Goal: Task Accomplishment & Management: Use online tool/utility

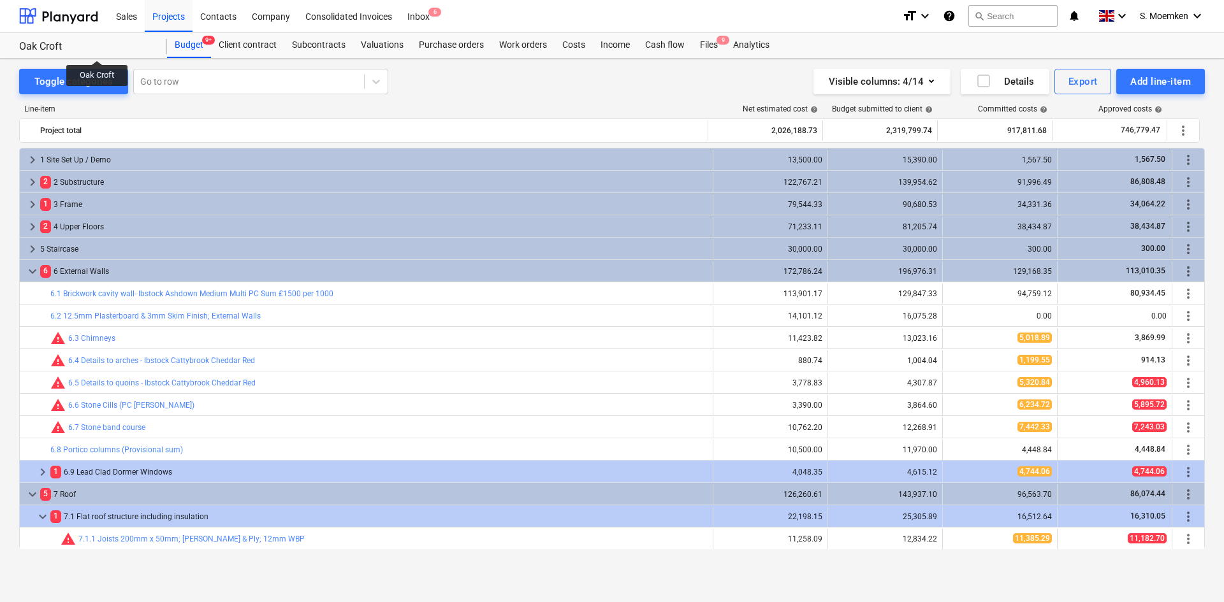
scroll to position [245, 0]
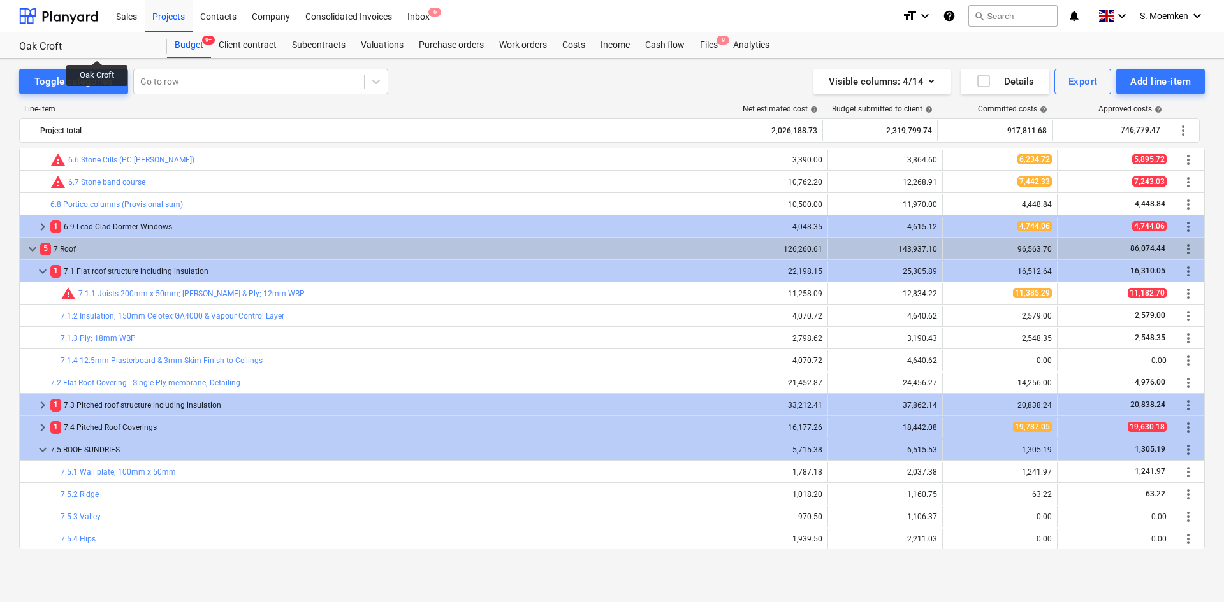
drag, startPoint x: 0, startPoint y: 0, endPoint x: 97, endPoint y: 49, distance: 108.6
click at [97, 49] on div "Oak Croft" at bounding box center [85, 46] width 133 height 13
click at [186, 4] on div "Projects" at bounding box center [169, 15] width 48 height 33
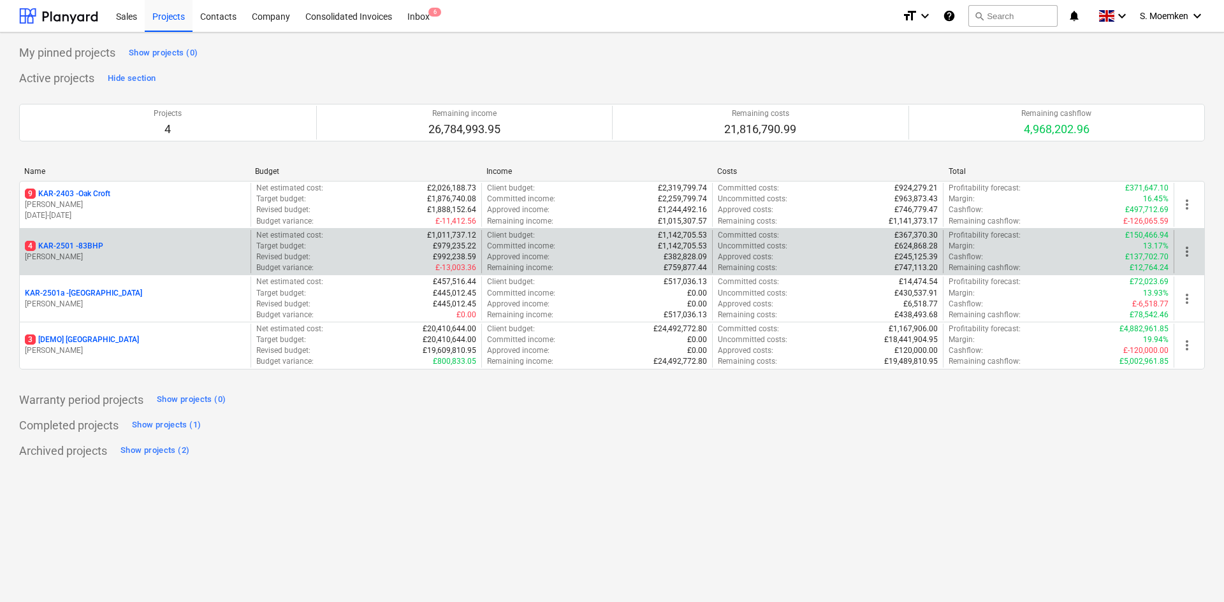
click at [100, 251] on p "4 KAR-2501 - 83BHP" at bounding box center [64, 246] width 78 height 11
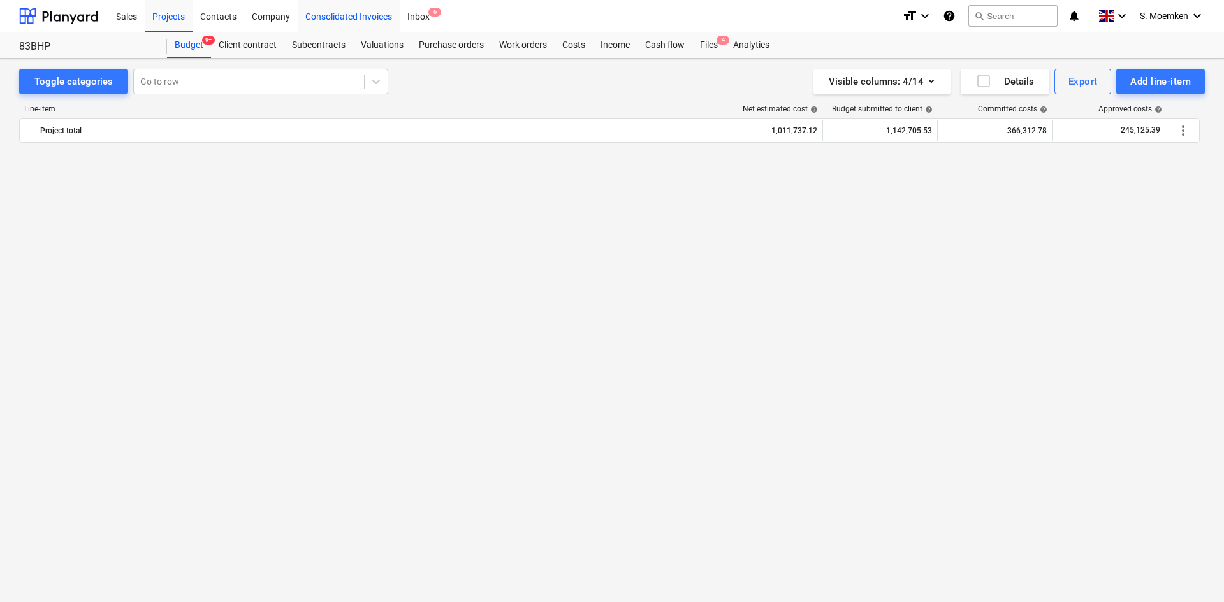
scroll to position [2477, 0]
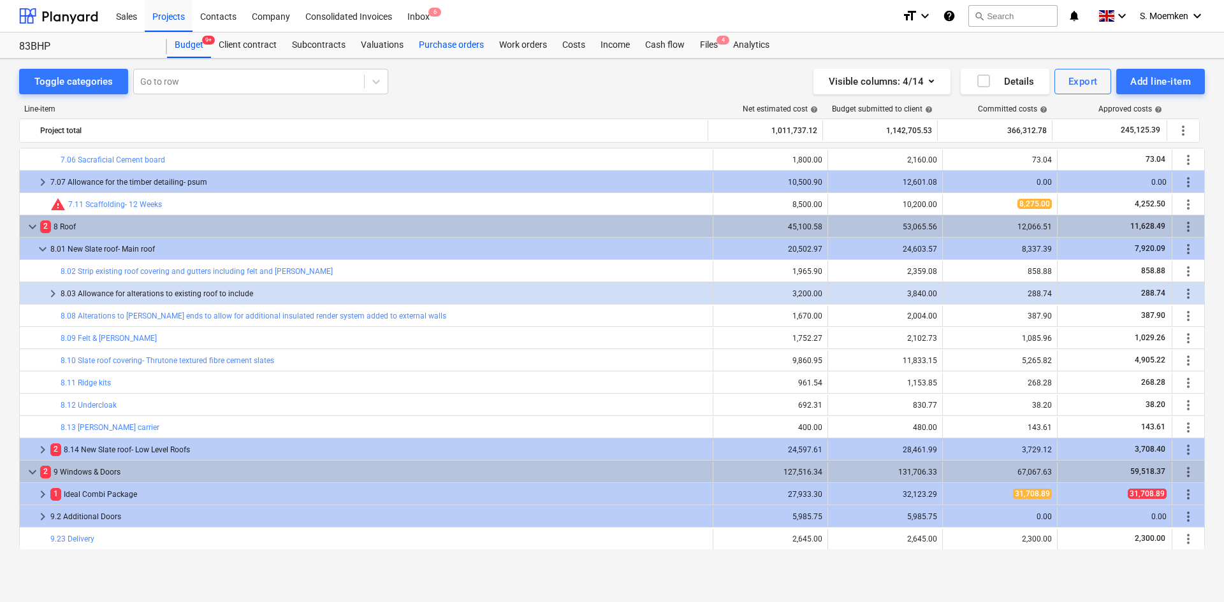
click at [440, 45] on div "Purchase orders" at bounding box center [451, 45] width 80 height 25
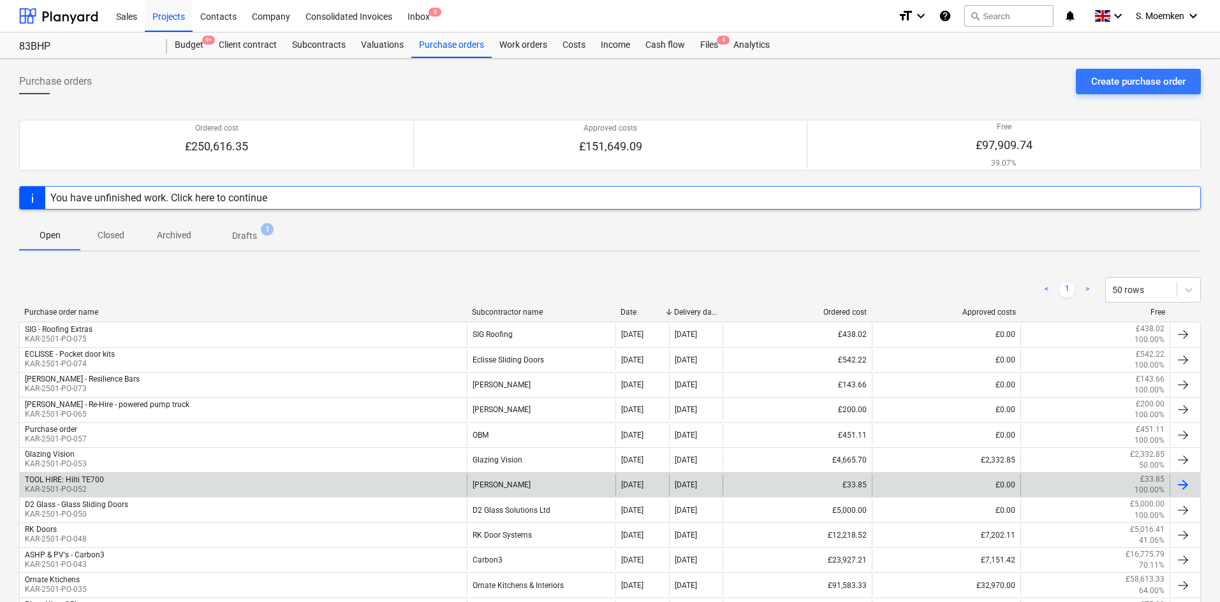
click at [148, 486] on div "TOOL HIRE: Hilti TE700 KAR-2501-PO-052" at bounding box center [243, 485] width 447 height 22
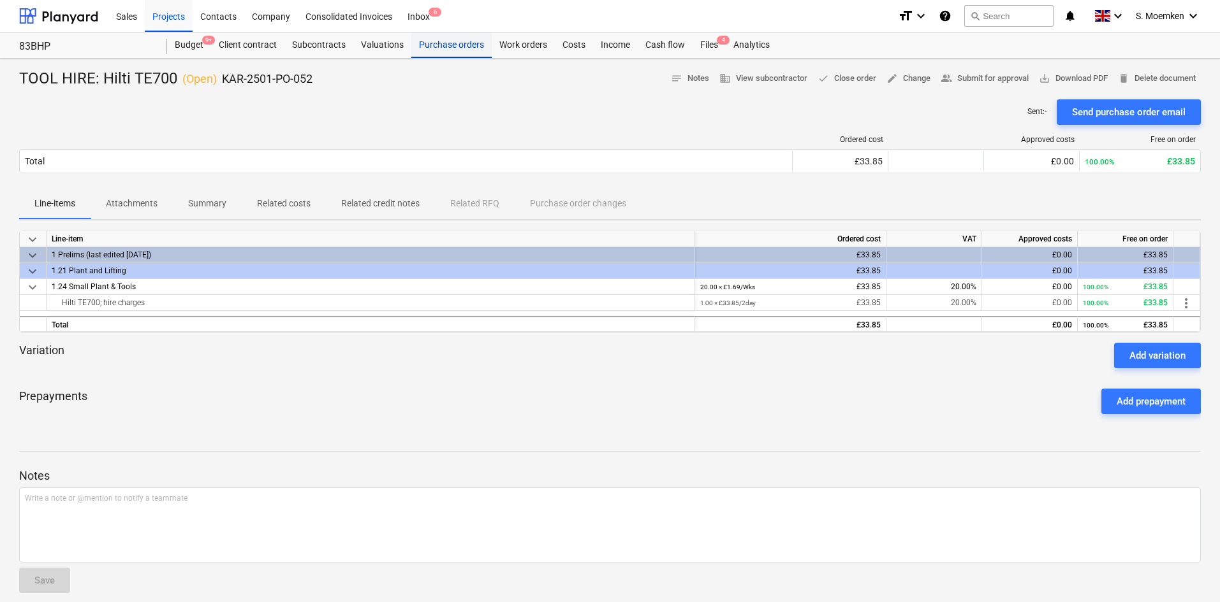
click at [445, 44] on div "Purchase orders" at bounding box center [451, 45] width 80 height 25
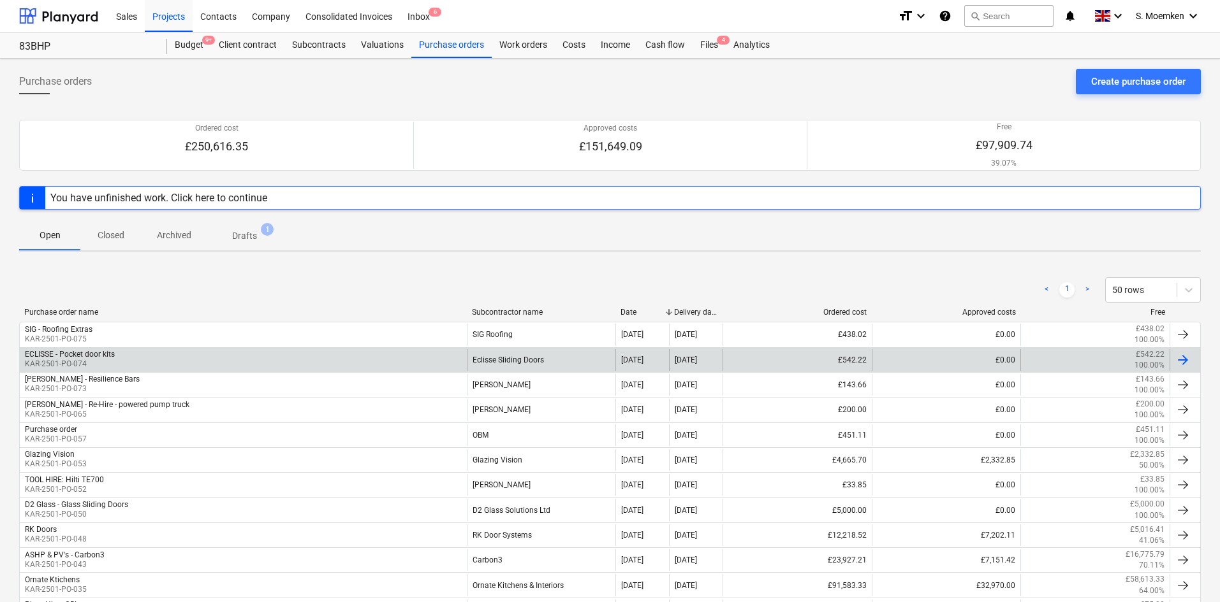
click at [230, 366] on div "ECLISSE - Pocket door kits KAR-2501-PO-074" at bounding box center [243, 360] width 447 height 22
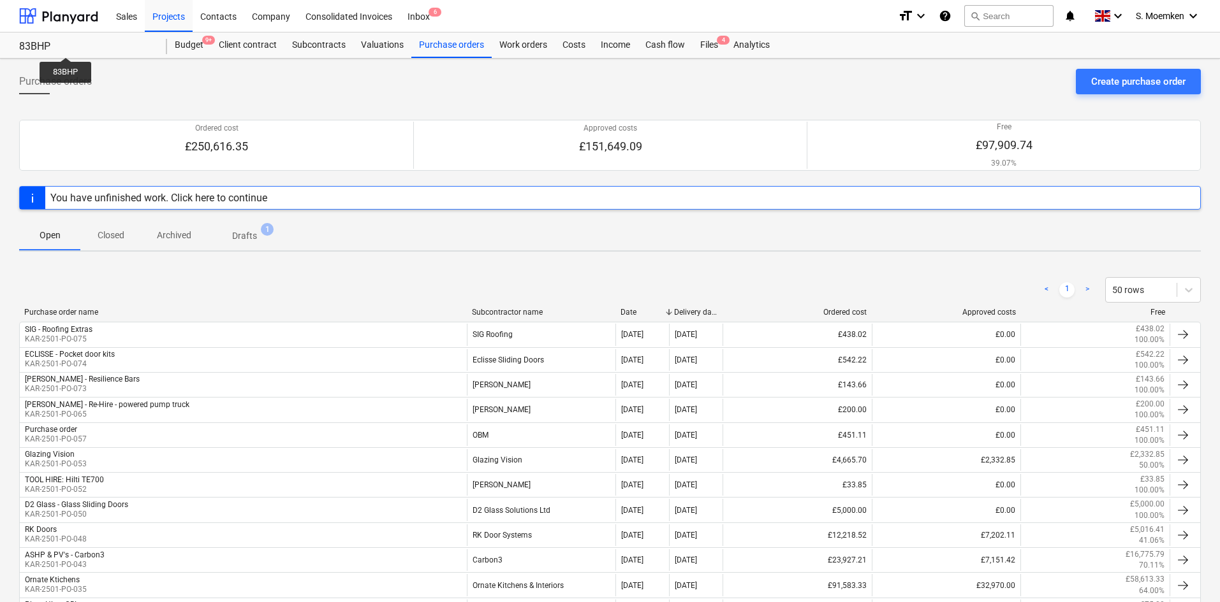
click at [66, 46] on div "83BHP" at bounding box center [85, 46] width 133 height 13
click at [178, 9] on div "Projects" at bounding box center [169, 15] width 48 height 33
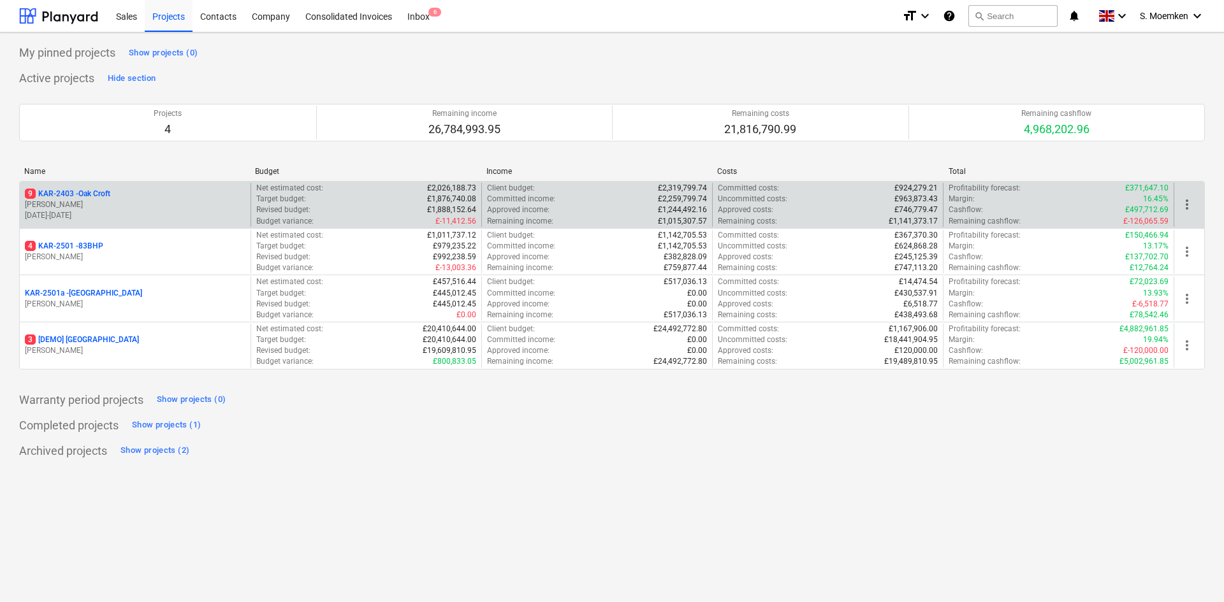
click at [113, 207] on p "[PERSON_NAME]" at bounding box center [135, 205] width 221 height 11
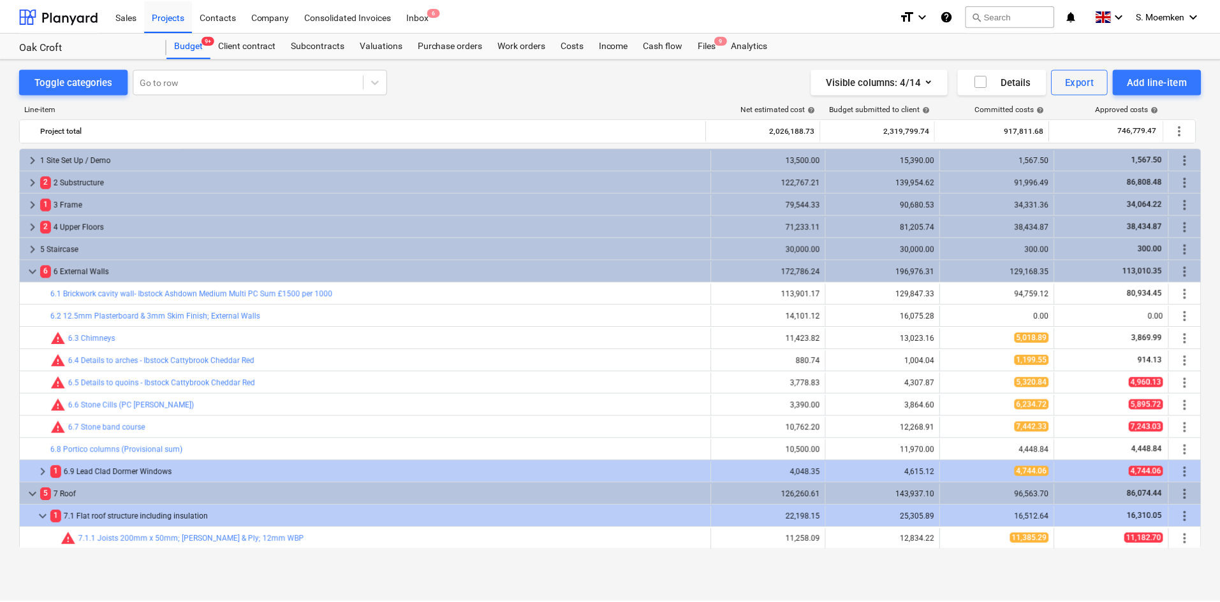
scroll to position [245, 0]
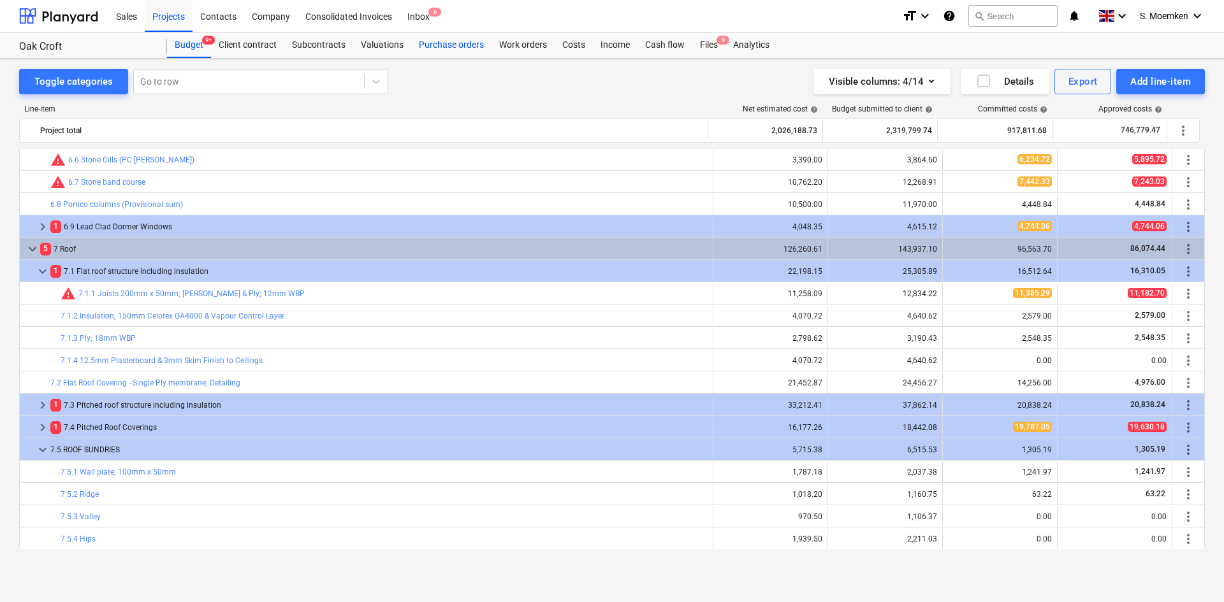
click at [445, 45] on div "Purchase orders" at bounding box center [451, 45] width 80 height 25
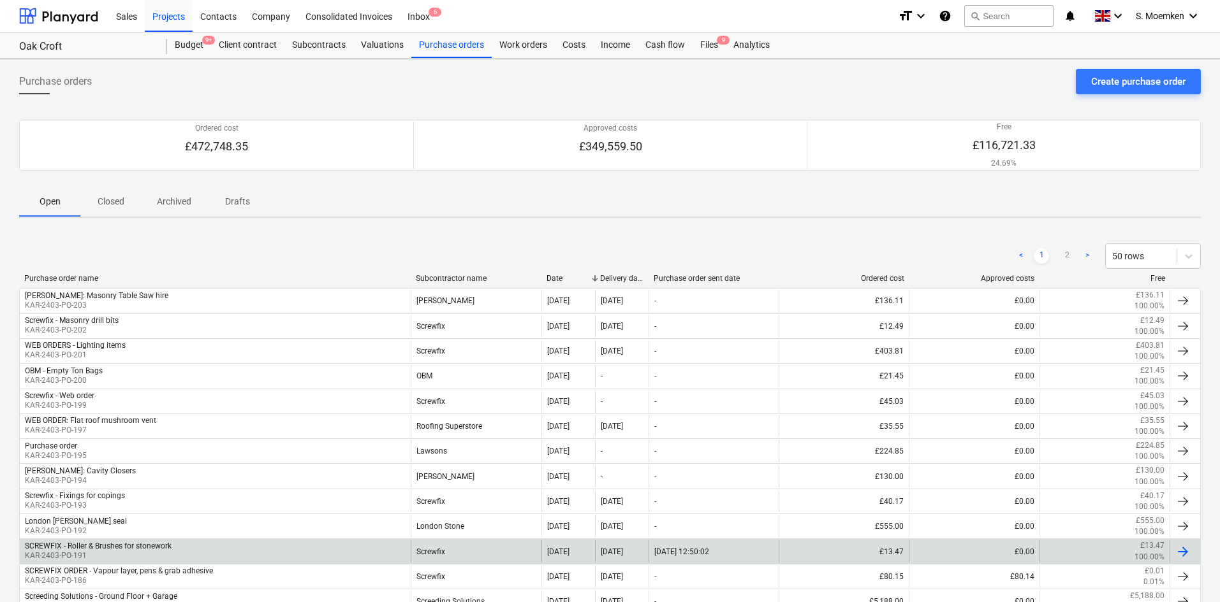
click at [127, 553] on p "KAR-2403-PO-191" at bounding box center [98, 556] width 147 height 11
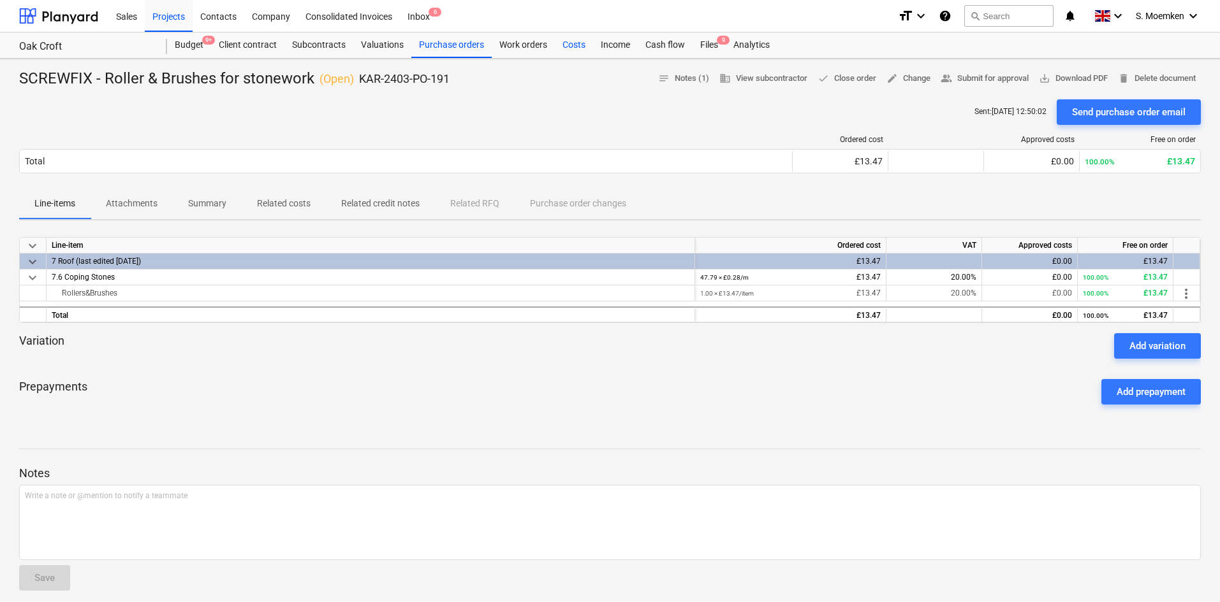
click at [581, 47] on div "Costs" at bounding box center [574, 45] width 38 height 25
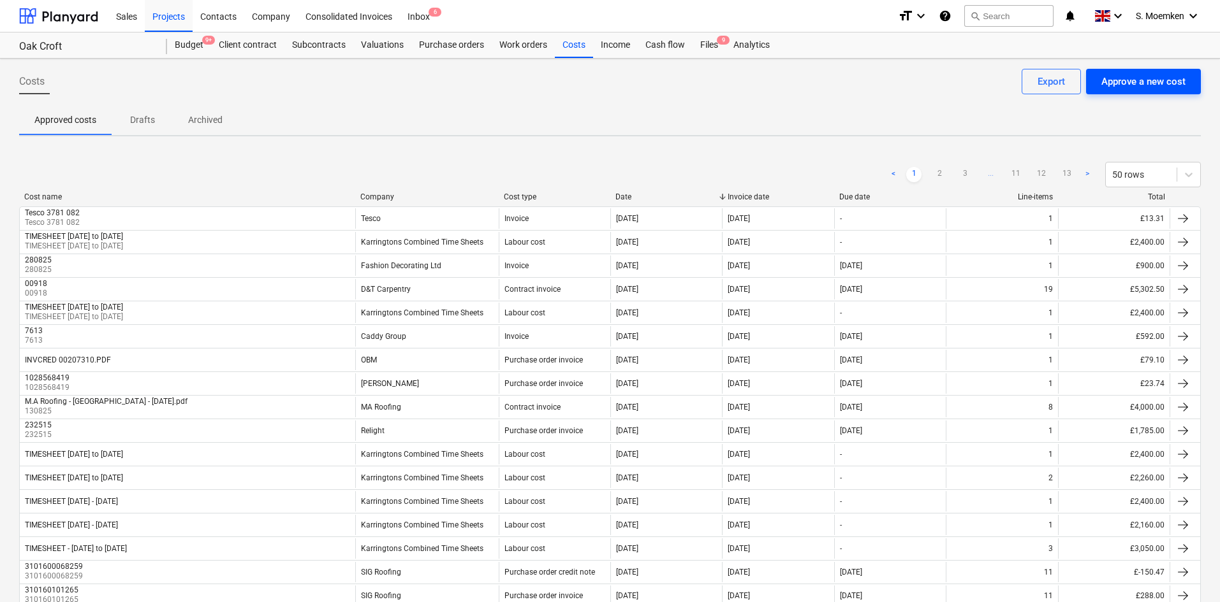
click at [1153, 85] on div "Approve a new cost" at bounding box center [1143, 81] width 84 height 17
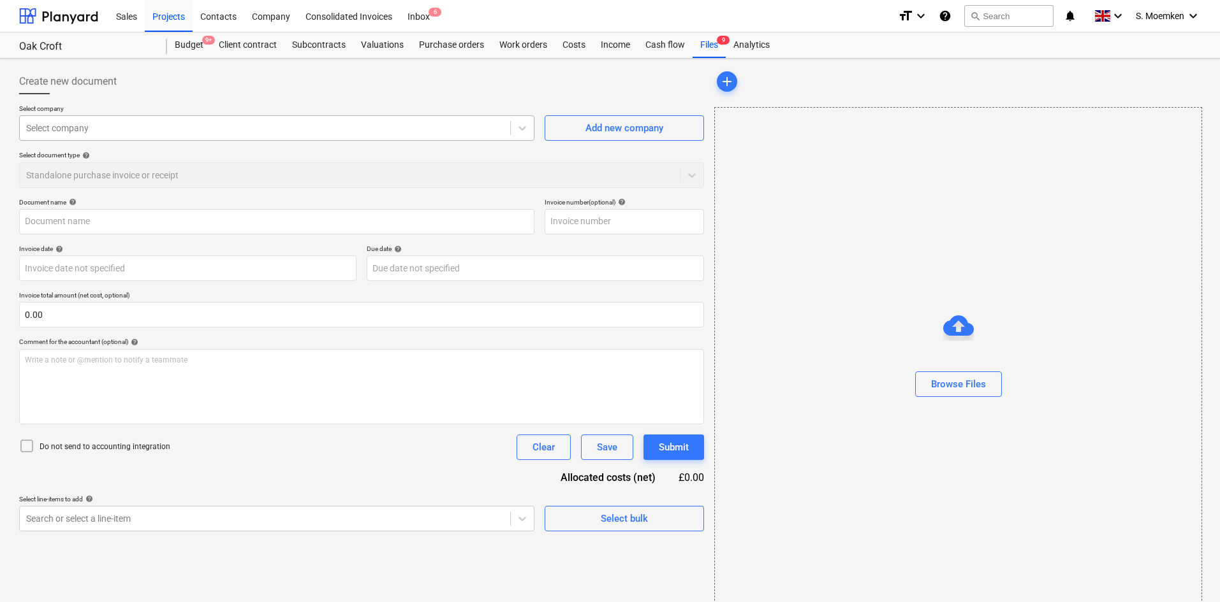
click at [269, 126] on div at bounding box center [264, 128] width 477 height 13
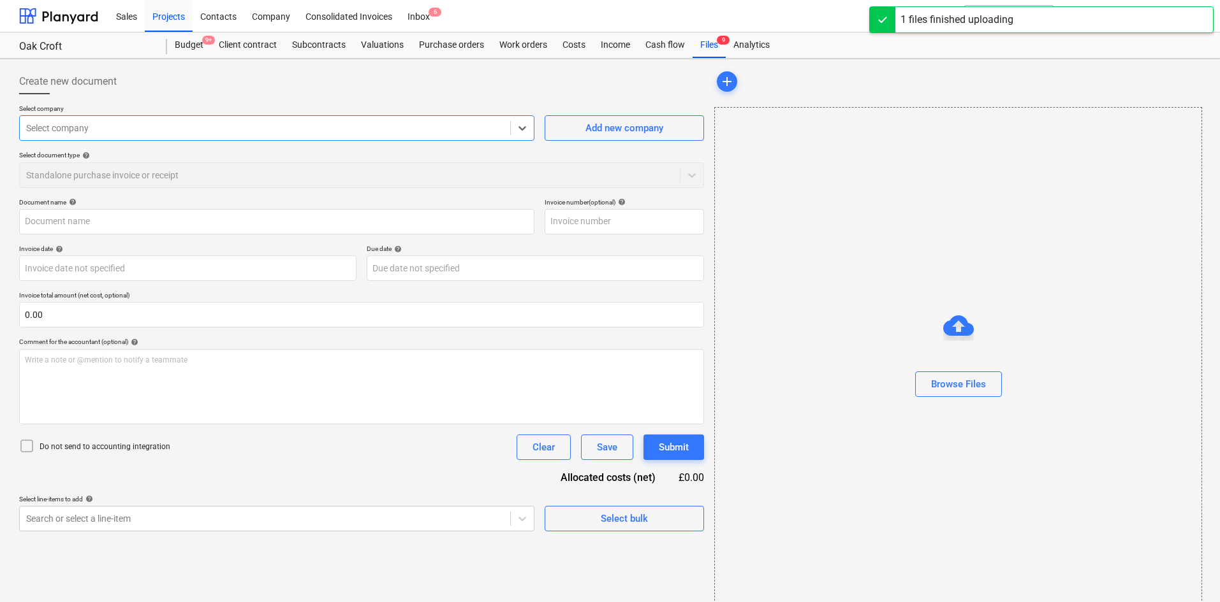
type input "Invoice4764018895706385125.pdf"
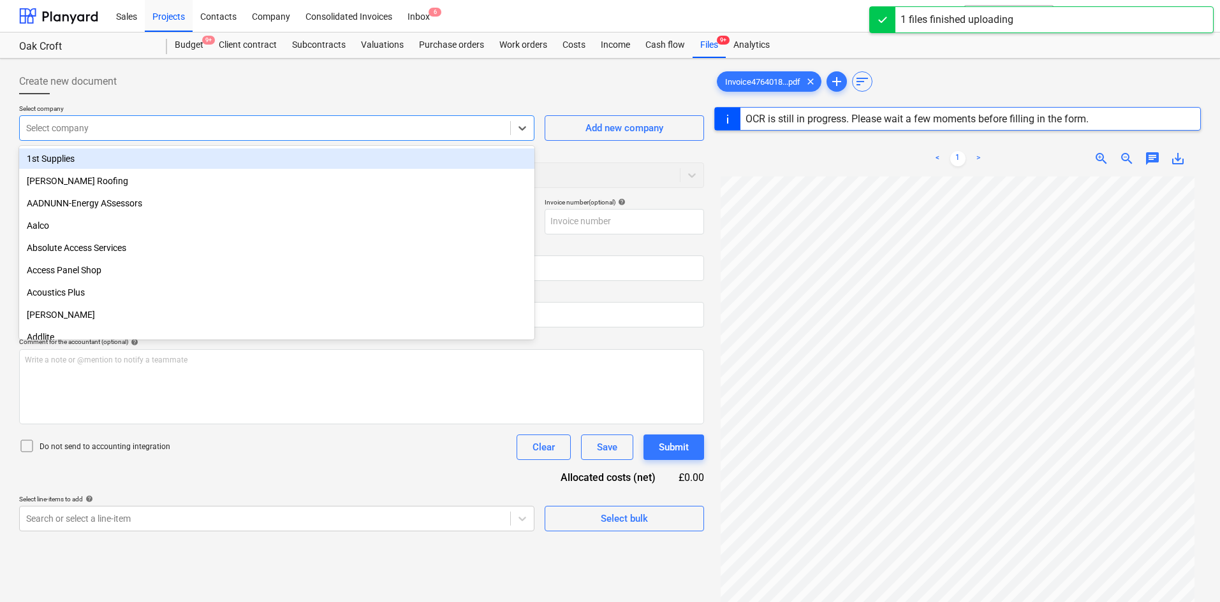
click at [362, 129] on div at bounding box center [264, 128] width 477 height 13
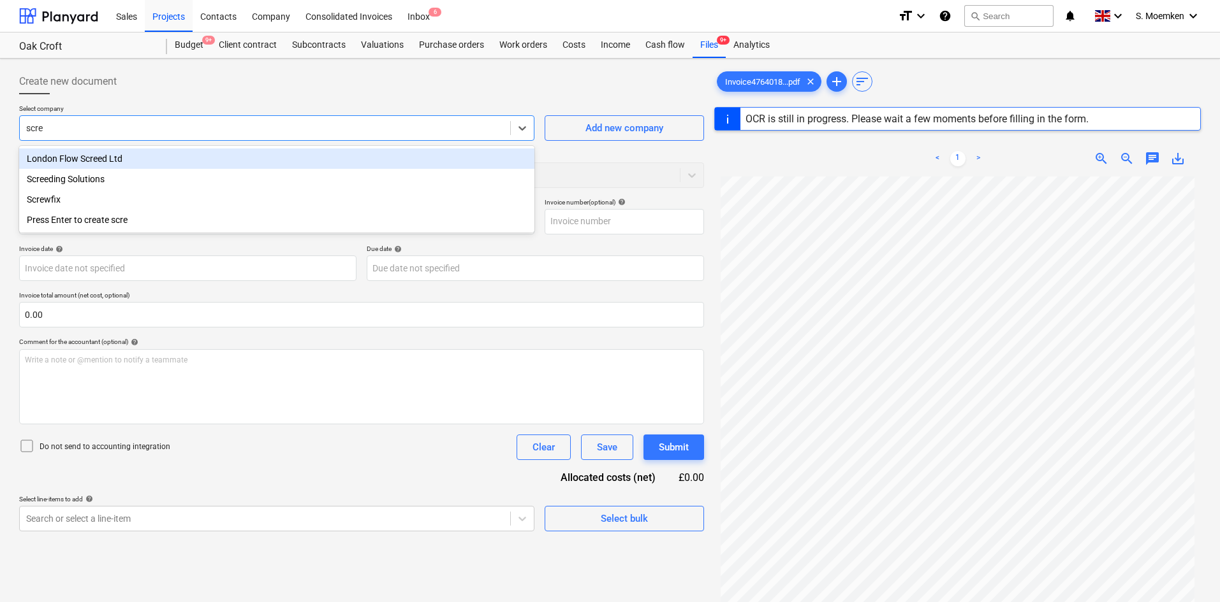
type input "screw"
type input "A22937588965"
type input "[DATE]"
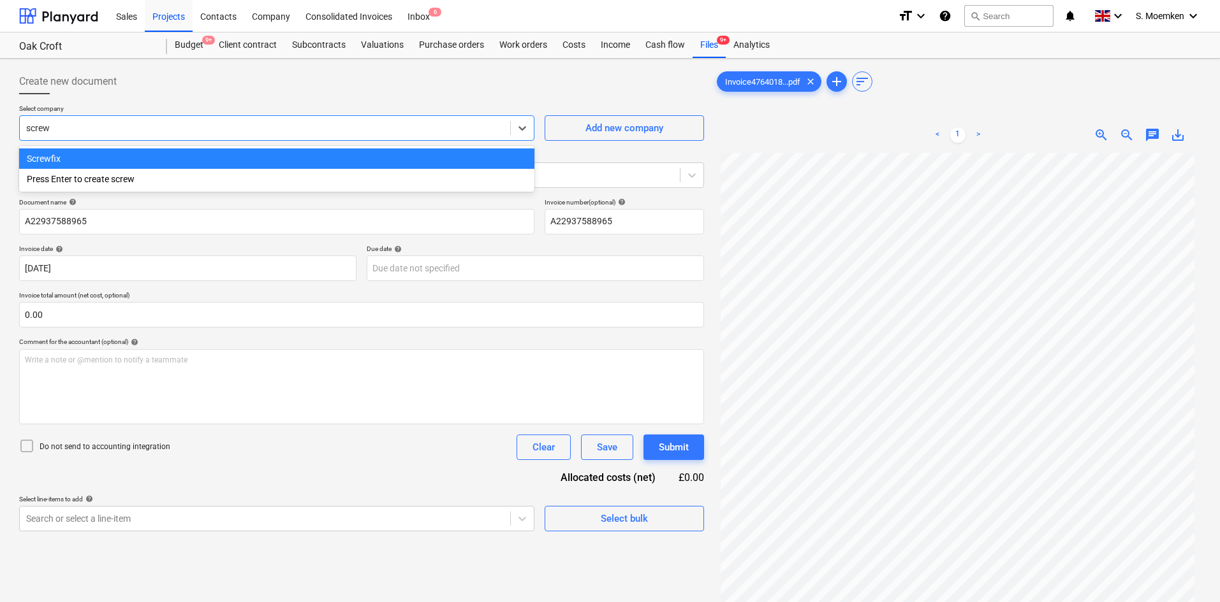
click at [212, 151] on div "Screwfix" at bounding box center [276, 159] width 515 height 20
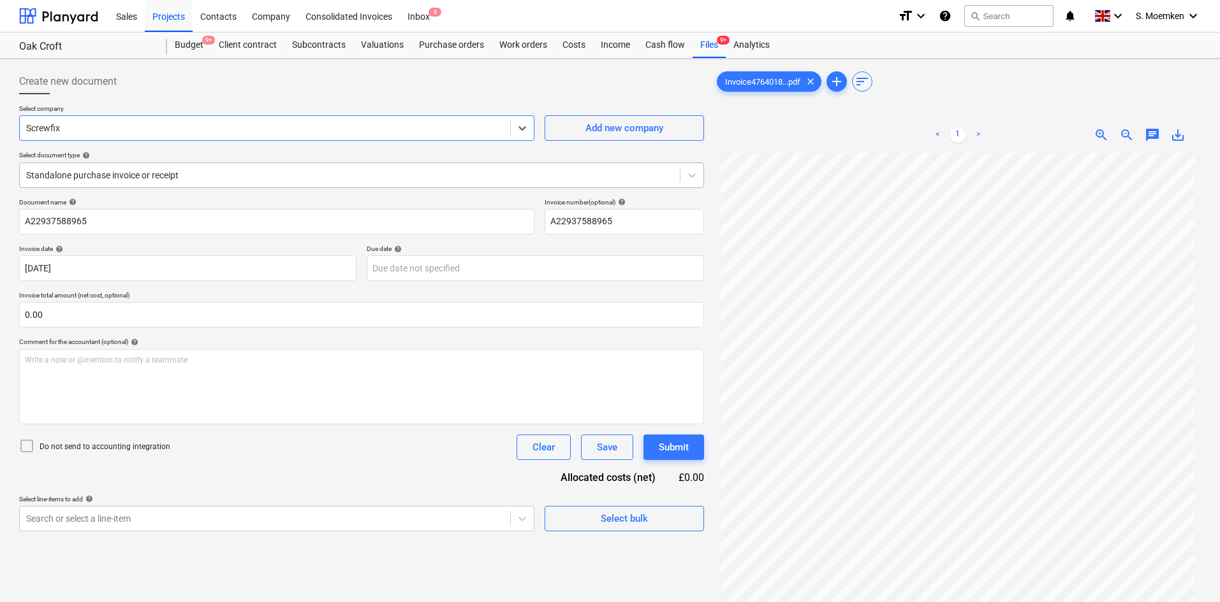
drag, startPoint x: 226, startPoint y: 169, endPoint x: 224, endPoint y: 176, distance: 7.3
click at [226, 171] on div at bounding box center [349, 175] width 647 height 13
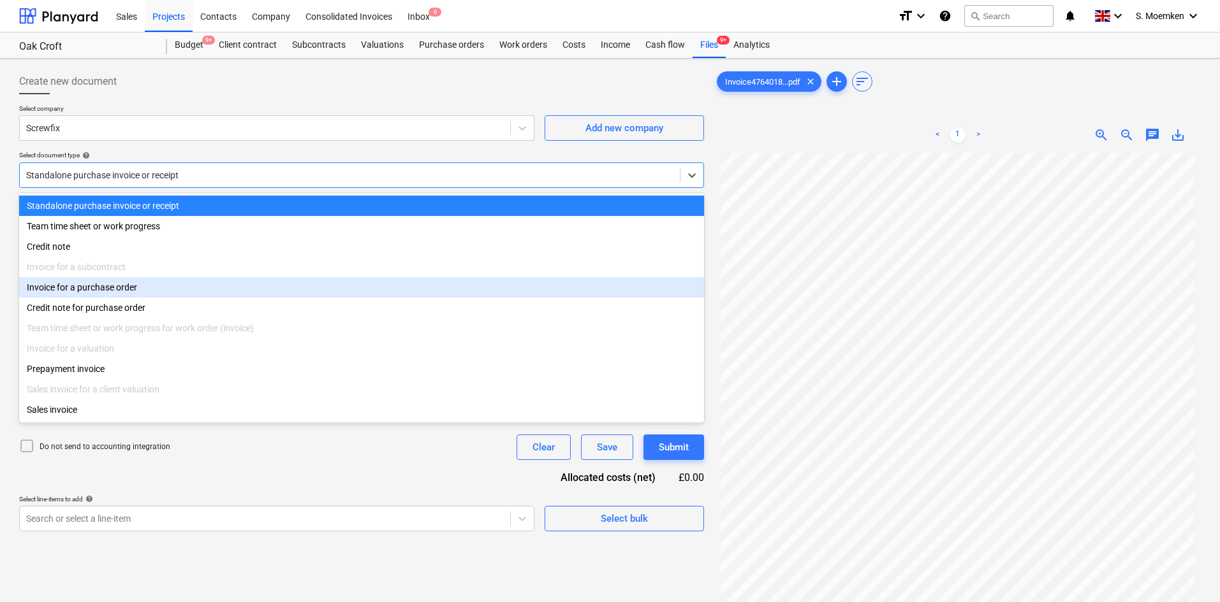
click at [107, 292] on div "Invoice for a purchase order" at bounding box center [361, 287] width 685 height 20
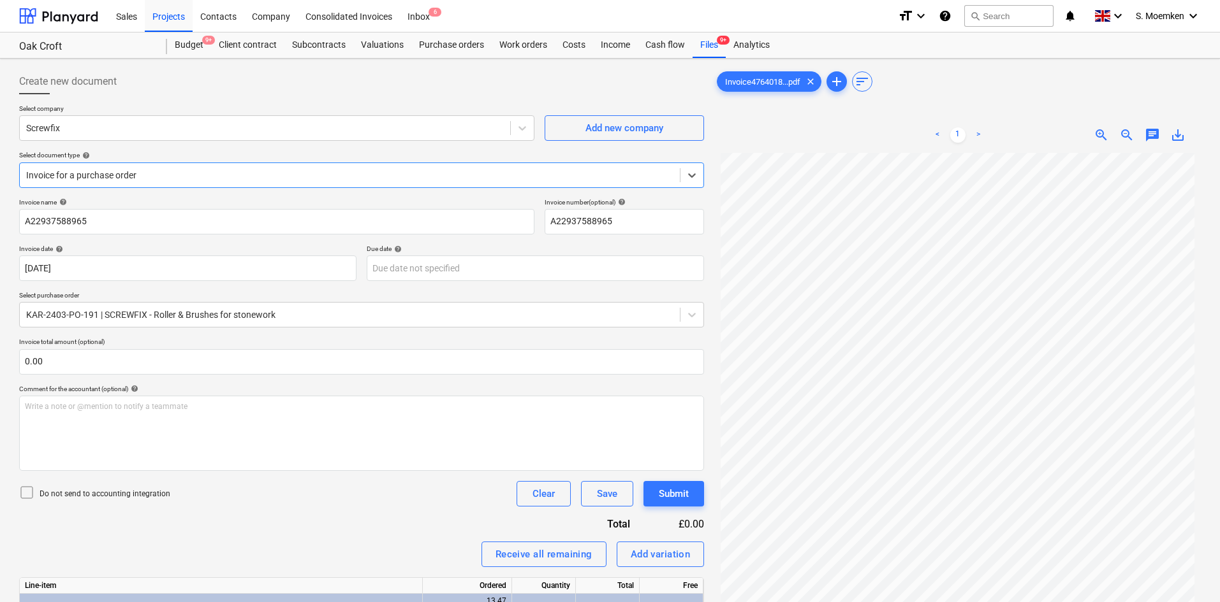
click at [27, 495] on icon at bounding box center [26, 492] width 15 height 15
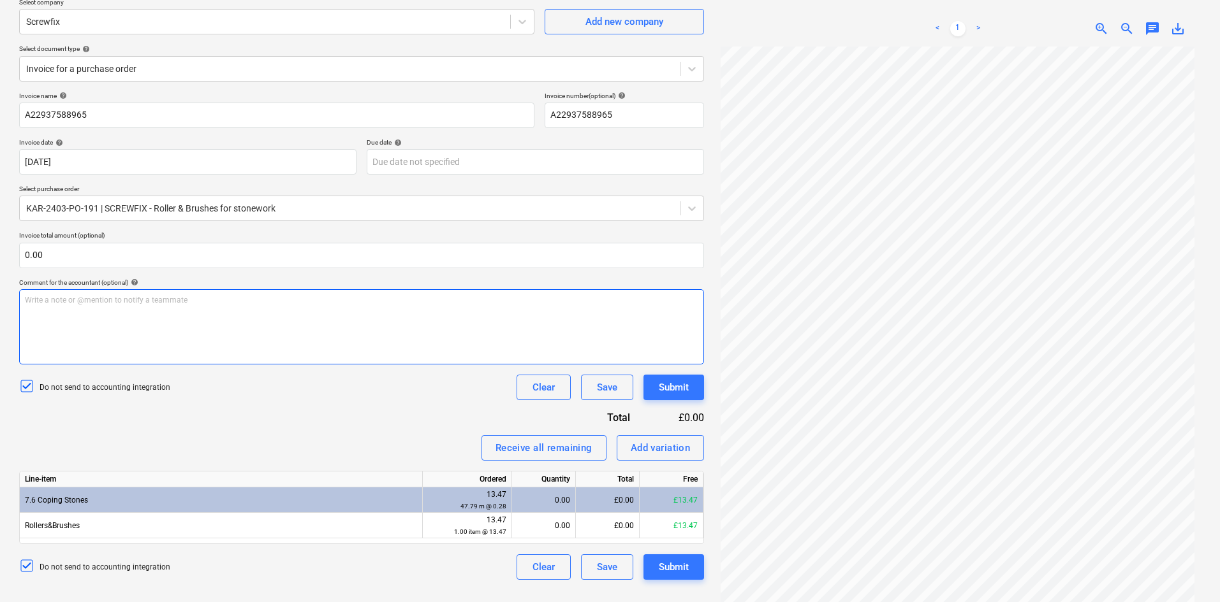
scroll to position [127, 0]
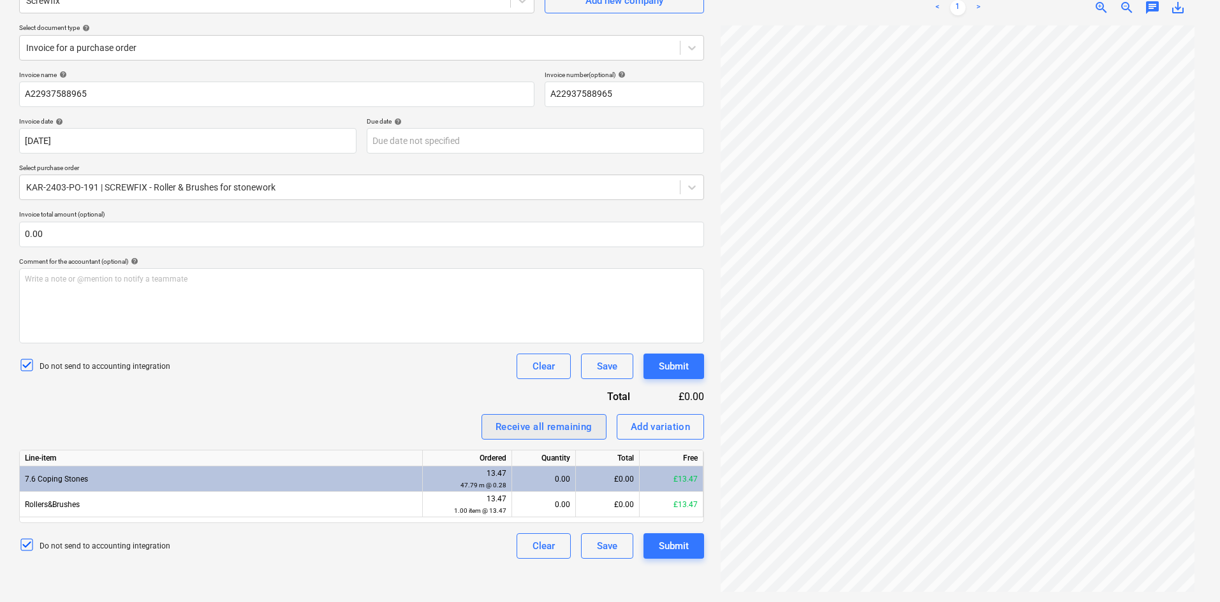
click at [507, 426] on div "Receive all remaining" at bounding box center [543, 427] width 97 height 17
click at [672, 541] on div "Submit" at bounding box center [674, 546] width 30 height 17
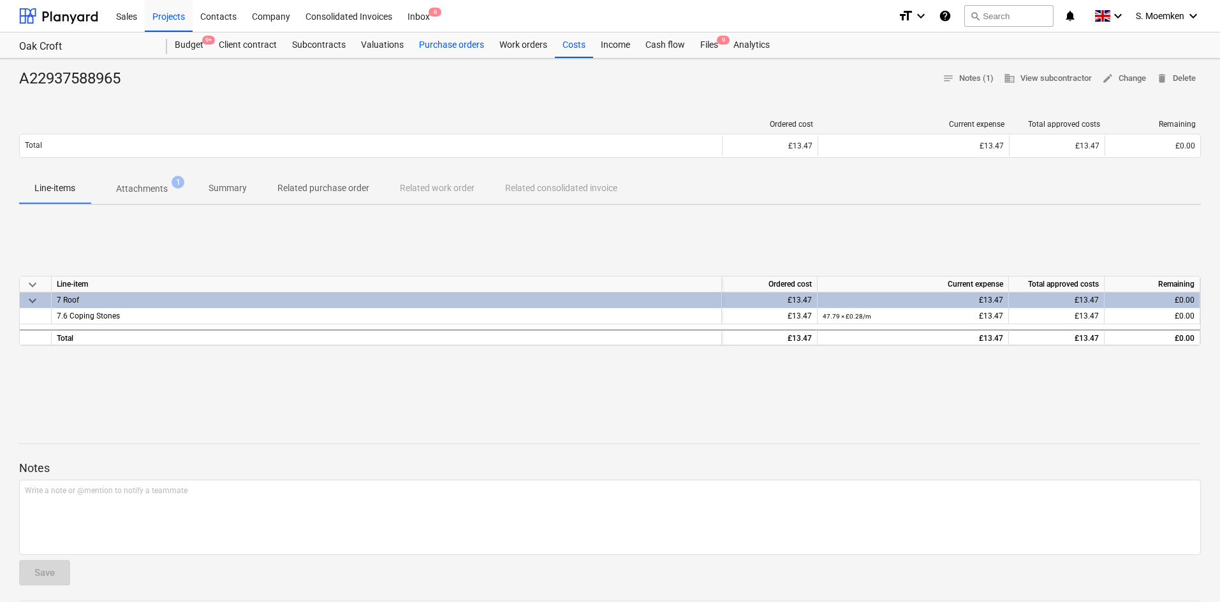
click at [440, 45] on div "Purchase orders" at bounding box center [451, 45] width 80 height 25
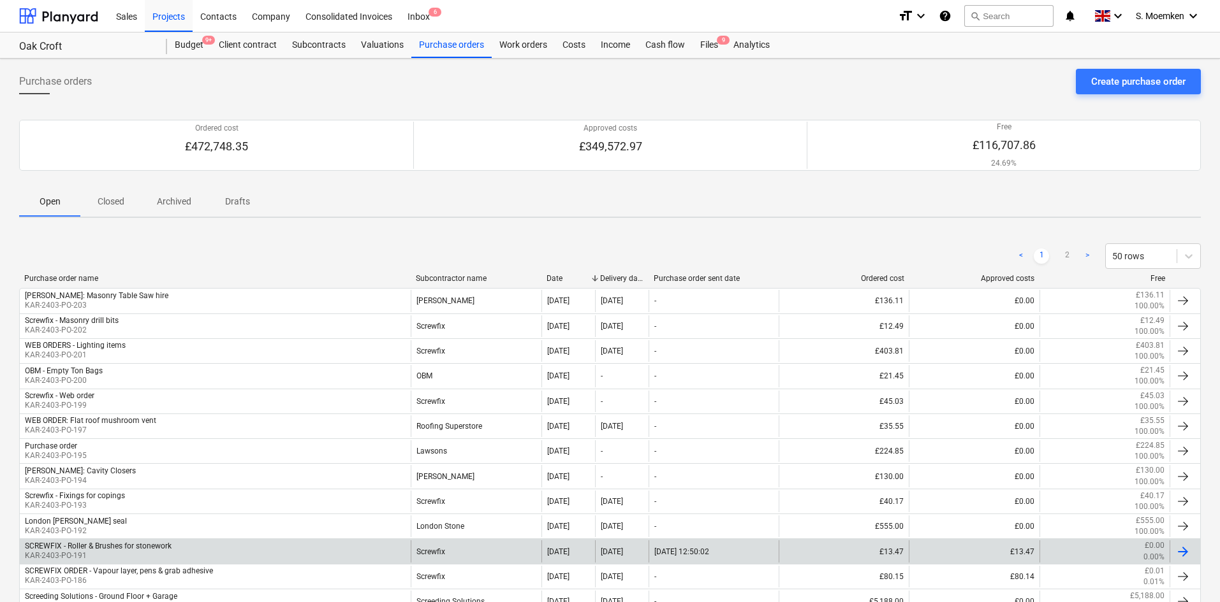
click at [300, 550] on div "SCREWFIX - Roller & Brushes for stonework KAR-2403-PO-191" at bounding box center [215, 552] width 391 height 22
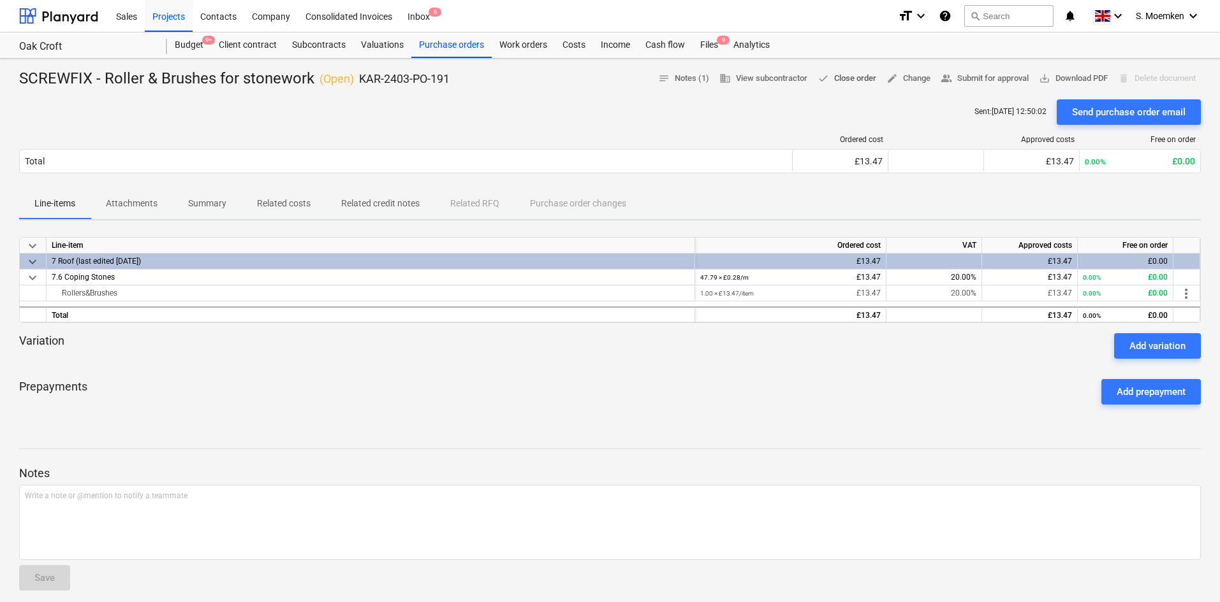
click at [841, 80] on span "done Close order" at bounding box center [846, 78] width 59 height 15
click at [572, 47] on div "Costs" at bounding box center [574, 45] width 38 height 25
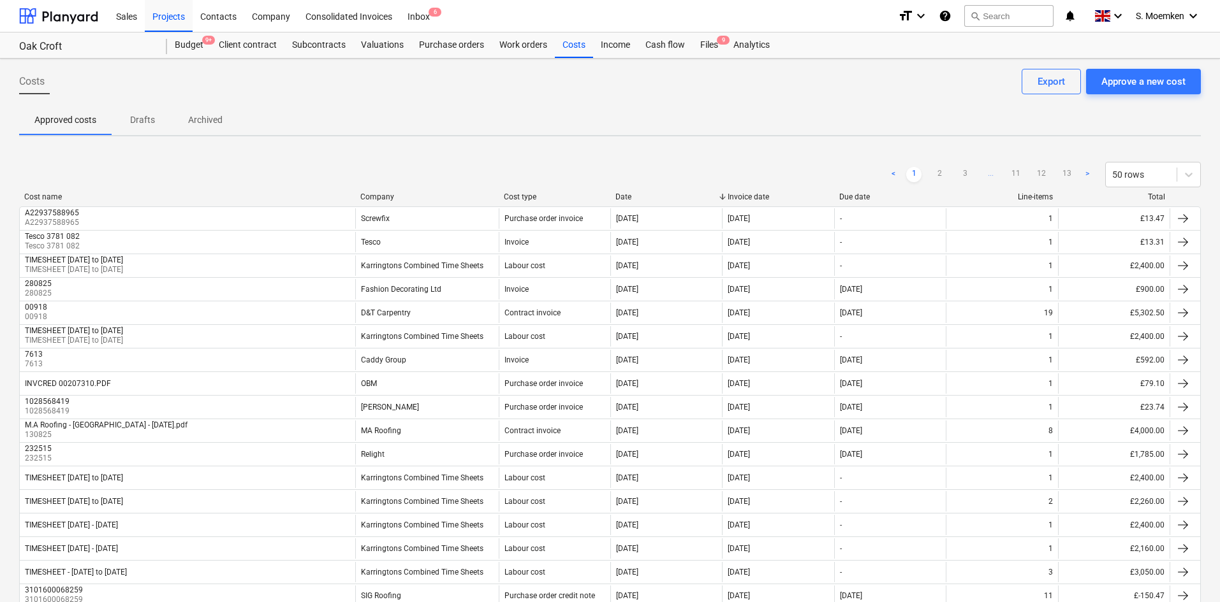
click at [483, 95] on div "Costs Approve a new cost Export" at bounding box center [609, 87] width 1181 height 36
click at [434, 42] on div "Purchase orders" at bounding box center [451, 45] width 80 height 25
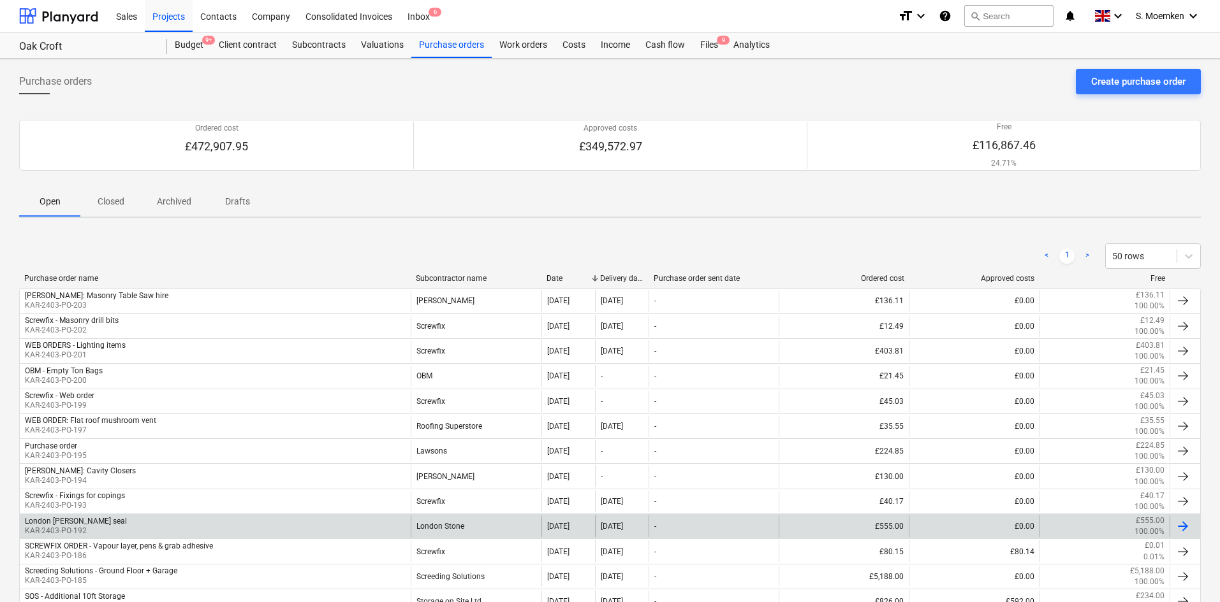
click at [200, 525] on div "London [PERSON_NAME] seal KAR-2403-PO-192" at bounding box center [215, 527] width 391 height 22
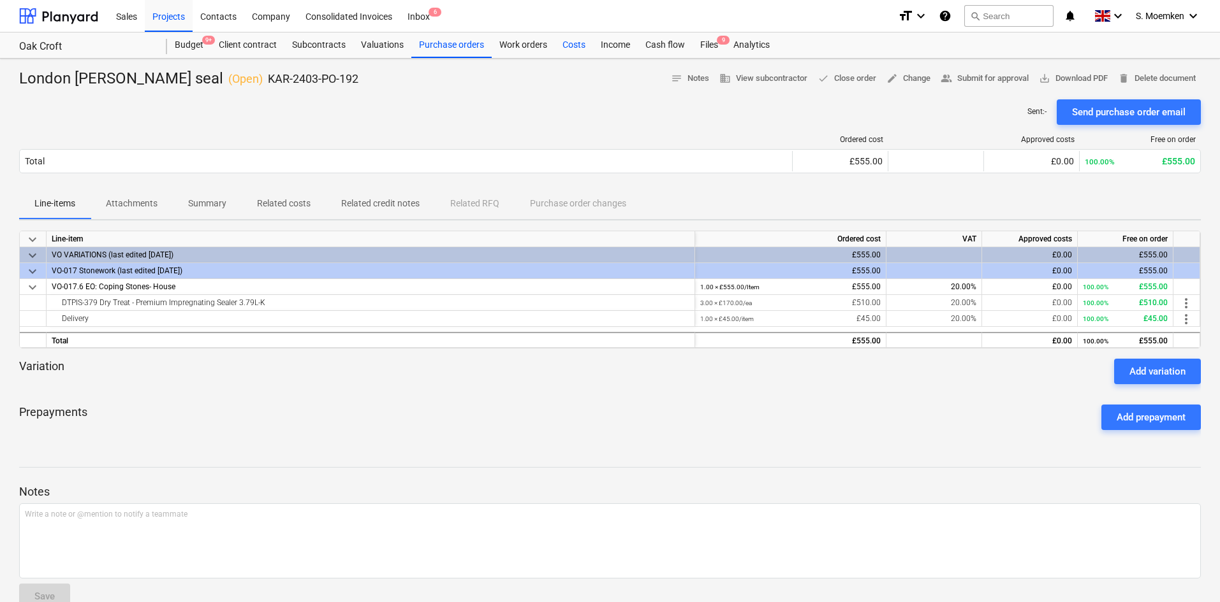
drag, startPoint x: 569, startPoint y: 46, endPoint x: 562, endPoint y: 33, distance: 14.6
click at [569, 46] on div "Costs" at bounding box center [574, 45] width 38 height 25
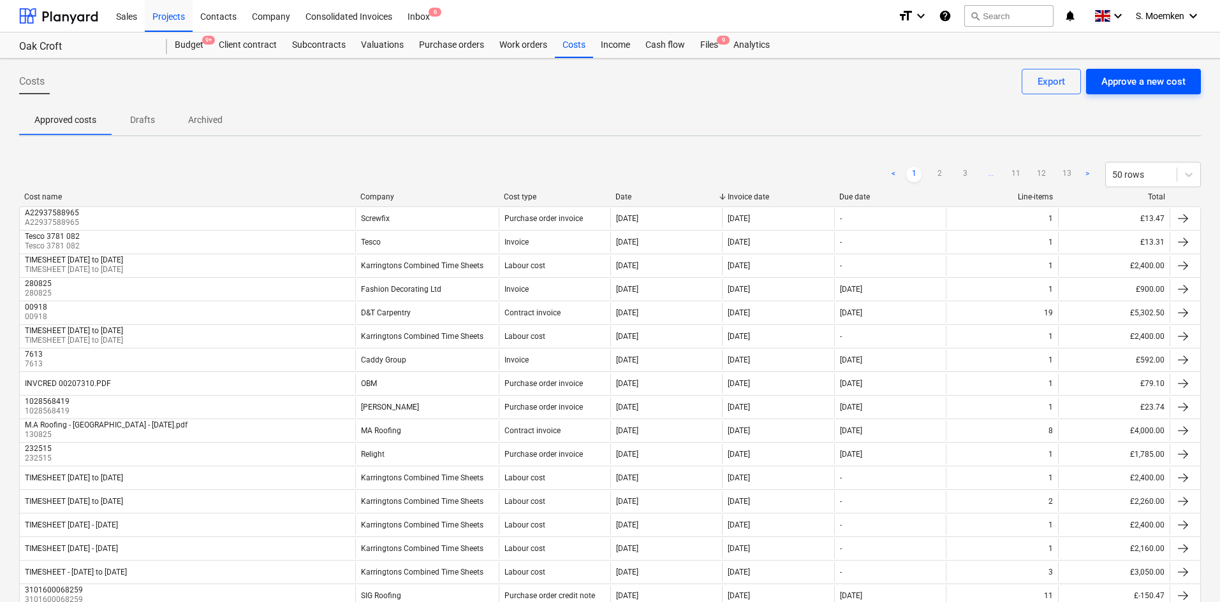
click at [1154, 80] on div "Approve a new cost" at bounding box center [1143, 81] width 84 height 17
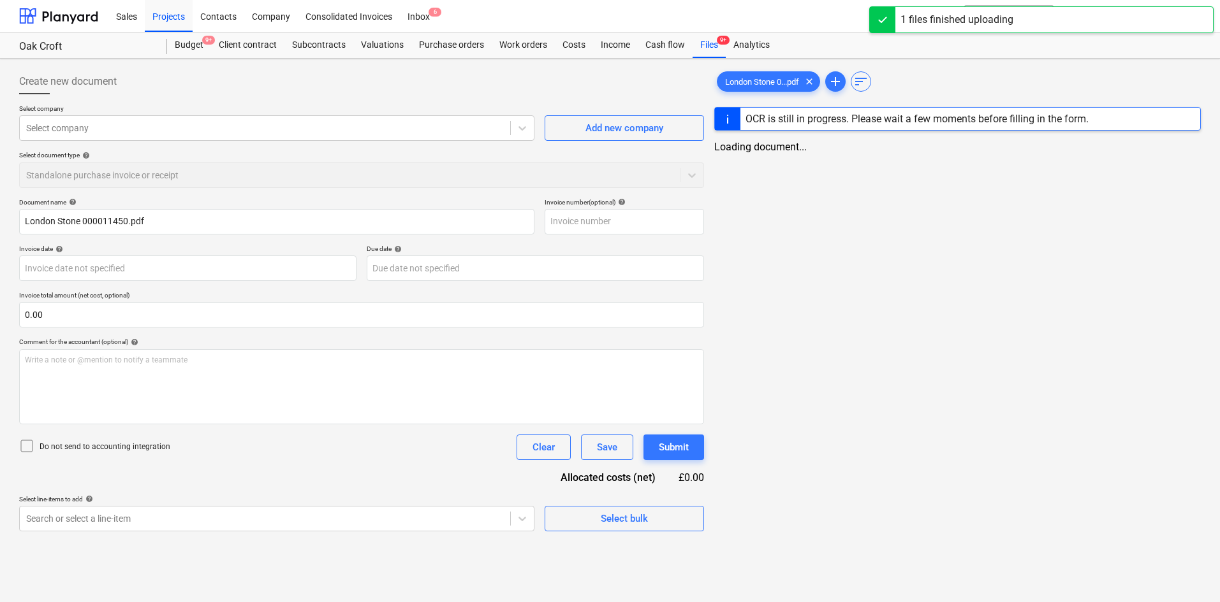
type input "London Stone 000011450.pdf"
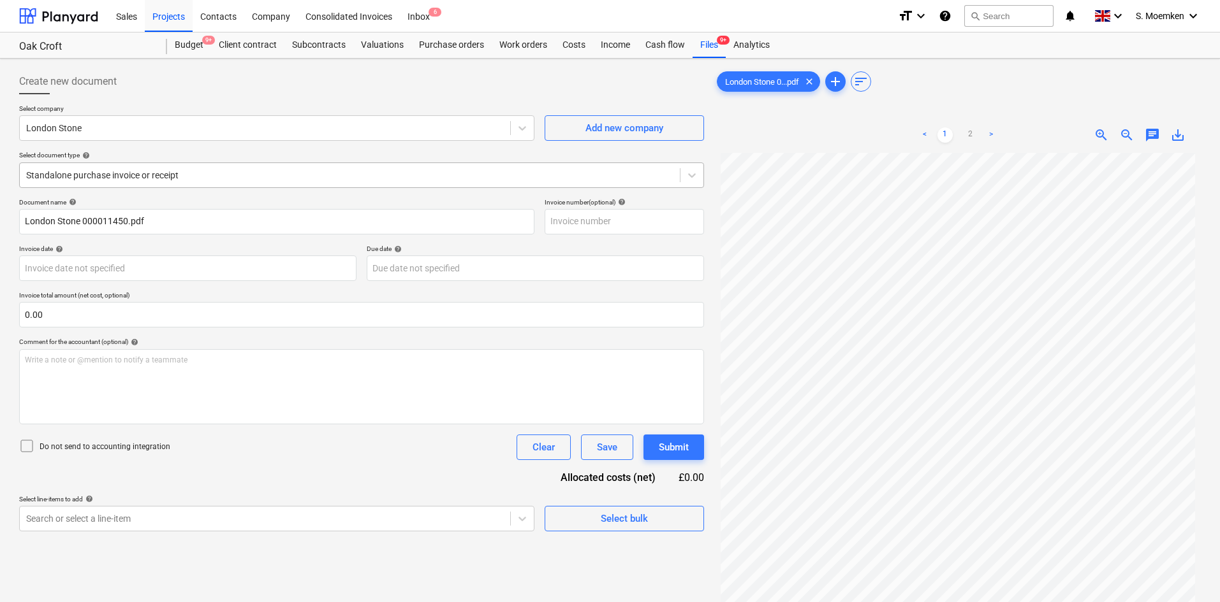
drag, startPoint x: 182, startPoint y: 185, endPoint x: 187, endPoint y: 180, distance: 6.8
click at [182, 185] on div "Standalone purchase invoice or receipt" at bounding box center [361, 175] width 685 height 25
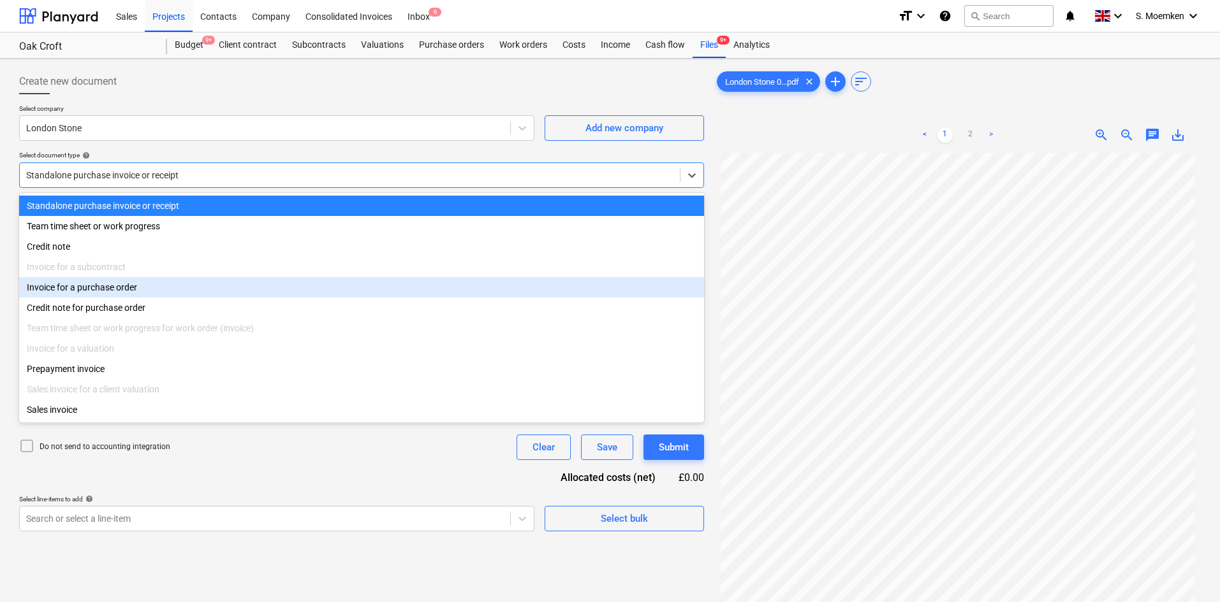
click at [89, 297] on div "Invoice for a purchase order" at bounding box center [361, 287] width 685 height 20
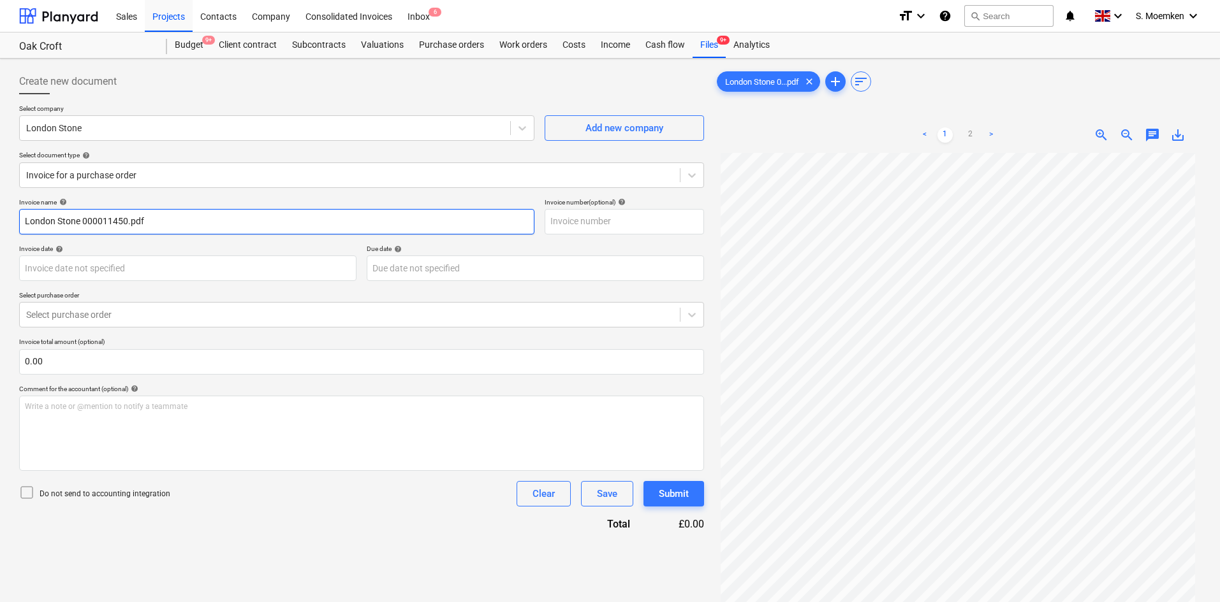
drag, startPoint x: 192, startPoint y: 218, endPoint x: 129, endPoint y: 217, distance: 63.1
click at [129, 217] on input "London Stone 000011450.pdf" at bounding box center [276, 221] width 515 height 25
drag, startPoint x: 130, startPoint y: 222, endPoint x: 3, endPoint y: 224, distance: 127.5
click at [3, 224] on div "Create new document Select company London Stone Add new company Select document…" at bounding box center [610, 394] width 1220 height 671
type input "London Stone 000011450"
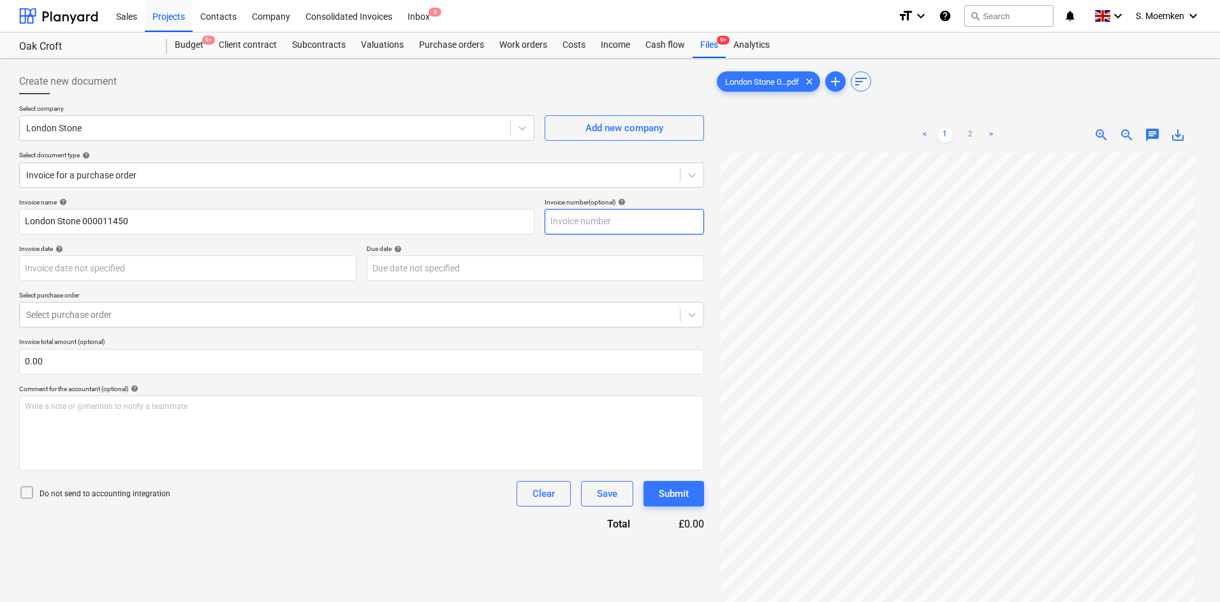
click at [611, 223] on input "text" at bounding box center [623, 221] width 159 height 25
paste input "London Stone 000011450"
type input "London Stone 000011450"
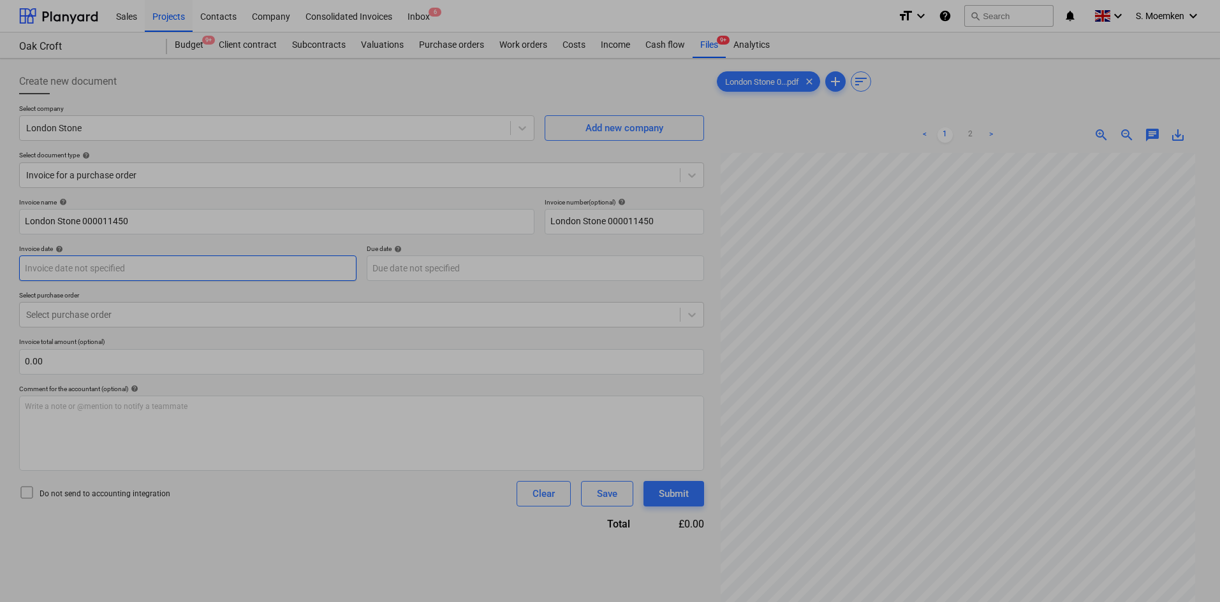
click at [124, 271] on body "Sales Projects Contacts Company Consolidated Invoices Inbox 6 format_size keybo…" at bounding box center [610, 301] width 1220 height 602
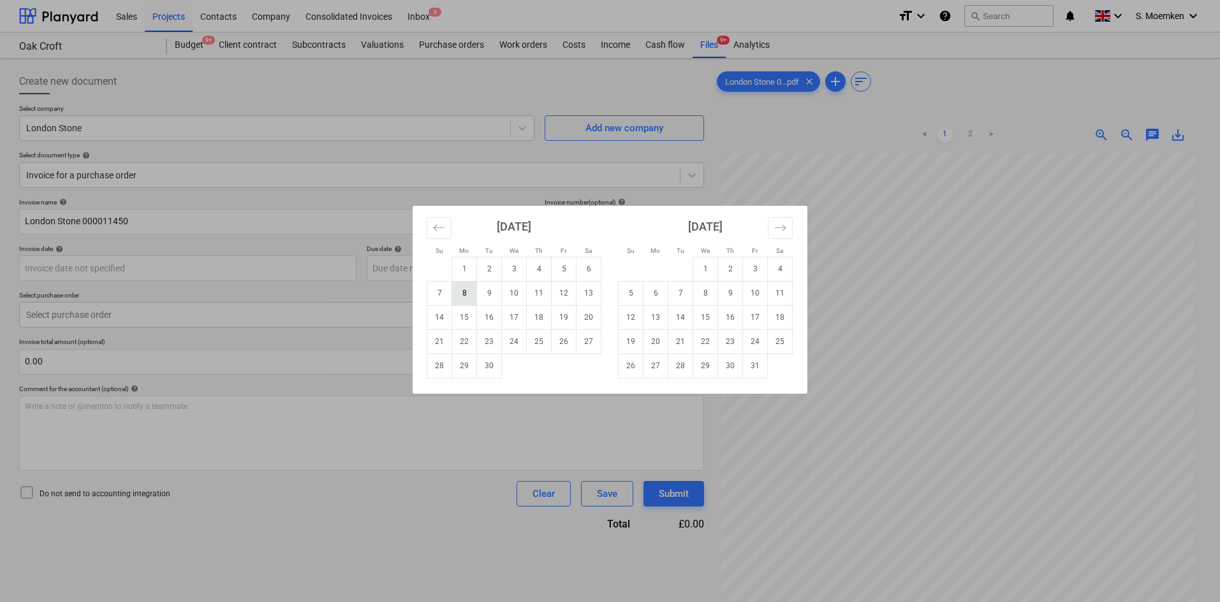
click at [465, 296] on td "8" at bounding box center [464, 293] width 25 height 24
type input "[DATE]"
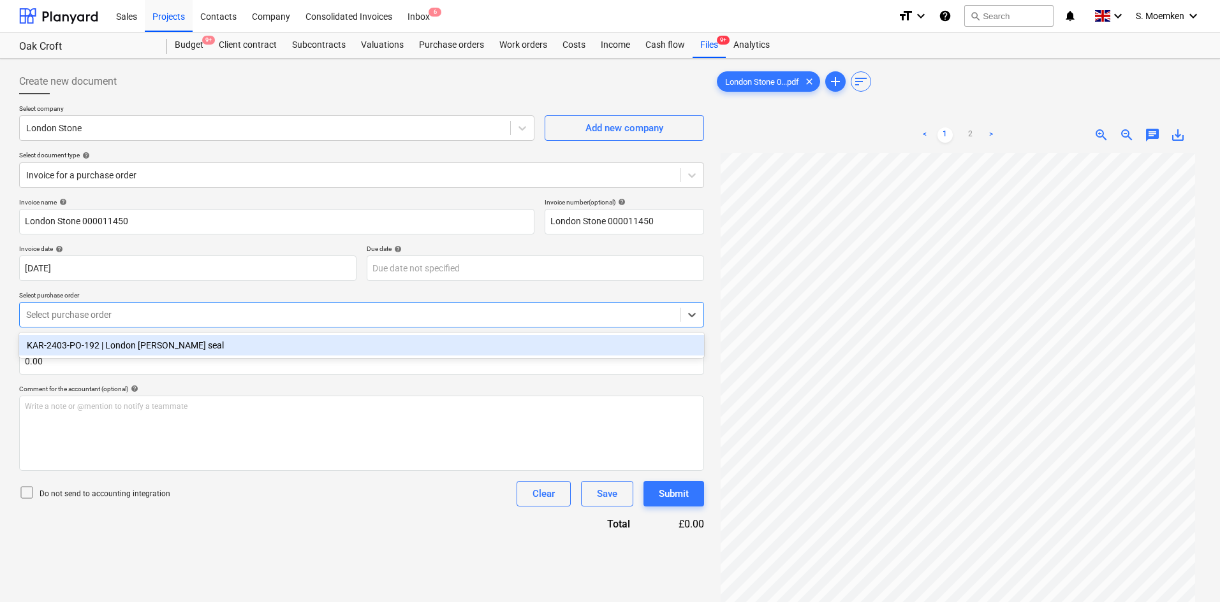
click at [178, 317] on div at bounding box center [349, 315] width 647 height 13
click at [179, 342] on div "KAR-2403-PO-192 | London [PERSON_NAME] seal" at bounding box center [361, 345] width 685 height 20
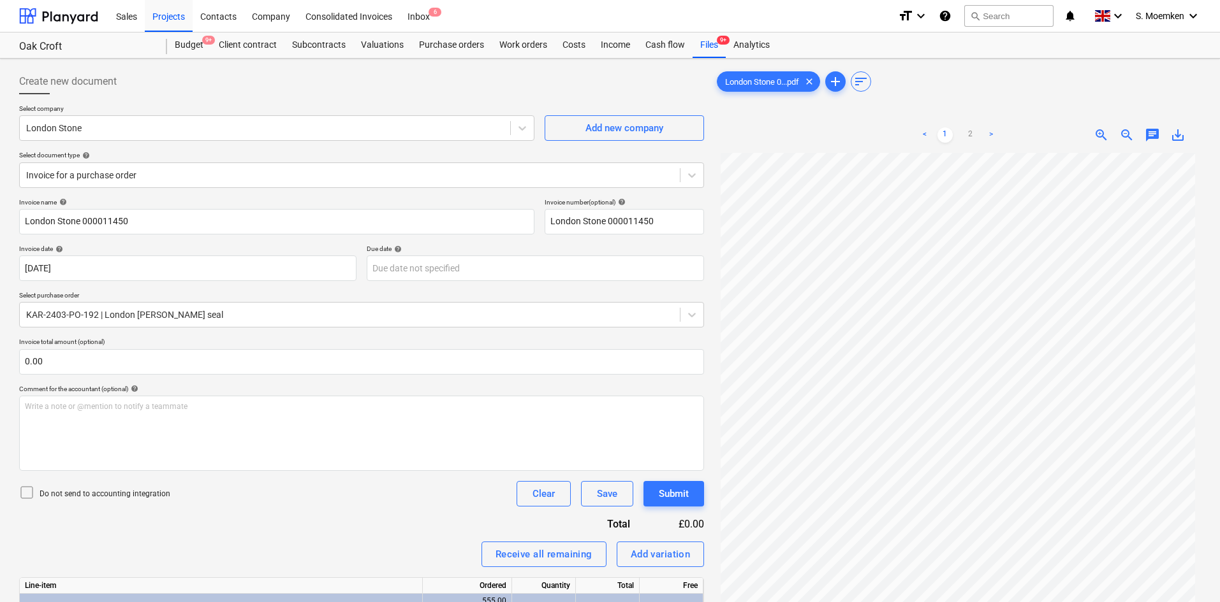
click at [25, 492] on icon at bounding box center [26, 492] width 15 height 15
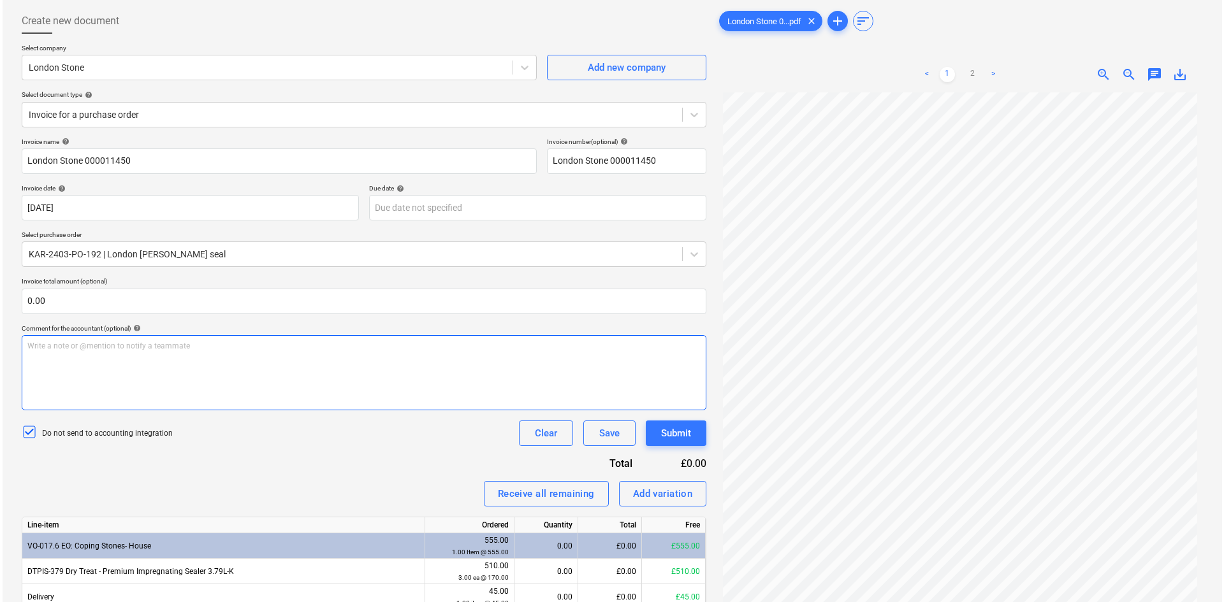
scroll to position [127, 0]
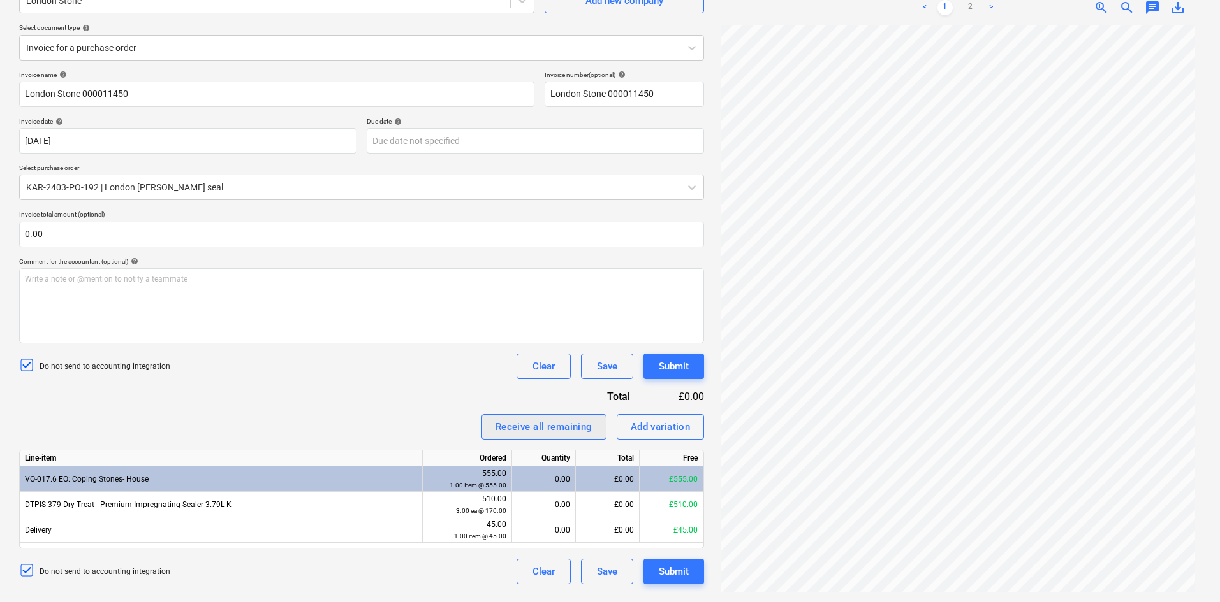
click at [524, 419] on div "Receive all remaining" at bounding box center [543, 427] width 97 height 17
click at [670, 571] on div "Submit" at bounding box center [674, 572] width 30 height 17
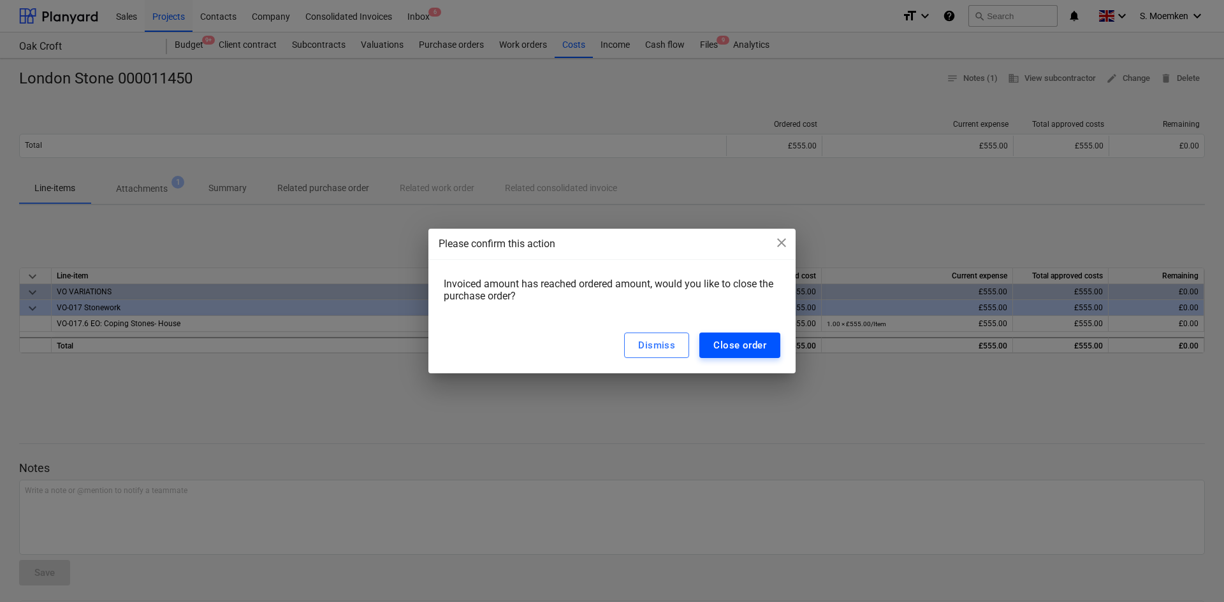
click at [727, 343] on div "Close order" at bounding box center [739, 345] width 53 height 17
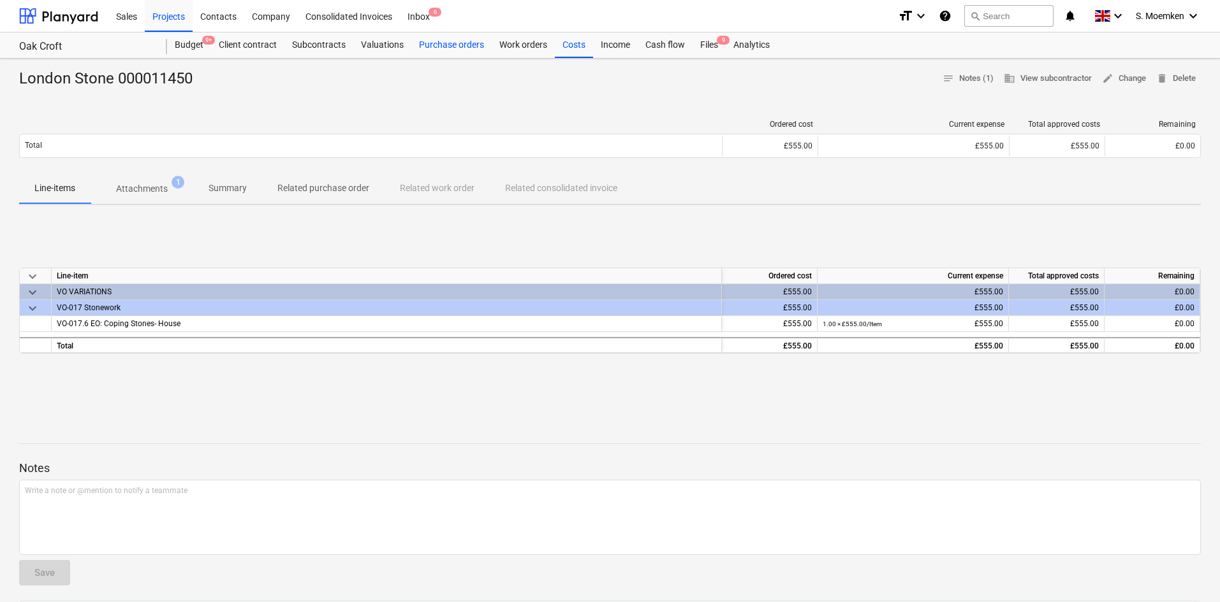
click at [461, 45] on div "Purchase orders" at bounding box center [451, 45] width 80 height 25
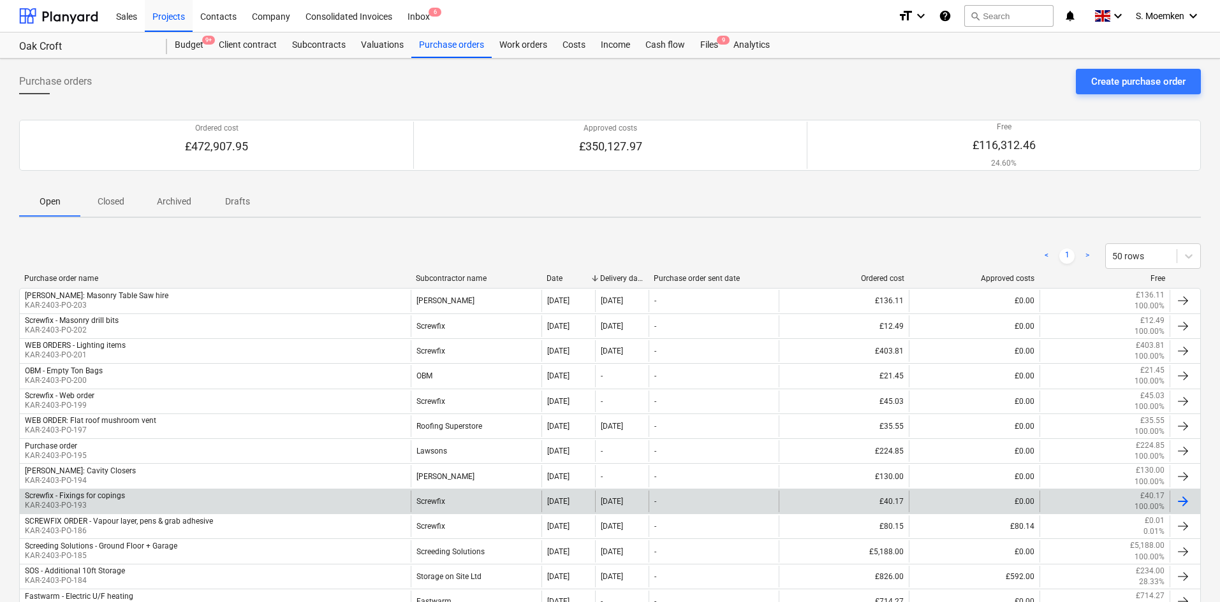
click at [112, 495] on div "Screwfix - Fixings for copings" at bounding box center [75, 496] width 100 height 9
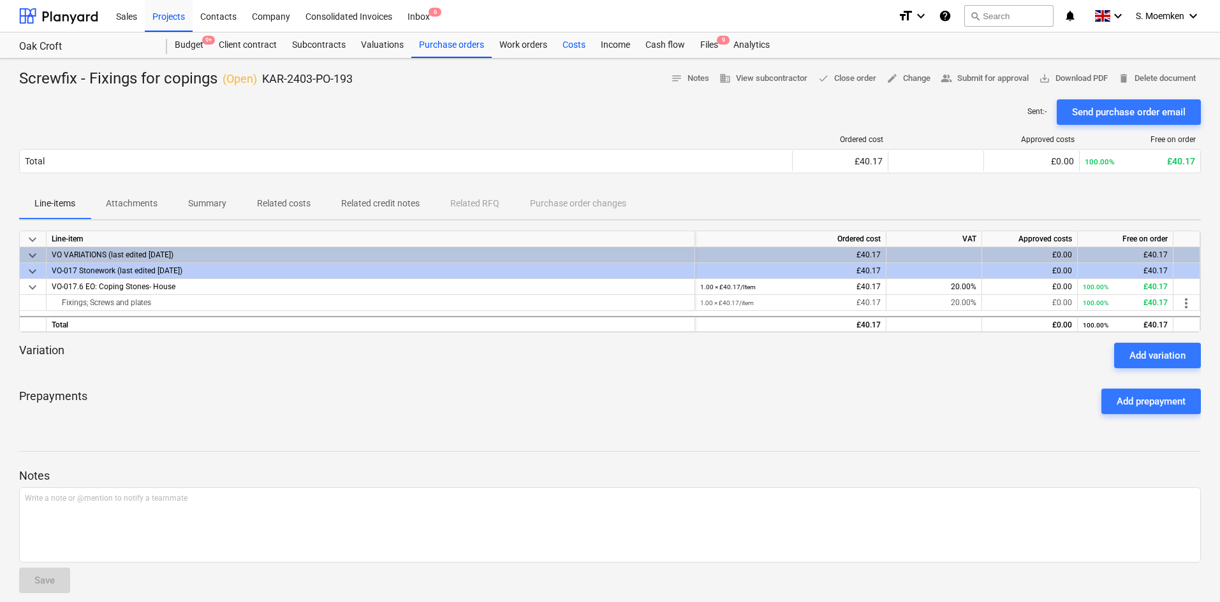
click at [578, 44] on div "Costs" at bounding box center [574, 45] width 38 height 25
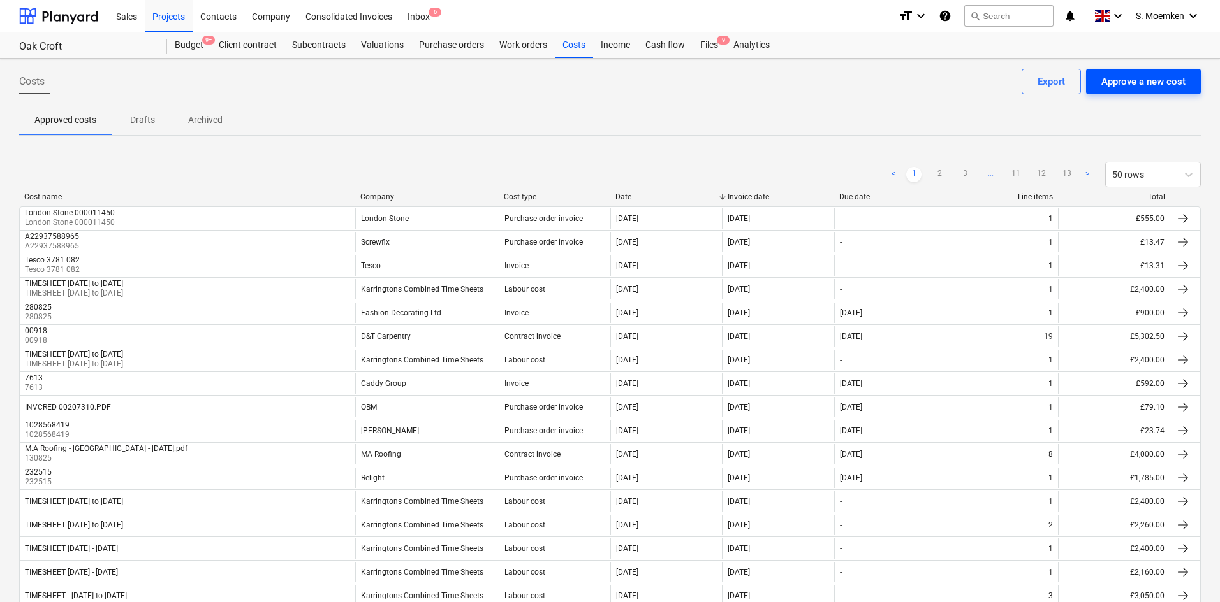
click at [1138, 85] on div "Approve a new cost" at bounding box center [1143, 81] width 84 height 17
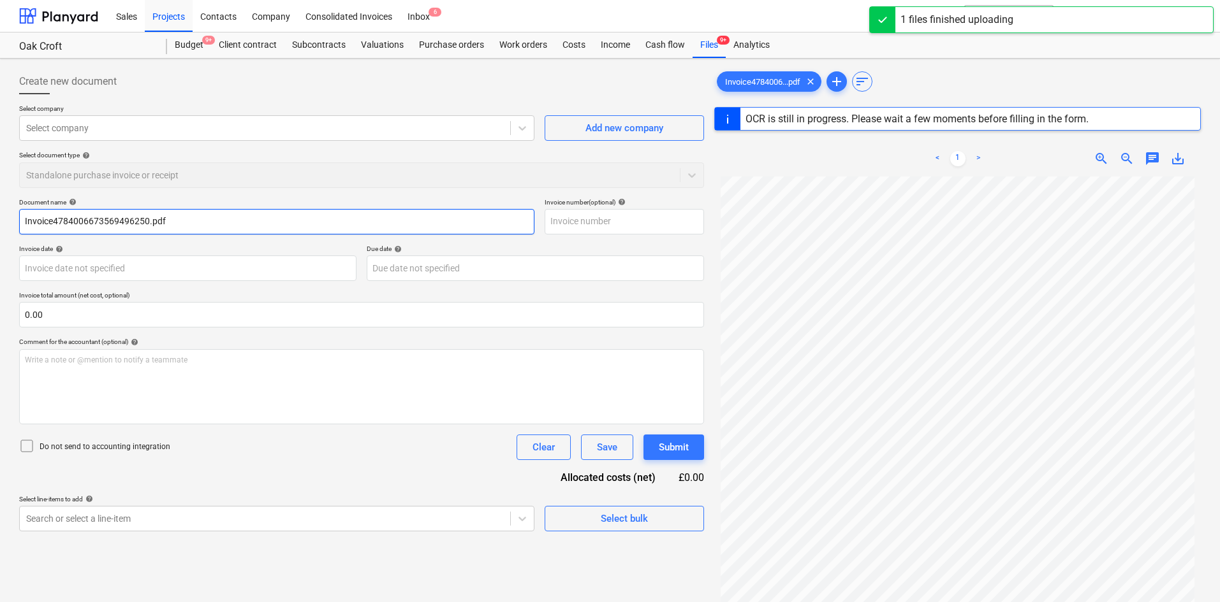
type input "A22939633661"
type input "[DATE]"
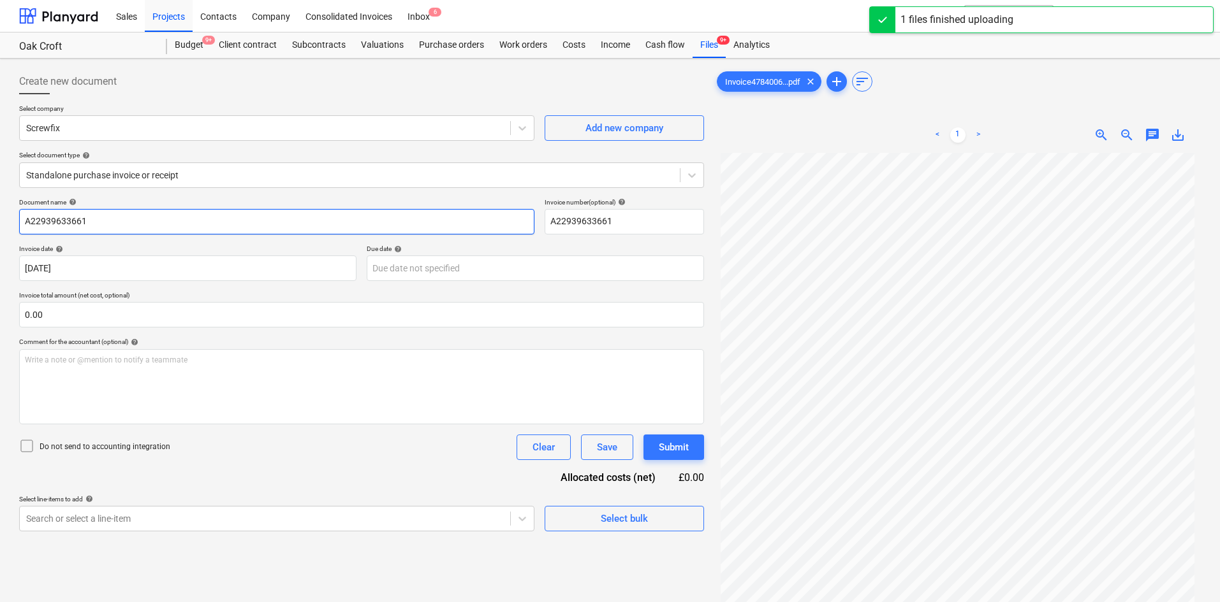
drag, startPoint x: 171, startPoint y: 221, endPoint x: 159, endPoint y: 218, distance: 12.4
click at [159, 218] on input "A22939633661" at bounding box center [276, 221] width 515 height 25
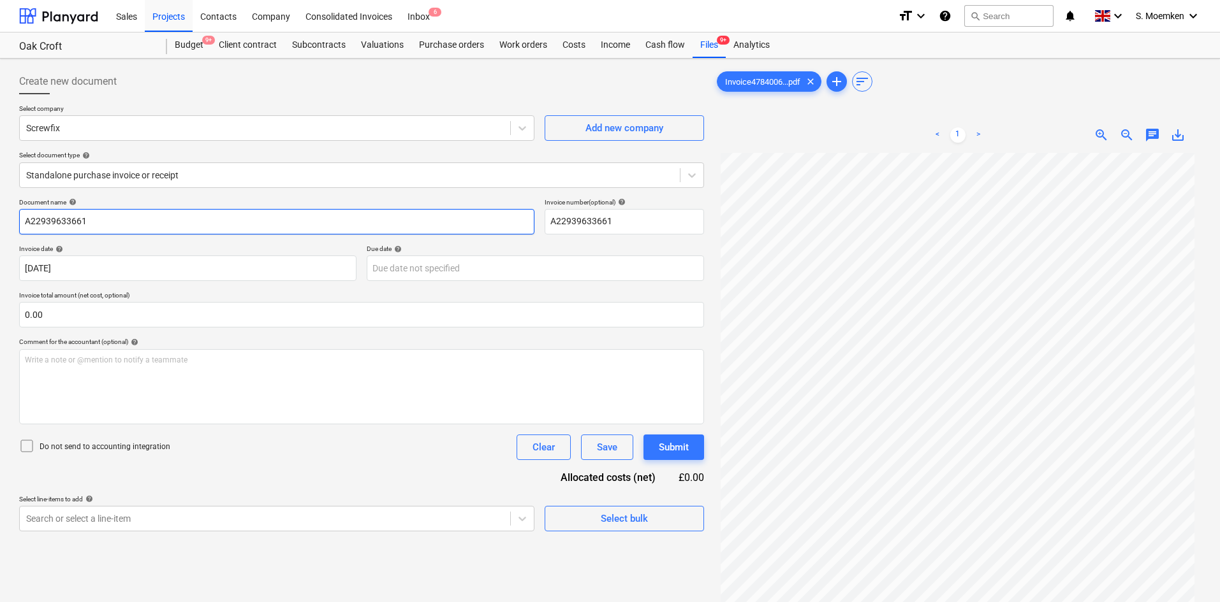
drag, startPoint x: 98, startPoint y: 221, endPoint x: 12, endPoint y: 217, distance: 86.1
click at [12, 217] on div "Create new document Select company Screwfix Add new company Select document typ…" at bounding box center [610, 394] width 1220 height 671
click at [117, 266] on body "Sales Projects Contacts Company Consolidated Invoices Inbox 6 format_size keybo…" at bounding box center [610, 301] width 1220 height 602
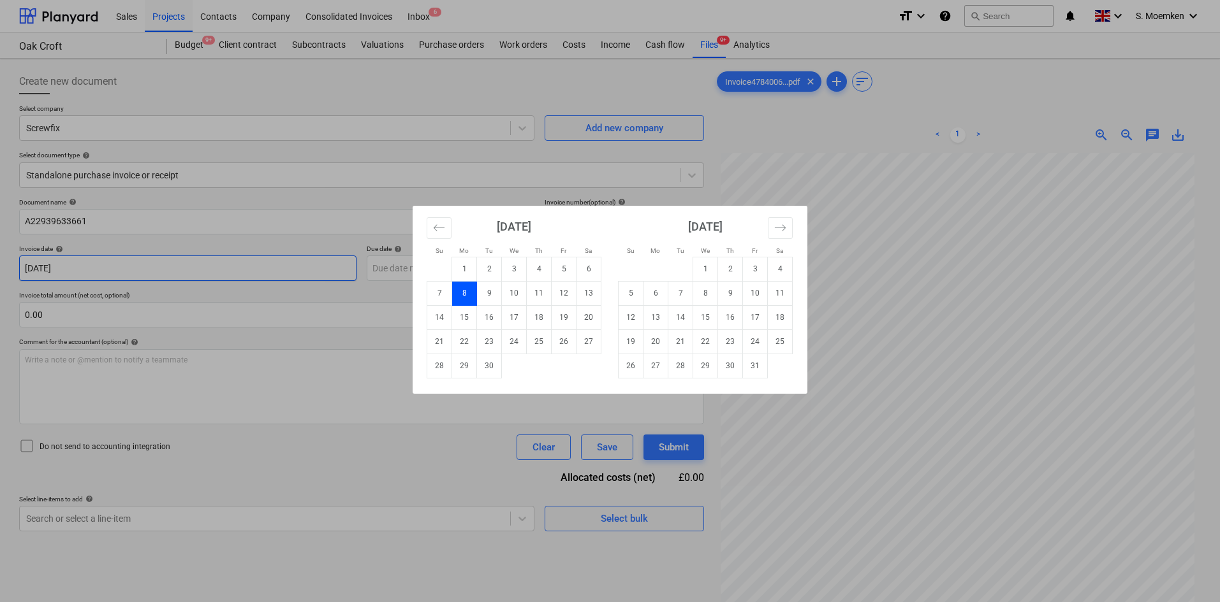
click at [186, 279] on div "Su Mo Tu We Th Fr Sa Su Mo Tu We Th Fr Sa [DATE] 1 2 3 4 5 6 7 8 9 10 11 12 13 …" at bounding box center [610, 301] width 1220 height 602
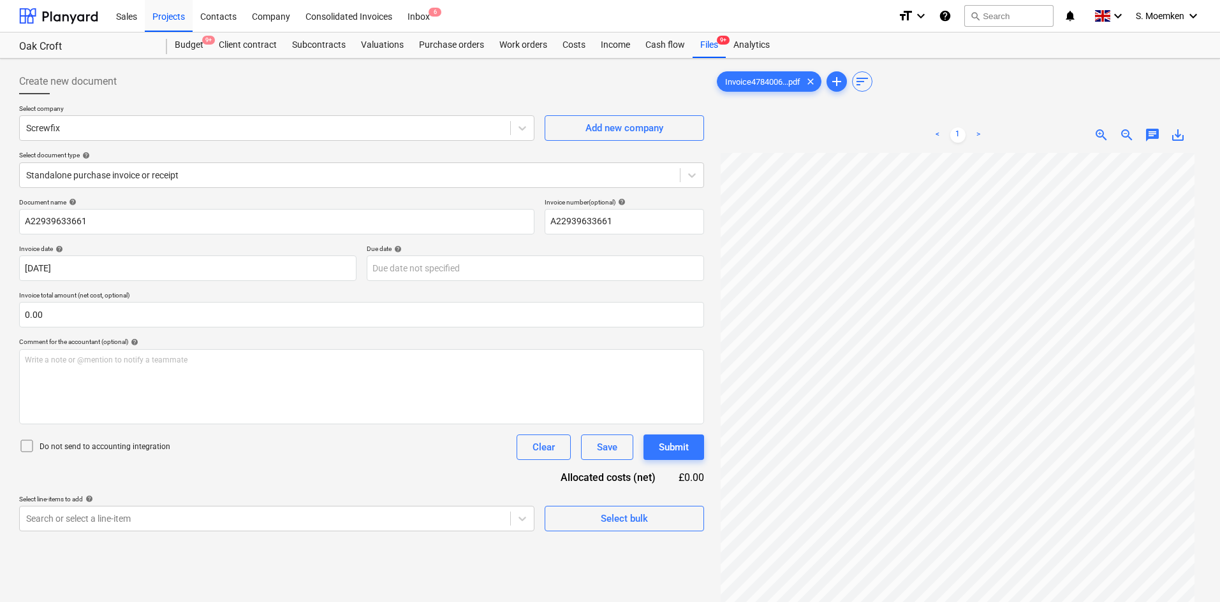
click at [29, 446] on icon at bounding box center [26, 446] width 15 height 15
click at [189, 171] on div at bounding box center [349, 175] width 647 height 13
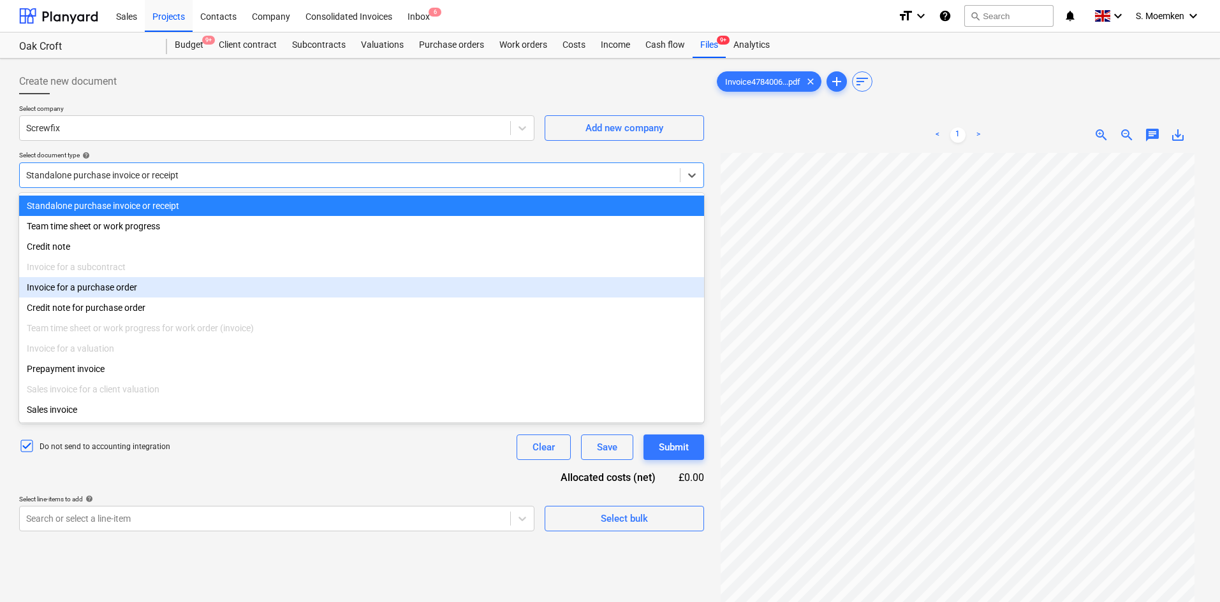
click at [126, 291] on div "Invoice for a purchase order" at bounding box center [361, 287] width 685 height 20
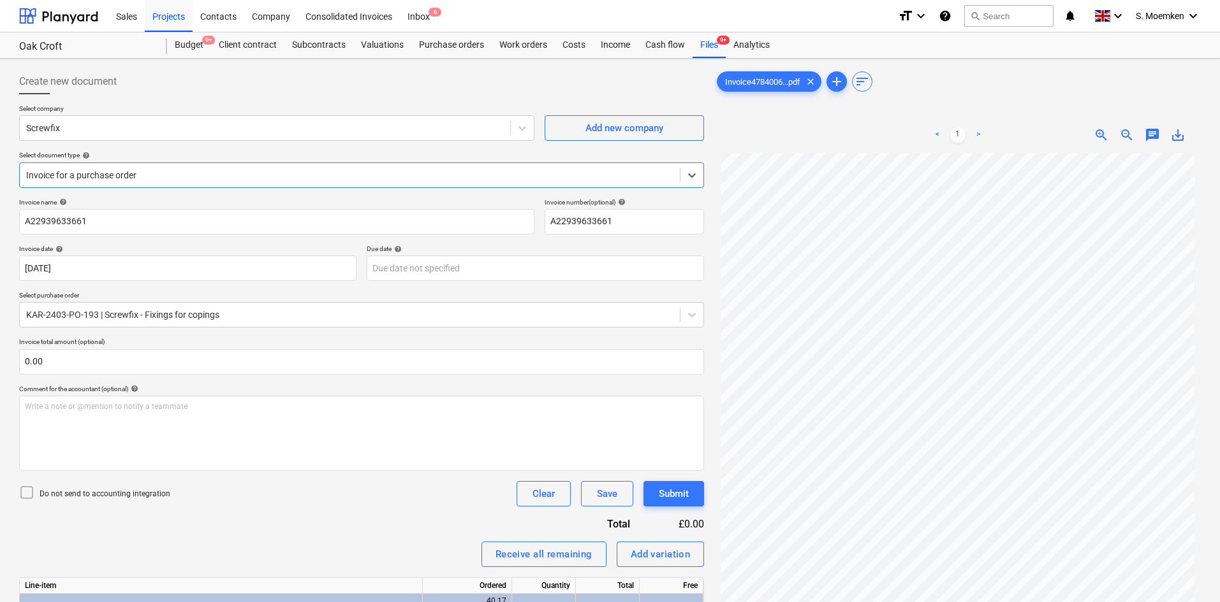
scroll to position [127, 0]
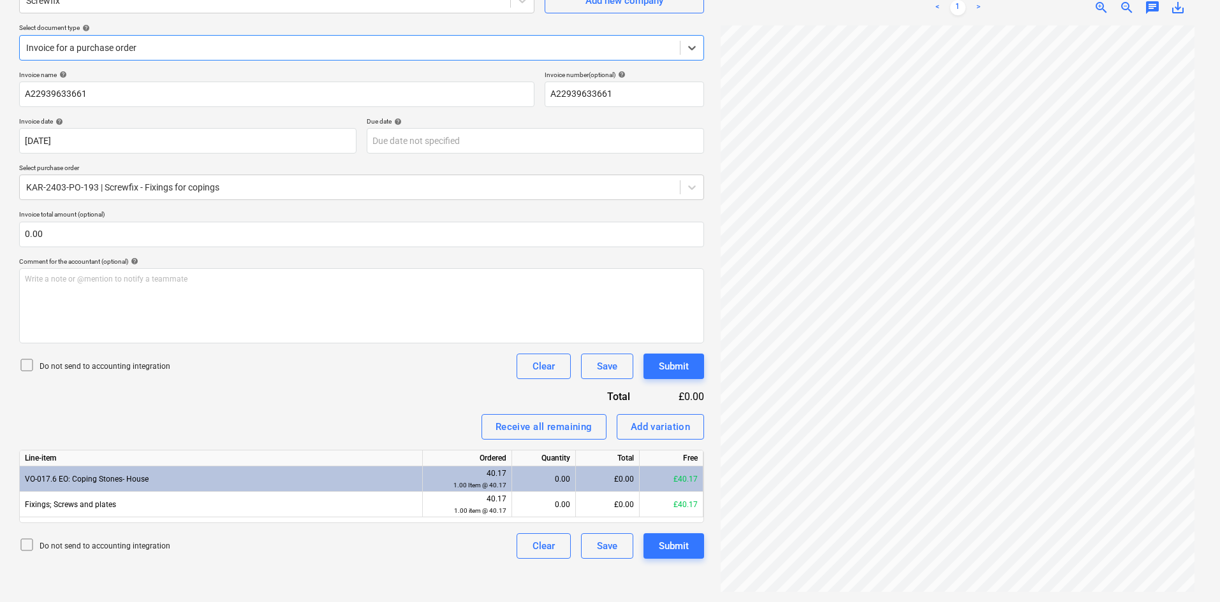
click at [23, 368] on icon at bounding box center [26, 365] width 15 height 15
click at [528, 428] on div "Receive all remaining" at bounding box center [543, 427] width 97 height 17
click at [691, 546] on button "Submit" at bounding box center [673, 546] width 61 height 25
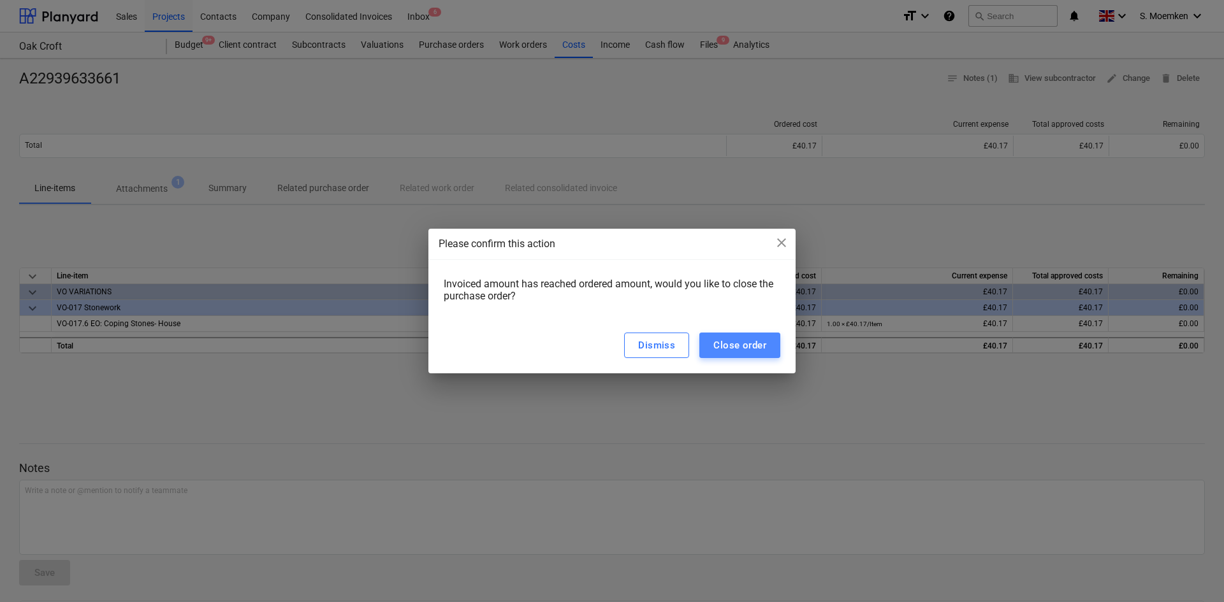
click at [741, 342] on div "Close order" at bounding box center [739, 345] width 53 height 17
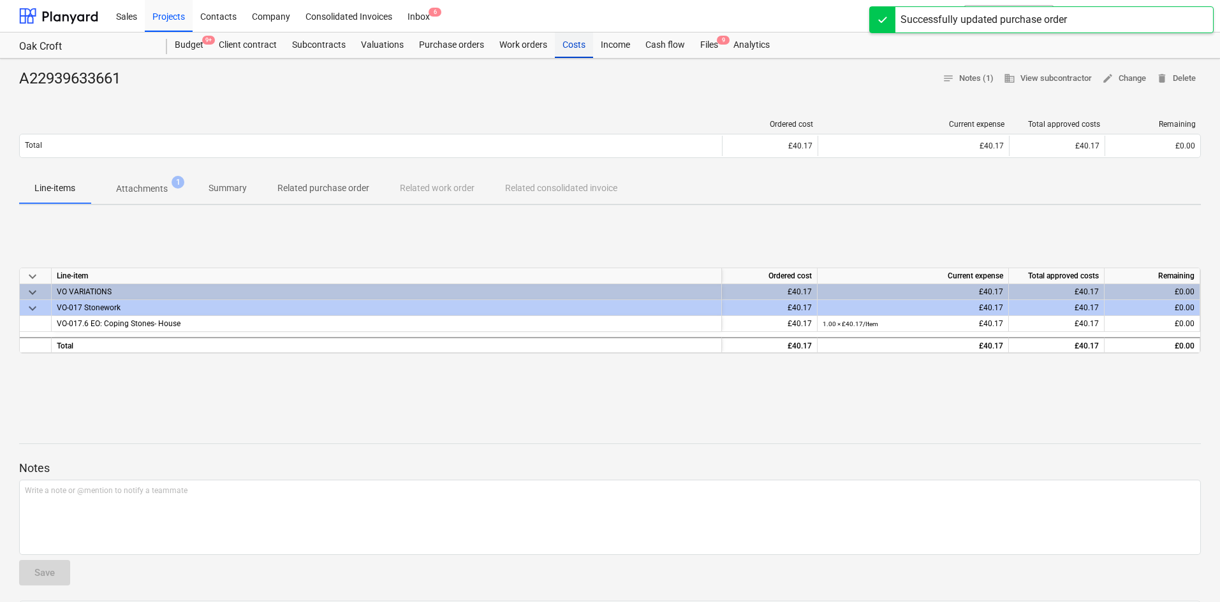
click at [573, 40] on div "Costs" at bounding box center [574, 45] width 38 height 25
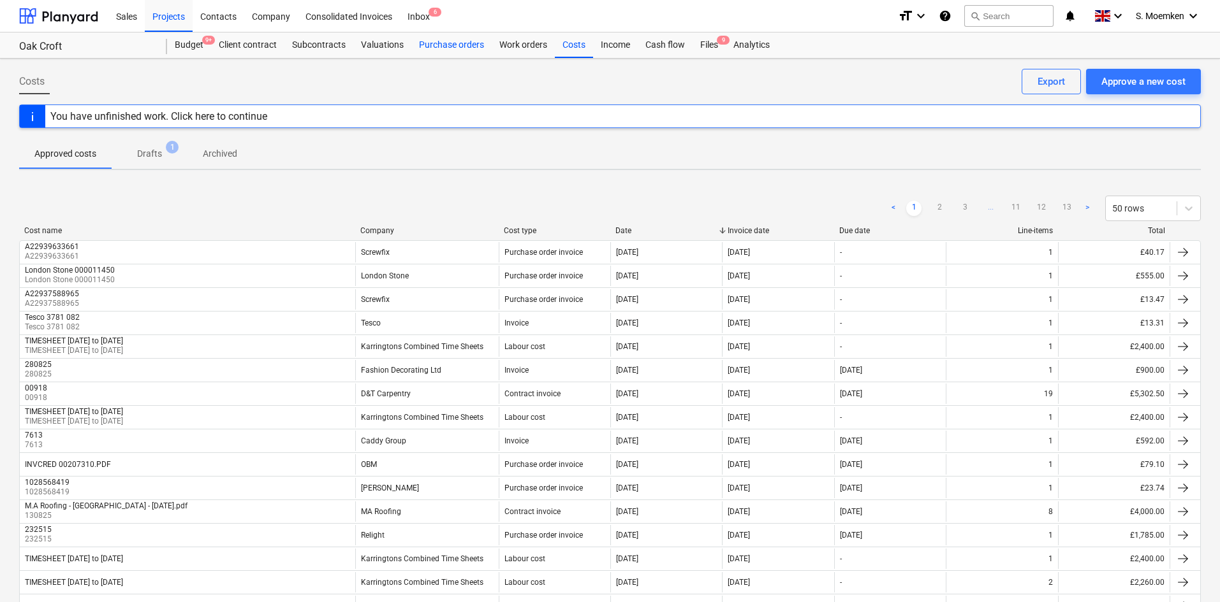
click at [439, 47] on div "Purchase orders" at bounding box center [451, 45] width 80 height 25
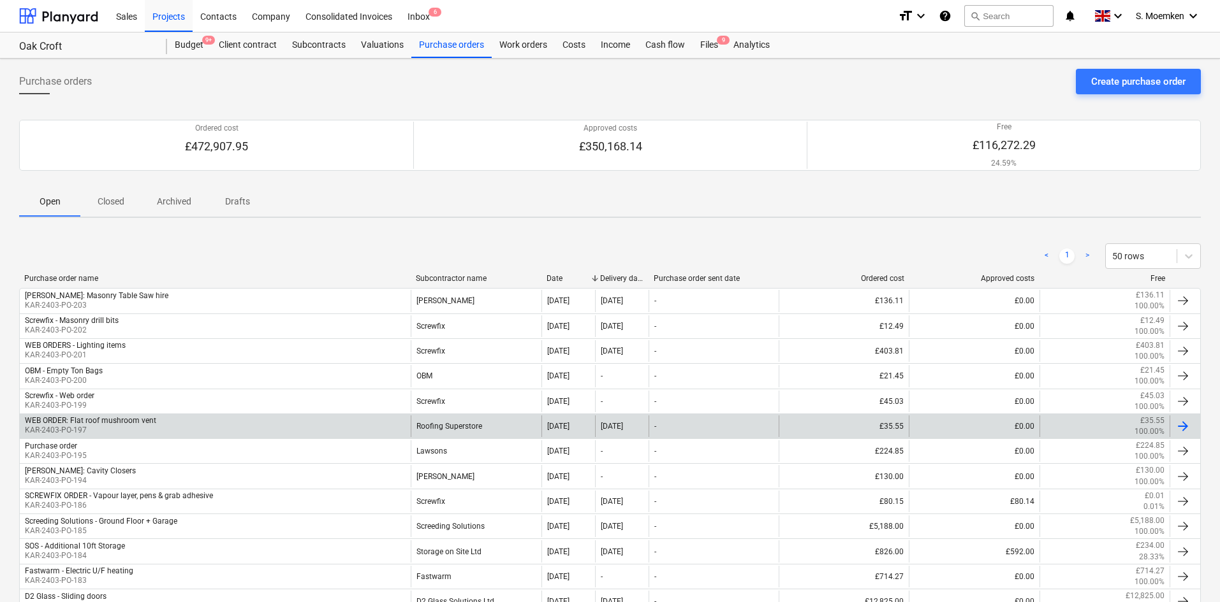
click at [119, 428] on p "KAR-2403-PO-197" at bounding box center [90, 430] width 131 height 11
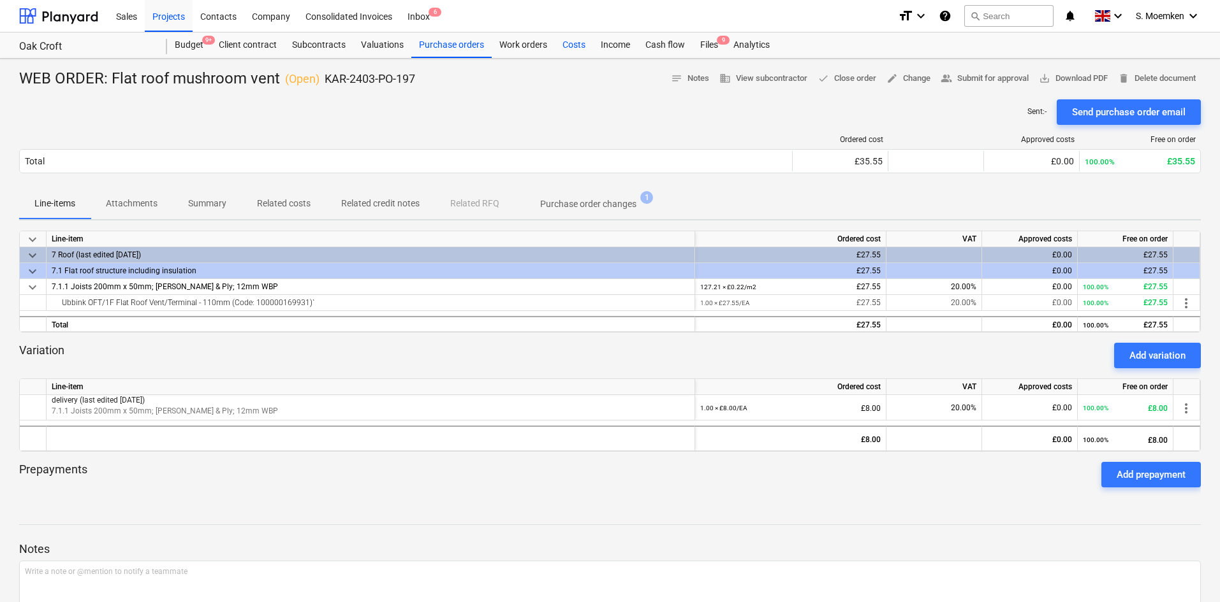
click at [588, 40] on div "Costs" at bounding box center [574, 45] width 38 height 25
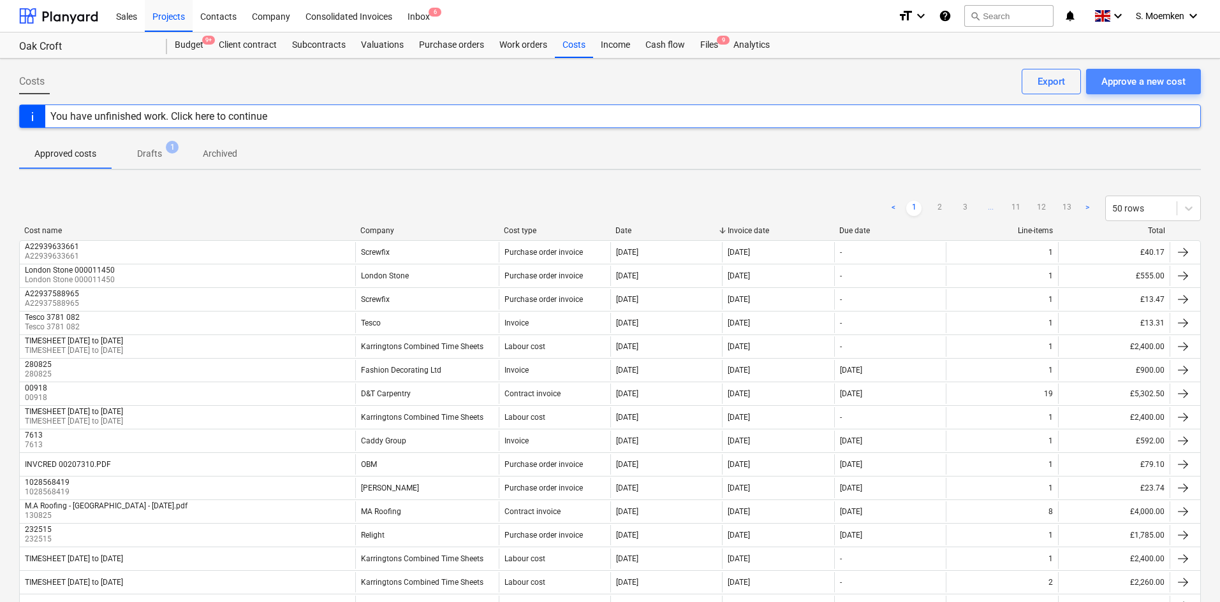
click at [1124, 85] on div "Approve a new cost" at bounding box center [1143, 81] width 84 height 17
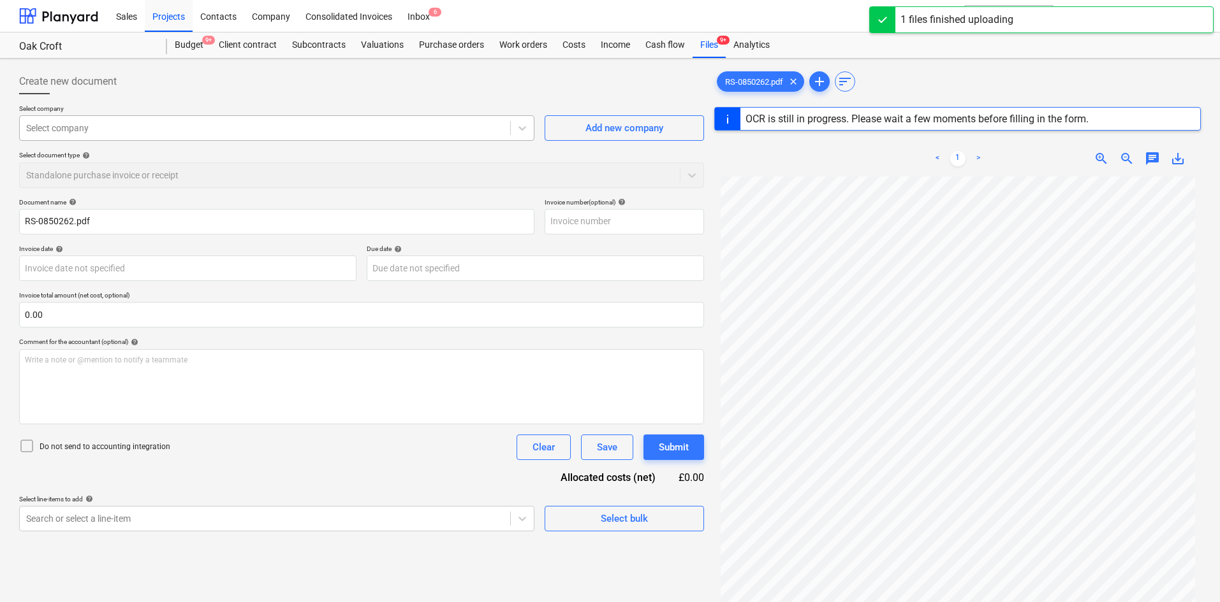
click at [320, 129] on div at bounding box center [264, 128] width 477 height 13
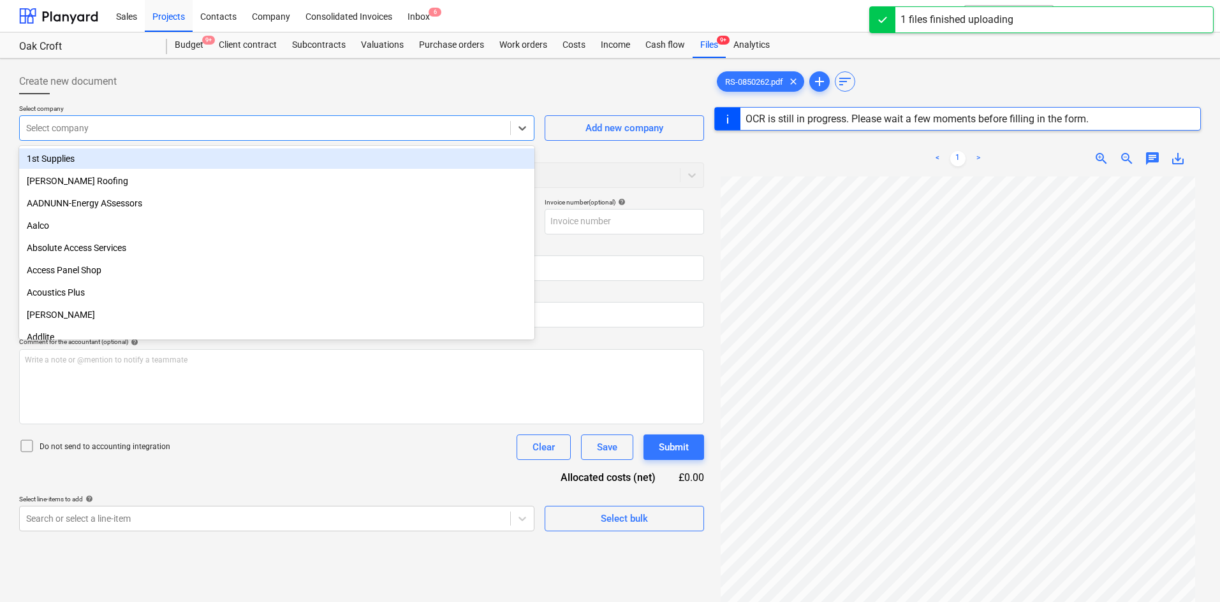
type input "6"
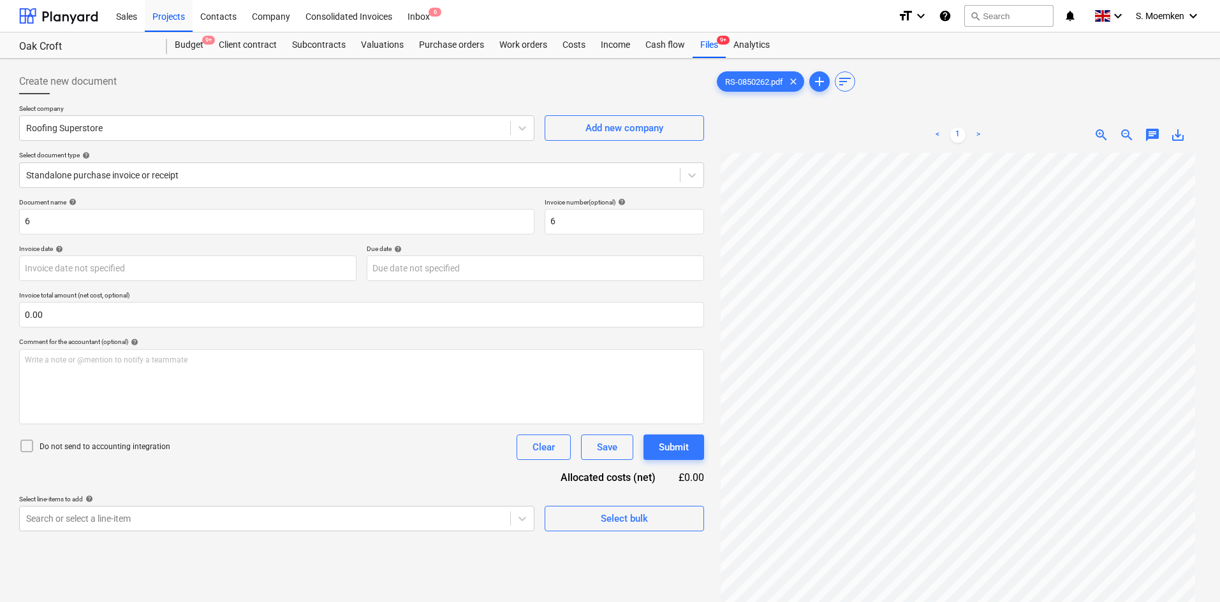
click at [493, 82] on div "Create new document" at bounding box center [361, 81] width 685 height 25
drag, startPoint x: 51, startPoint y: 224, endPoint x: 13, endPoint y: 220, distance: 37.9
click at [13, 220] on div "Create new document Select company Roofing Superstore Add new company Select do…" at bounding box center [610, 394] width 1220 height 671
drag, startPoint x: 83, startPoint y: 221, endPoint x: 20, endPoint y: 223, distance: 63.2
click at [20, 223] on input "RS-0850262" at bounding box center [276, 221] width 515 height 25
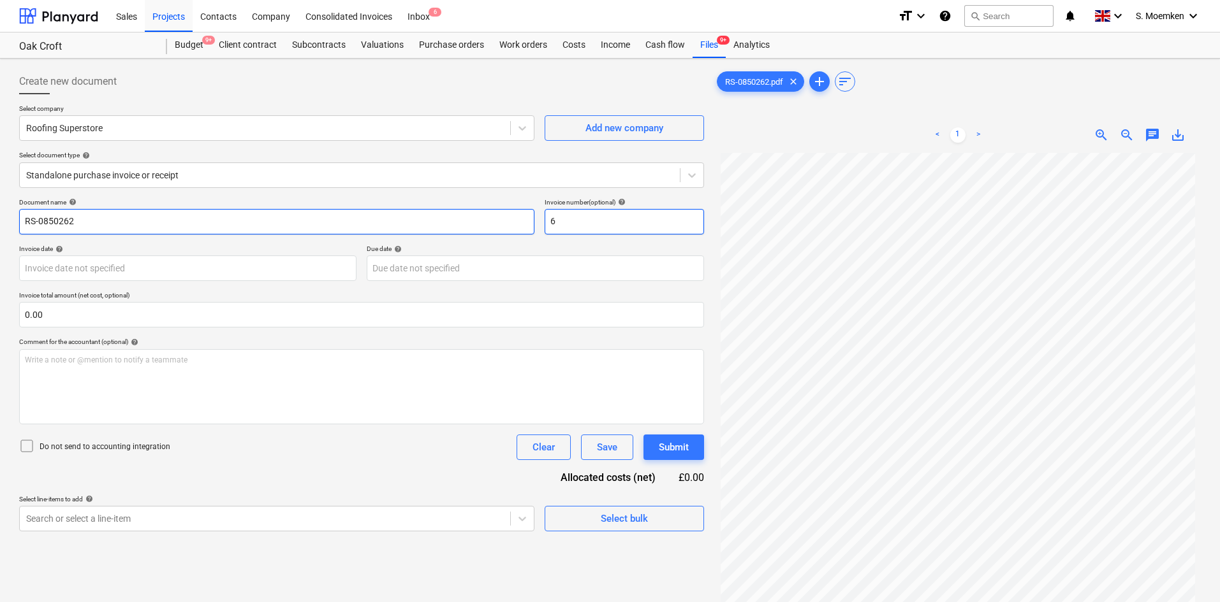
type input "RS-0850262"
drag, startPoint x: 562, startPoint y: 222, endPoint x: 548, endPoint y: 222, distance: 14.7
click at [548, 222] on input "6" at bounding box center [623, 221] width 159 height 25
paste input "RS-0850262"
type input "RS-0850262"
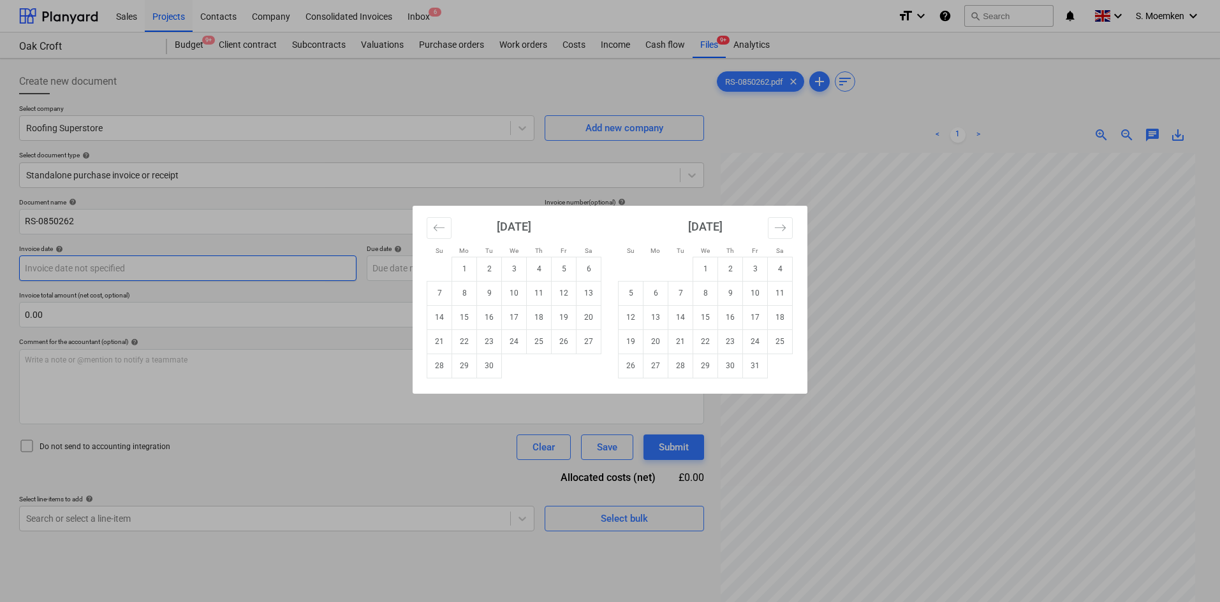
click at [178, 266] on body "Sales Projects Contacts Company Consolidated Invoices Inbox 6 format_size keybo…" at bounding box center [610, 301] width 1220 height 602
click at [492, 291] on td "9" at bounding box center [489, 293] width 25 height 24
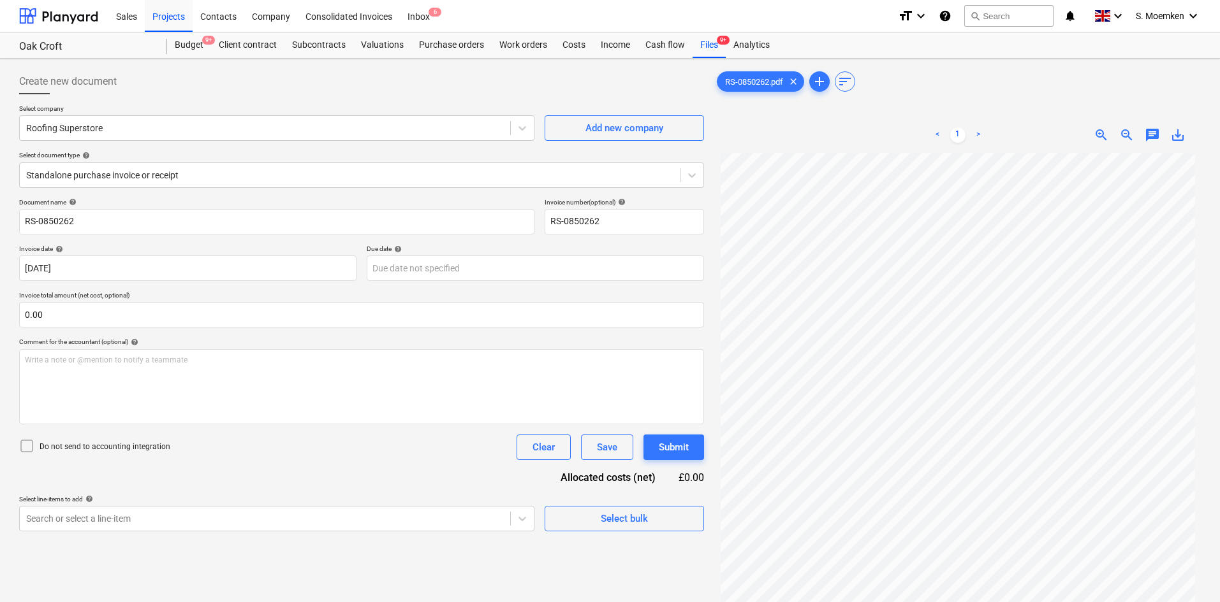
type input "[DATE]"
click at [22, 441] on icon at bounding box center [26, 446] width 15 height 15
click at [199, 173] on div at bounding box center [349, 175] width 647 height 13
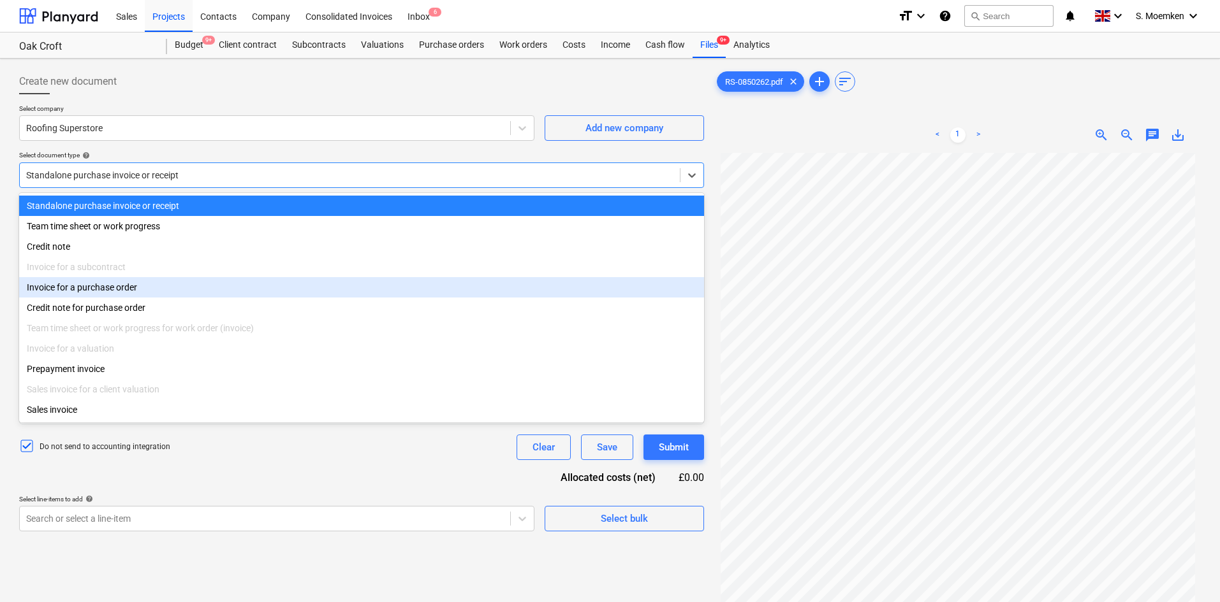
click at [115, 293] on div "Invoice for a purchase order" at bounding box center [361, 287] width 685 height 20
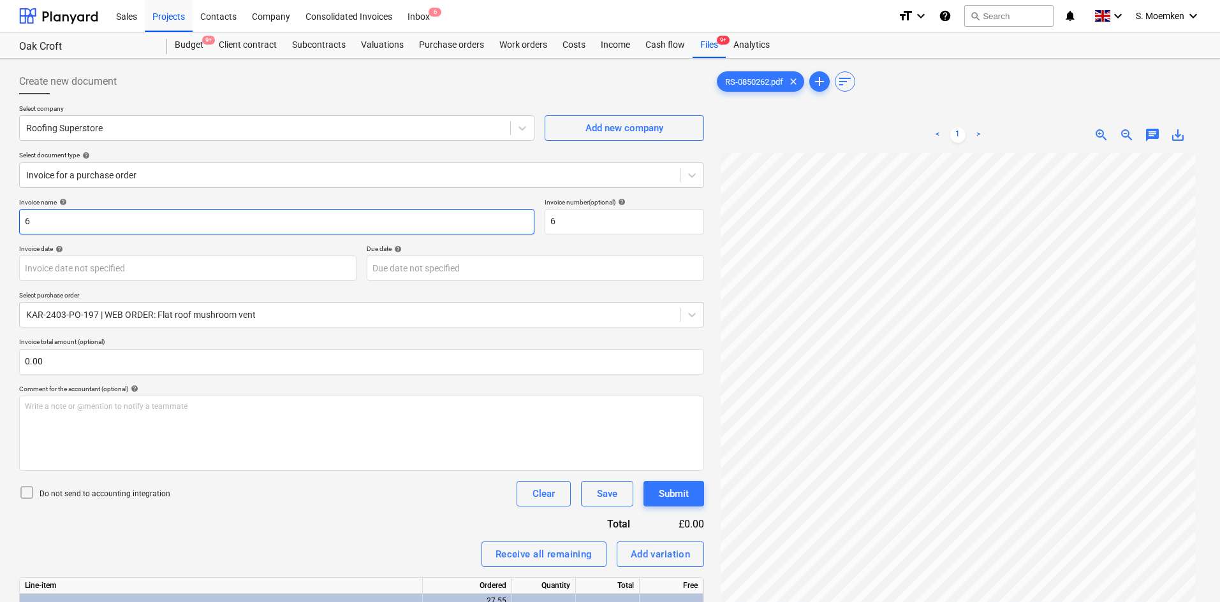
drag, startPoint x: 72, startPoint y: 219, endPoint x: 20, endPoint y: 218, distance: 52.3
click at [20, 218] on input "6" at bounding box center [276, 221] width 515 height 25
drag, startPoint x: 97, startPoint y: 218, endPoint x: -9, endPoint y: 224, distance: 106.0
click at [0, 224] on html "Sales Projects Contacts Company Consolidated Invoices Inbox 6 format_size keybo…" at bounding box center [610, 301] width 1220 height 602
type input "RS-0850262"
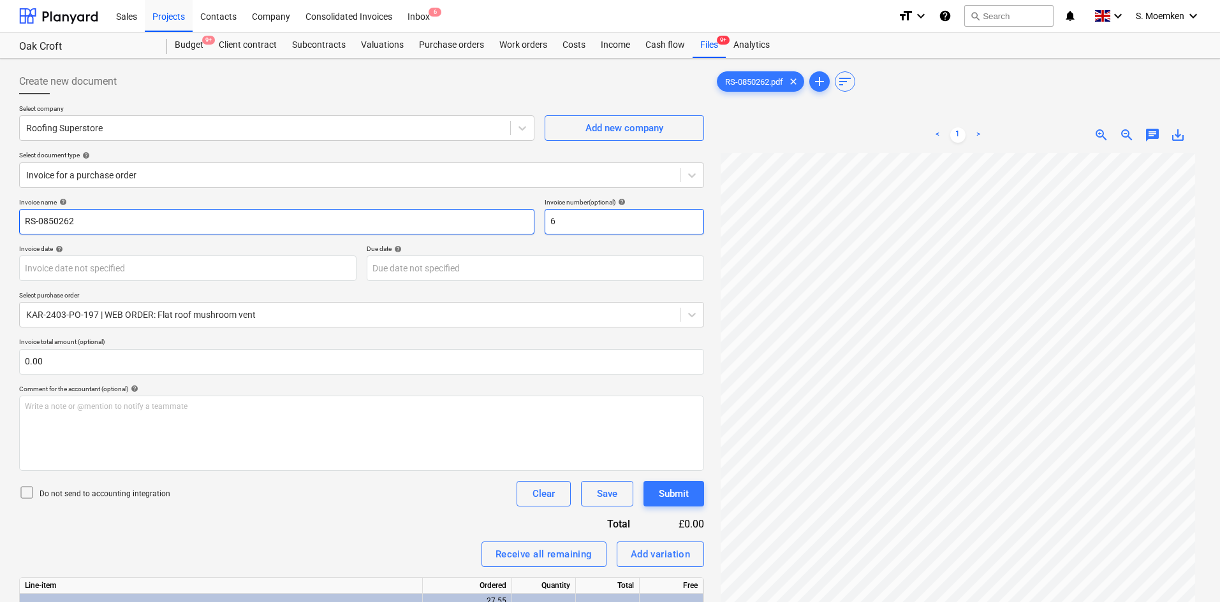
drag, startPoint x: 562, startPoint y: 221, endPoint x: 530, endPoint y: 221, distance: 31.2
click at [530, 221] on div "Invoice name help RS-0850262 Invoice number (optional) help 6" at bounding box center [361, 216] width 685 height 36
paste input "RS-0850262"
type input "RS-0850262"
click at [120, 269] on body "Sales Projects Contacts Company Consolidated Invoices Inbox 6 format_size keybo…" at bounding box center [610, 301] width 1220 height 602
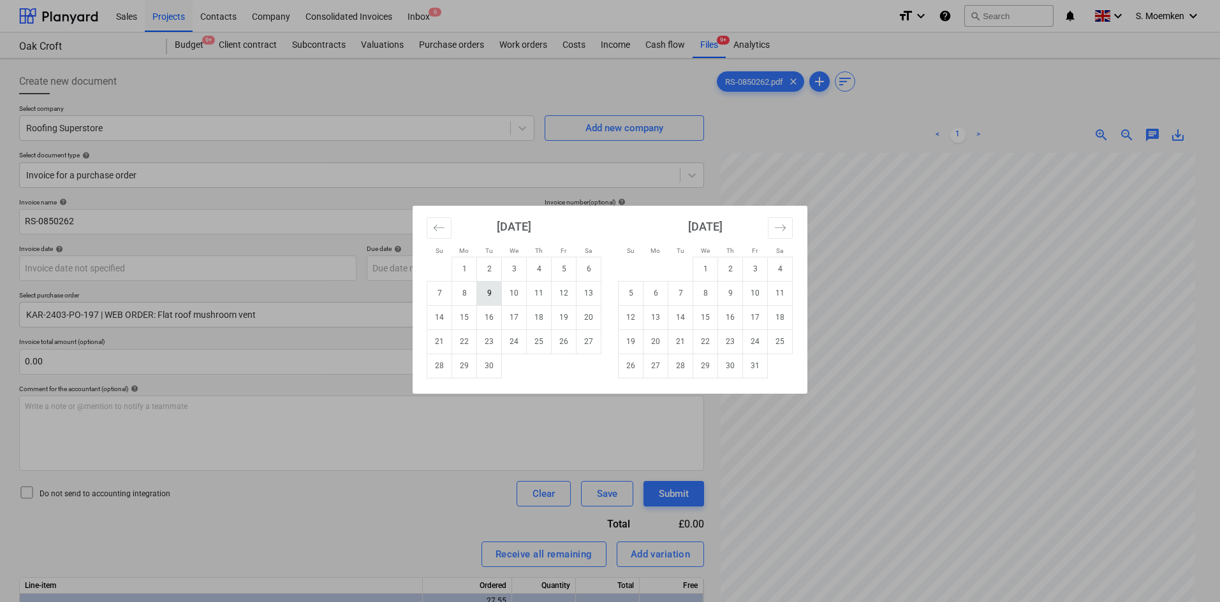
click at [490, 295] on td "9" at bounding box center [489, 293] width 25 height 24
type input "[DATE]"
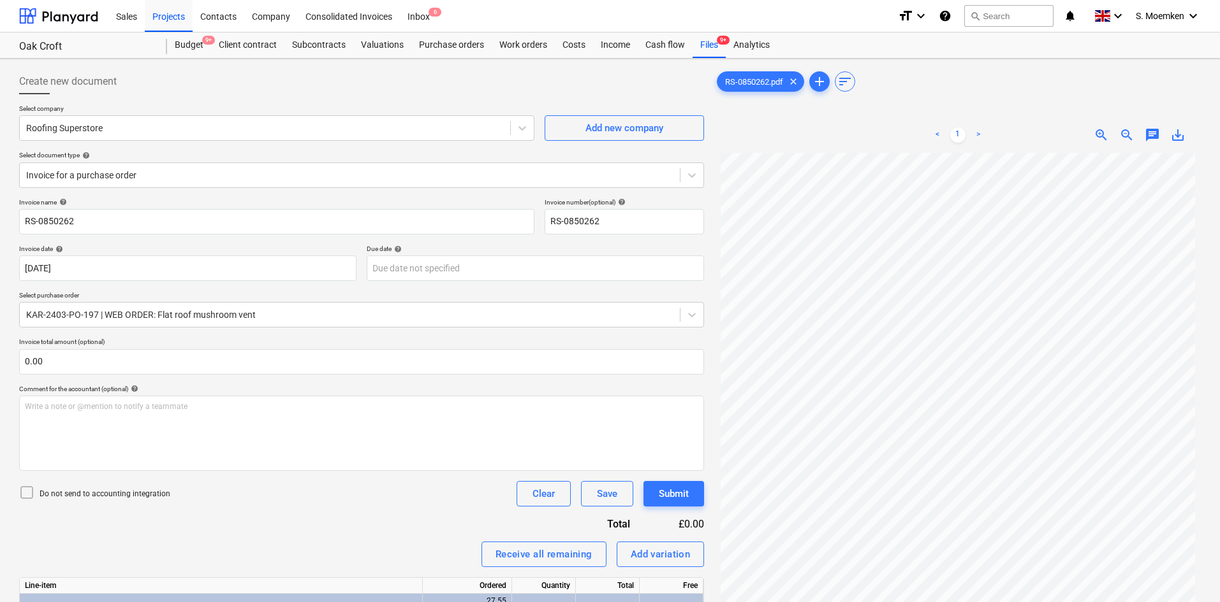
click at [27, 495] on icon at bounding box center [26, 492] width 15 height 15
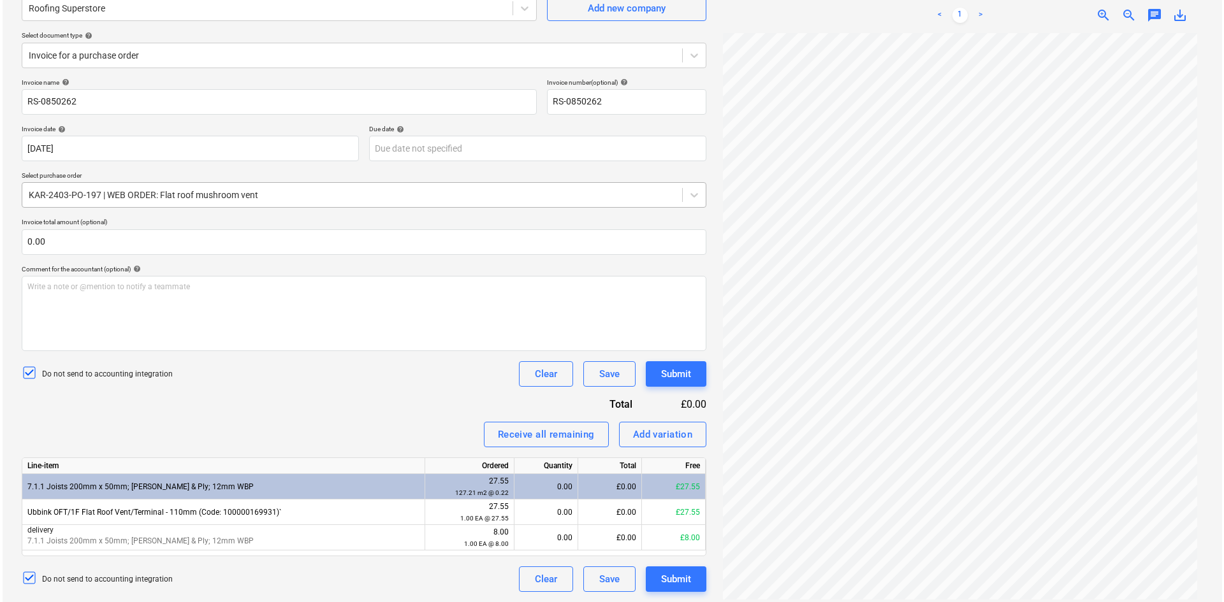
scroll to position [127, 0]
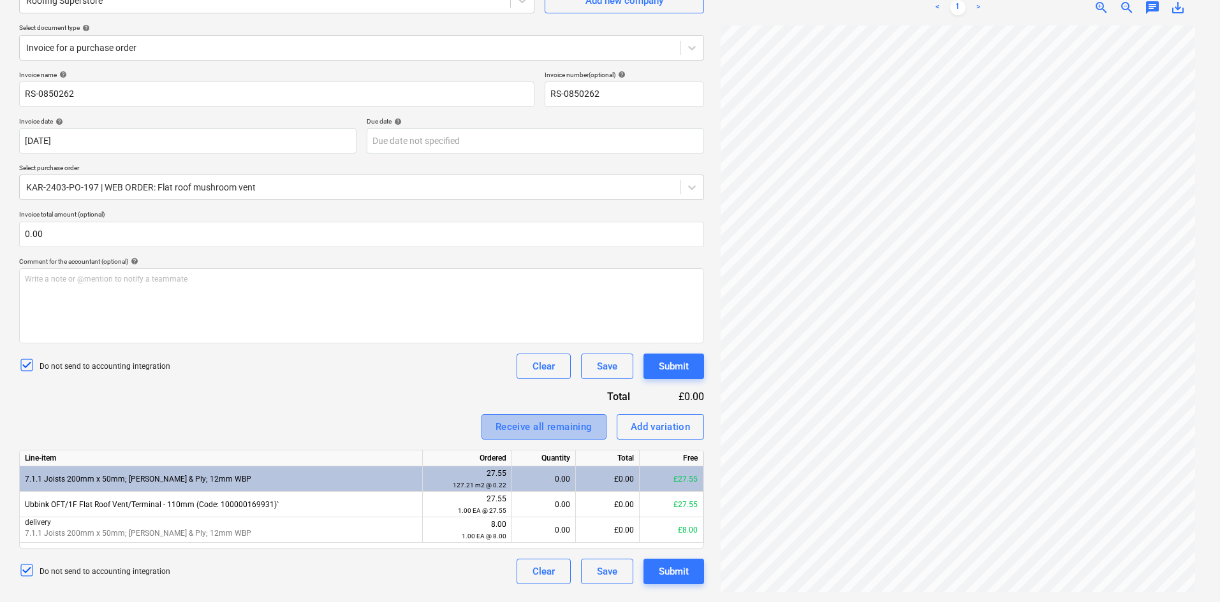
click at [542, 432] on div "Receive all remaining" at bounding box center [543, 427] width 97 height 17
click at [678, 565] on div "Submit" at bounding box center [674, 572] width 30 height 17
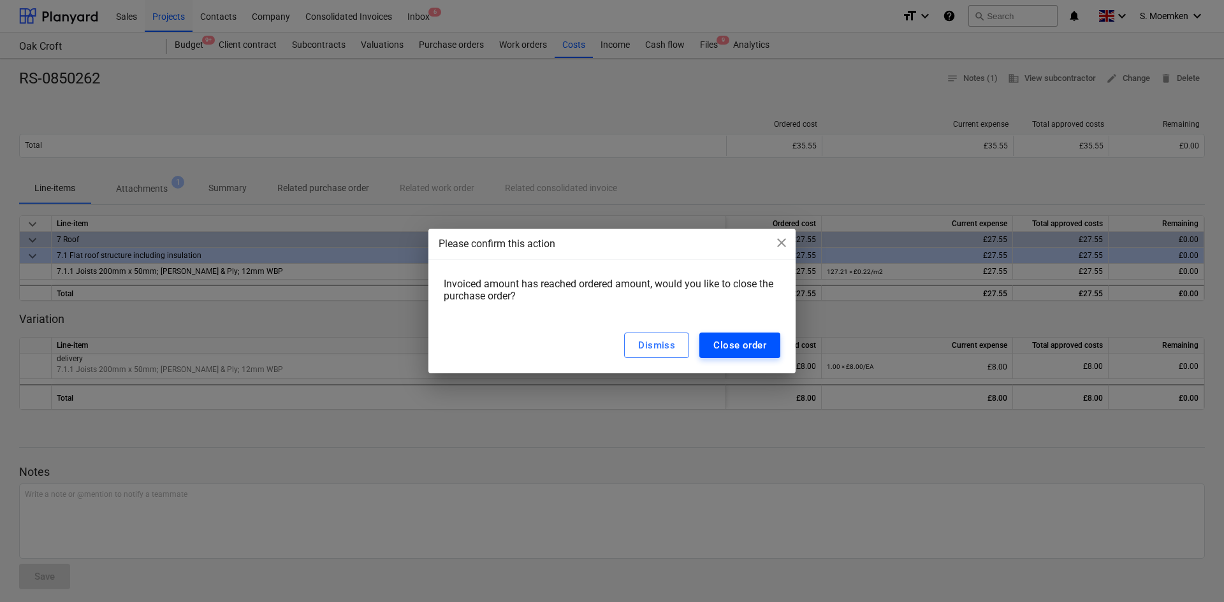
click at [741, 346] on div "Close order" at bounding box center [739, 345] width 53 height 17
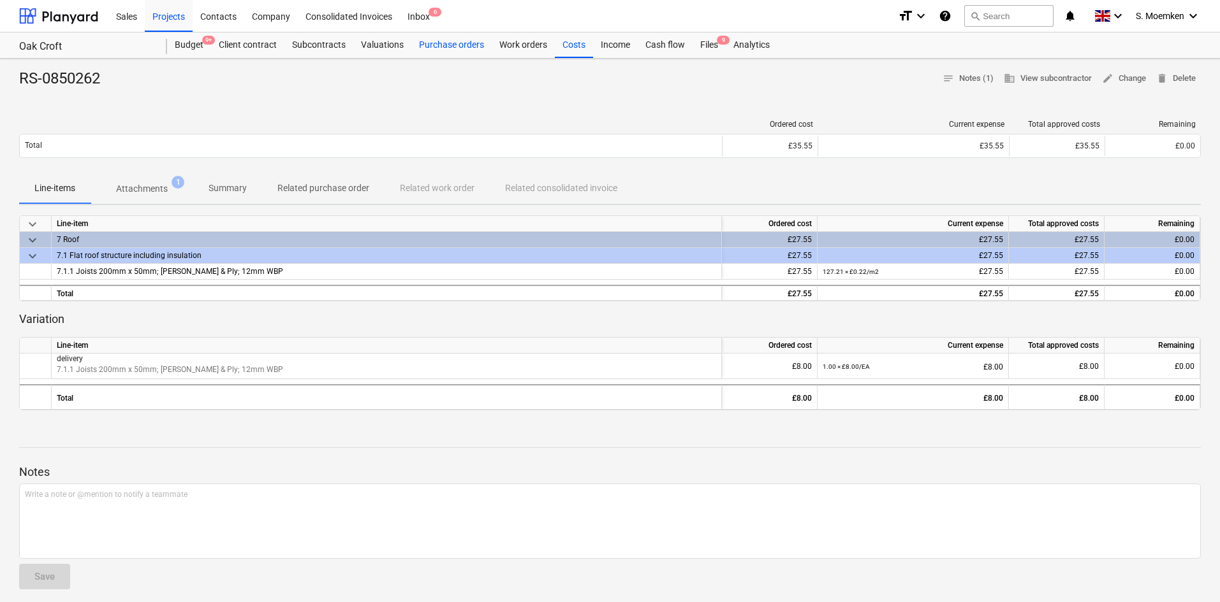
click at [441, 48] on div "Purchase orders" at bounding box center [451, 45] width 80 height 25
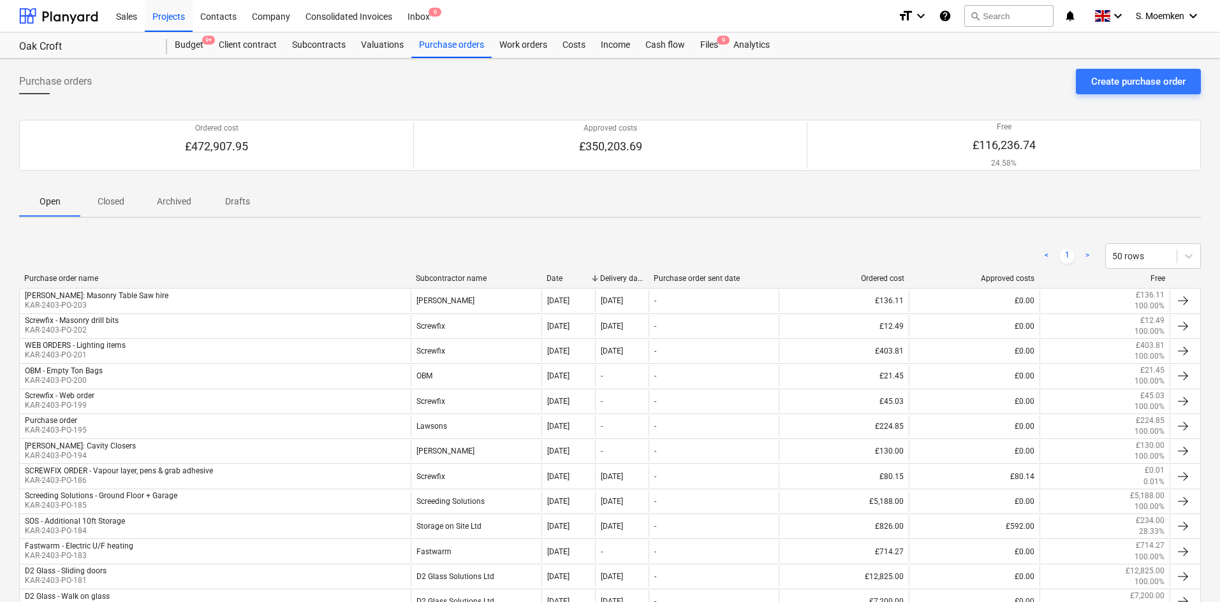
click at [109, 198] on p "Closed" at bounding box center [111, 201] width 31 height 13
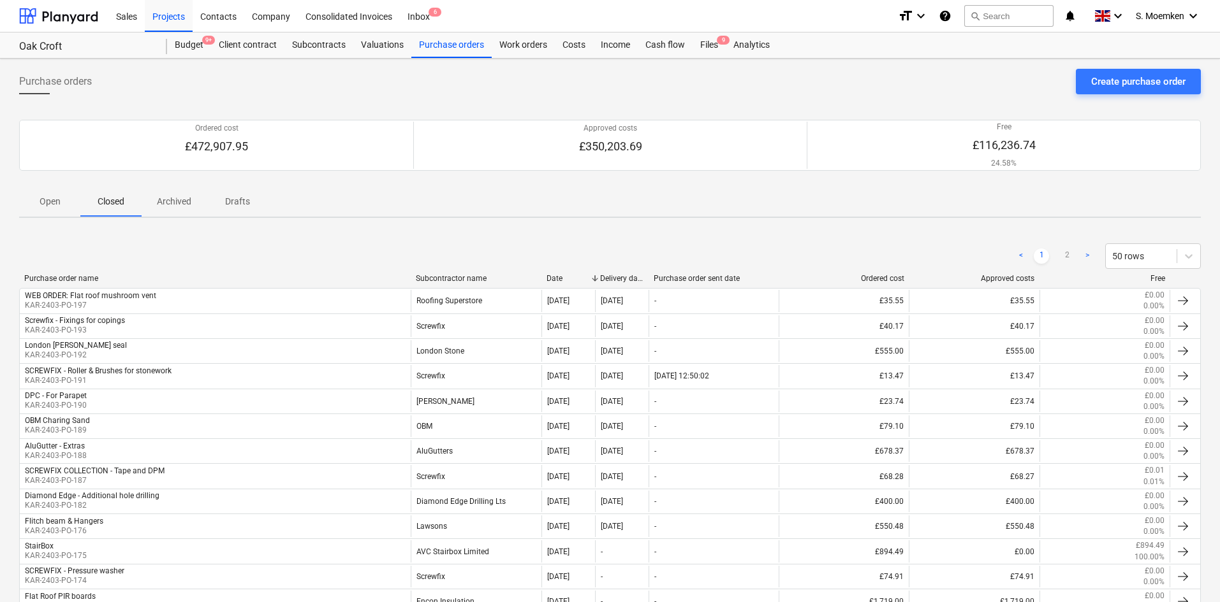
click at [33, 208] on span "Open" at bounding box center [49, 201] width 61 height 21
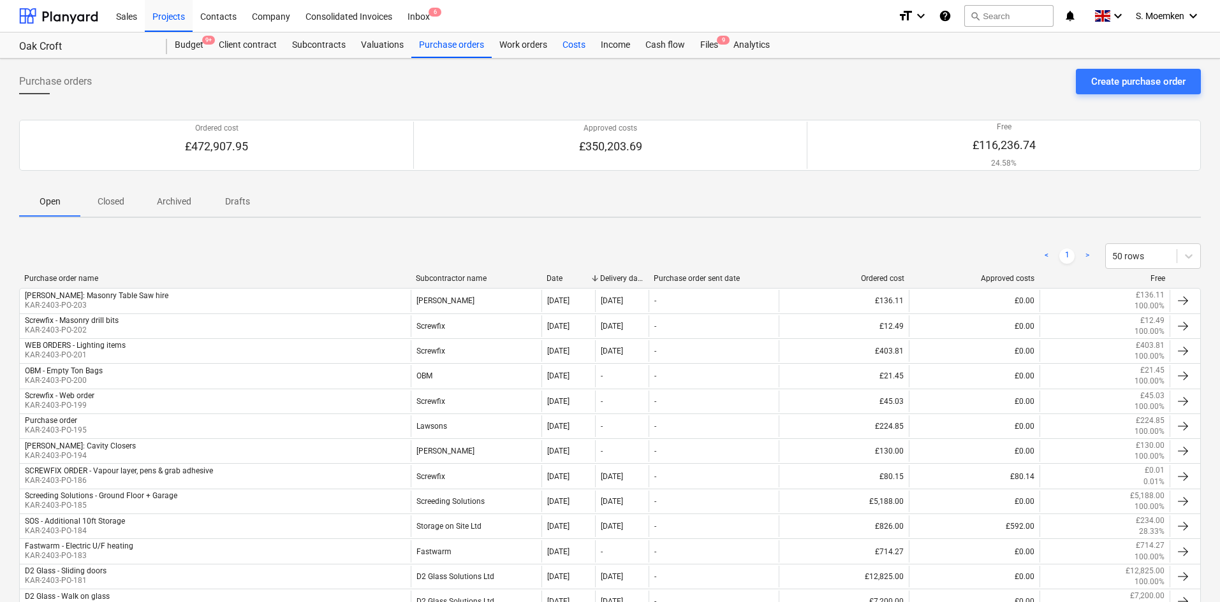
click at [571, 47] on div "Costs" at bounding box center [574, 45] width 38 height 25
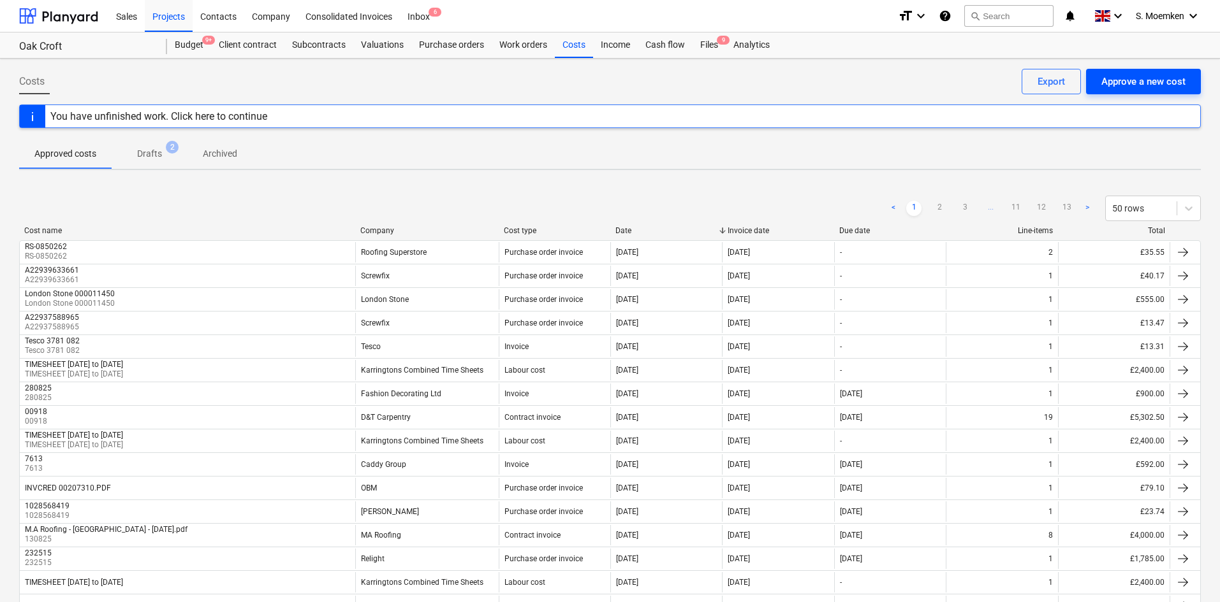
click at [1130, 82] on div "Approve a new cost" at bounding box center [1143, 81] width 84 height 17
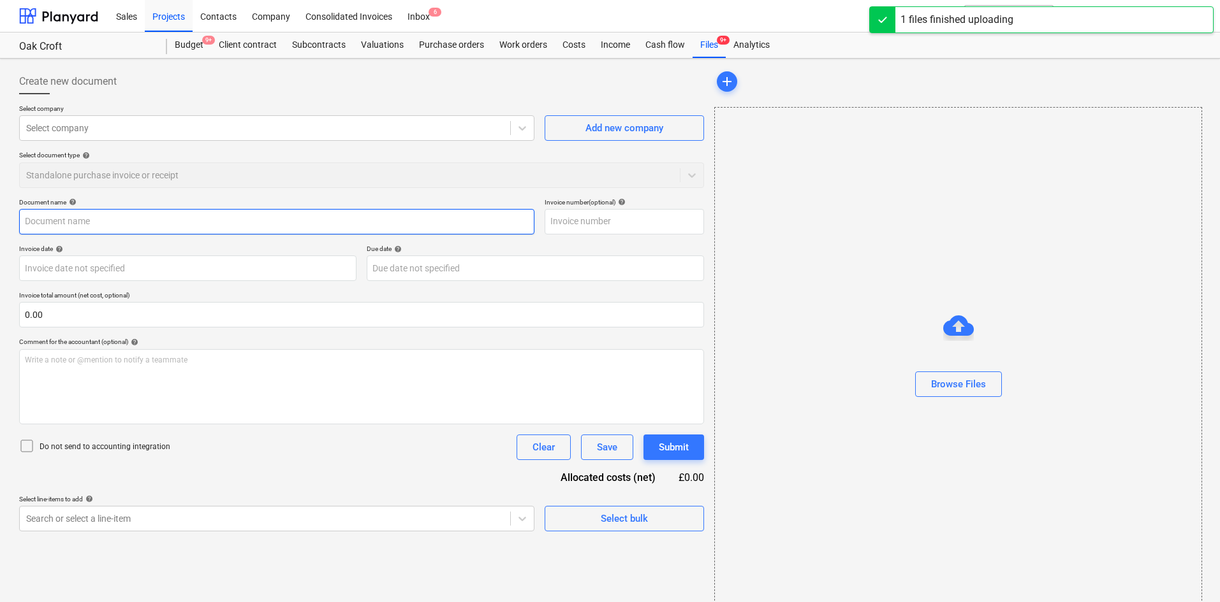
type input "INVCRED 00207498.PDF"
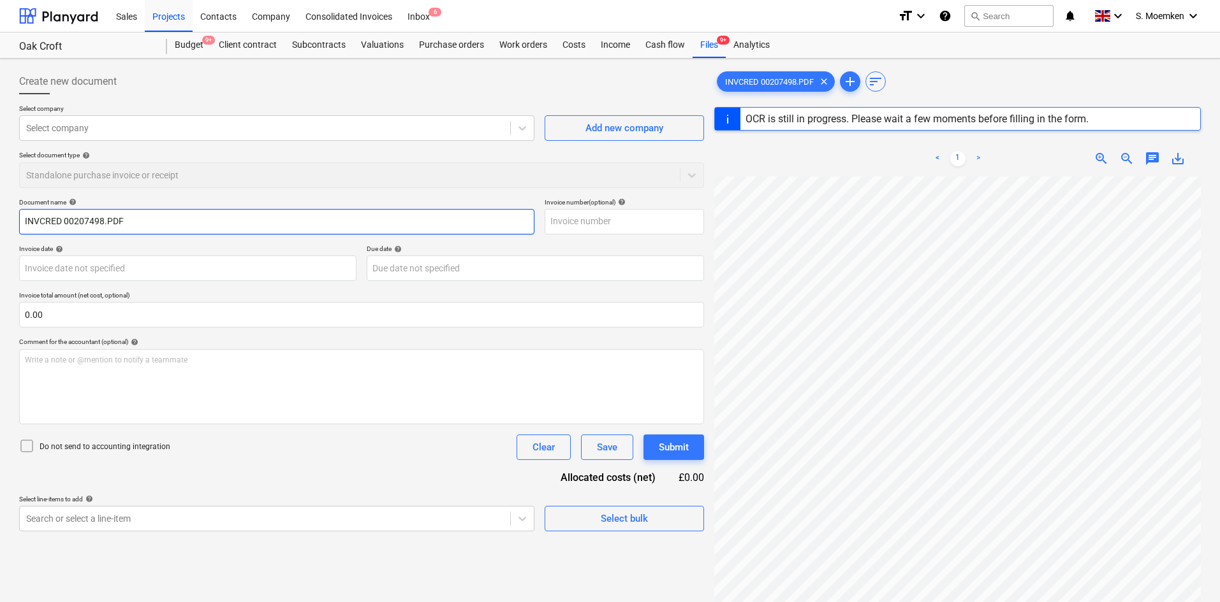
type input "[DATE]"
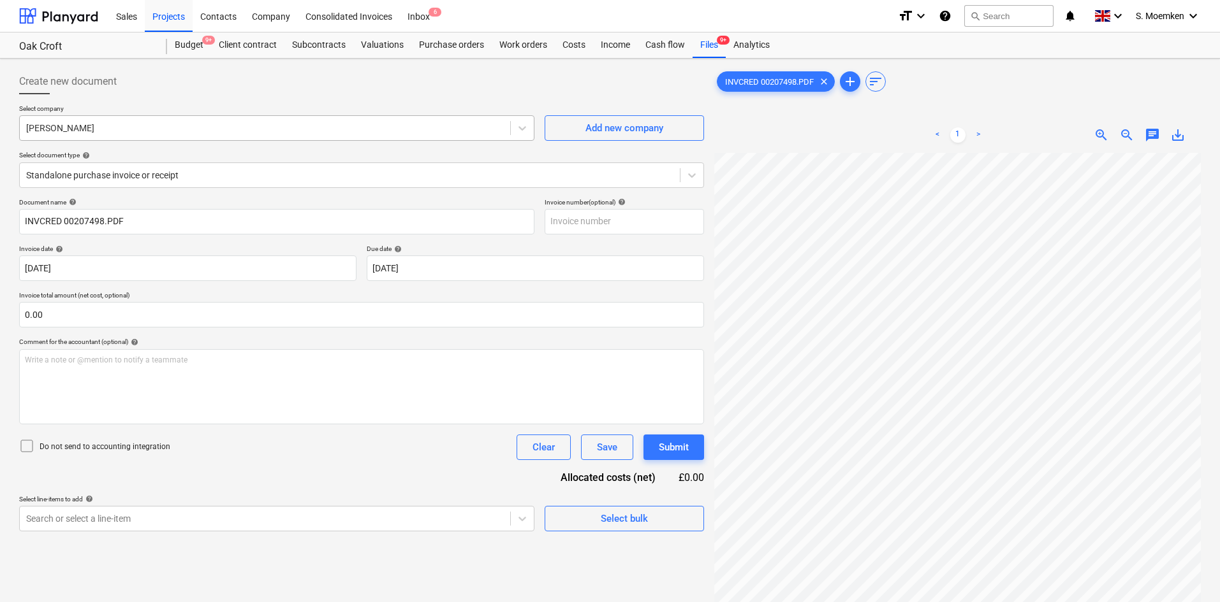
click at [182, 131] on div at bounding box center [264, 128] width 477 height 13
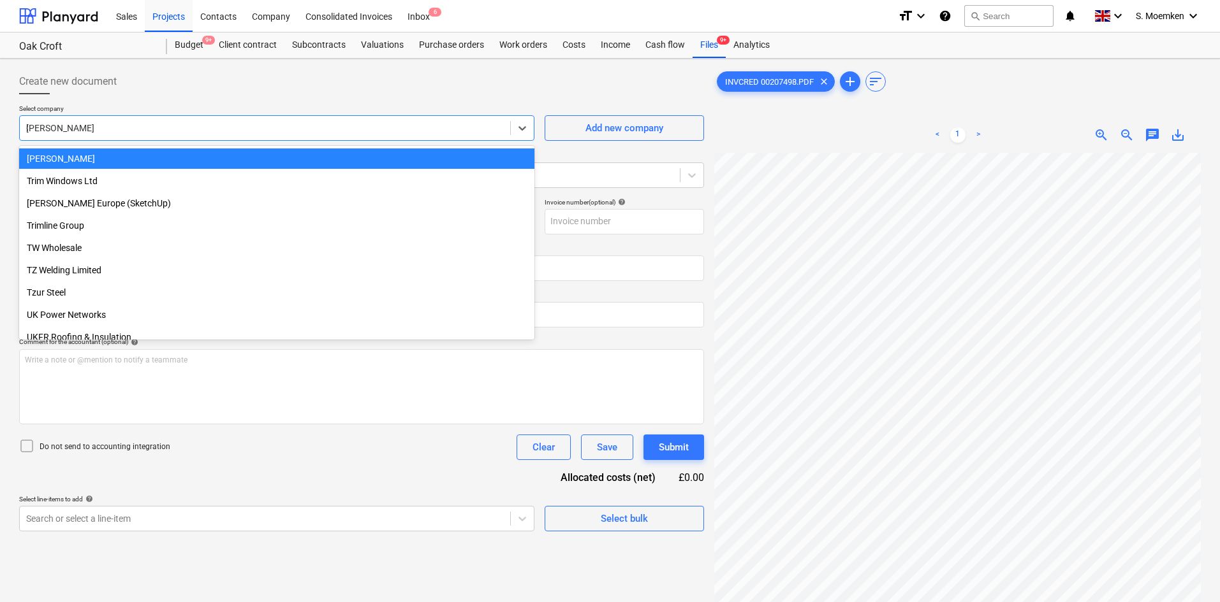
scroll to position [6034, 0]
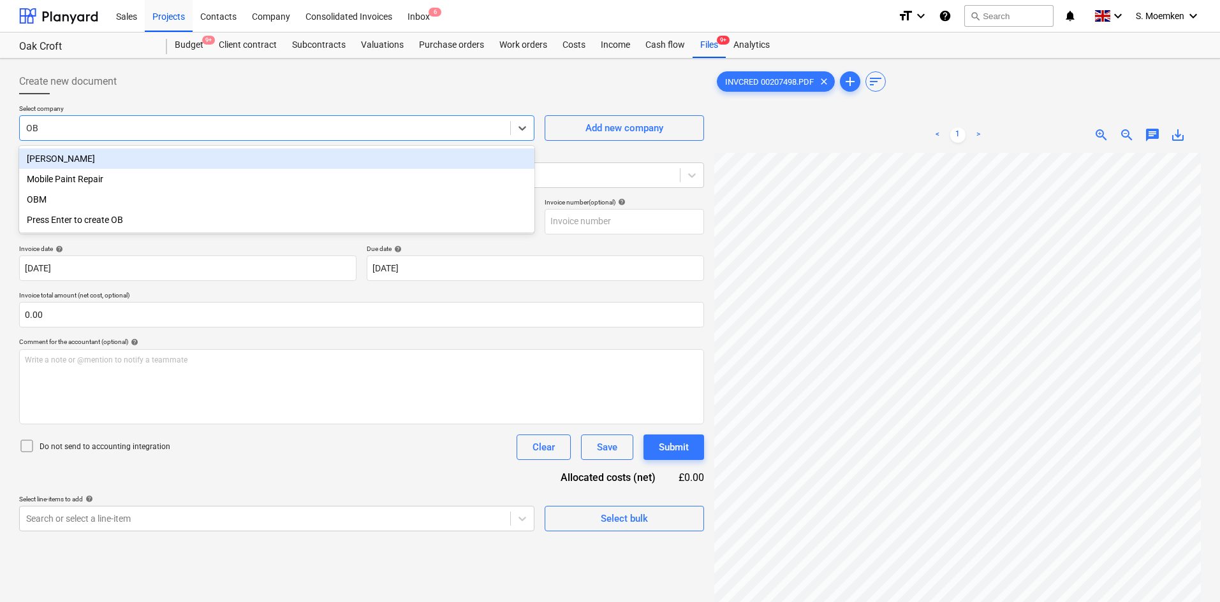
type input "OBM"
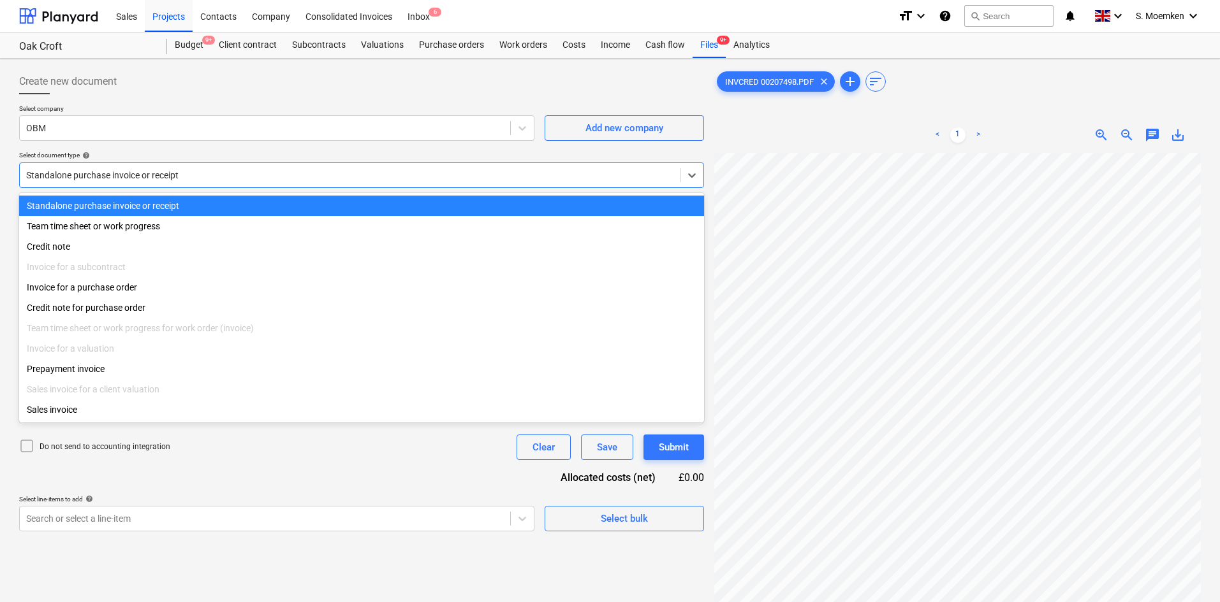
click at [215, 172] on div at bounding box center [349, 175] width 647 height 13
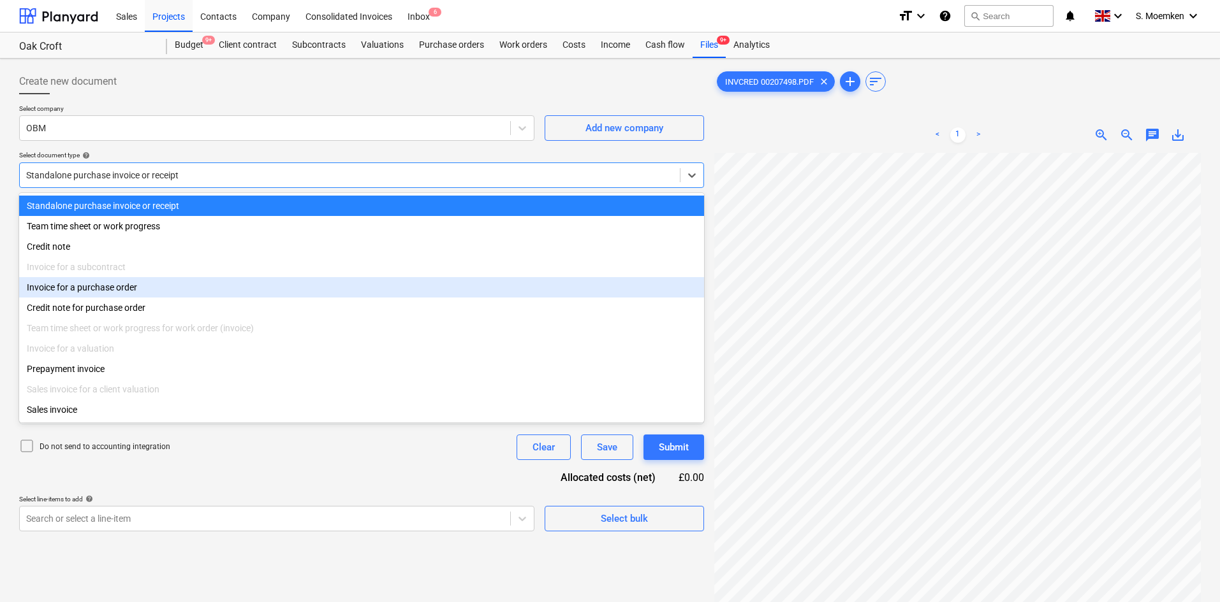
click at [142, 296] on div "Invoice for a purchase order" at bounding box center [361, 287] width 685 height 20
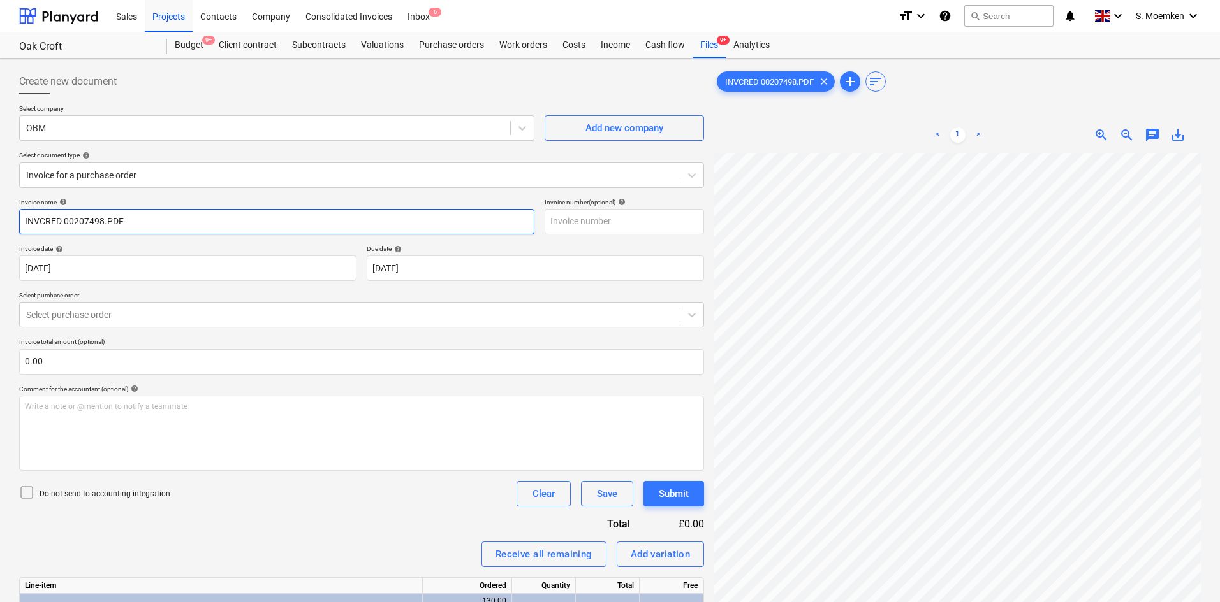
drag, startPoint x: 134, startPoint y: 220, endPoint x: 108, endPoint y: 218, distance: 26.2
click at [108, 218] on input "INVCRED 00207498.PDF" at bounding box center [276, 221] width 515 height 25
type input "I"
drag, startPoint x: 94, startPoint y: 219, endPoint x: 17, endPoint y: 219, distance: 76.5
click at [17, 219] on div "Create new document Select company OBM Add new company Select document type hel…" at bounding box center [361, 394] width 695 height 661
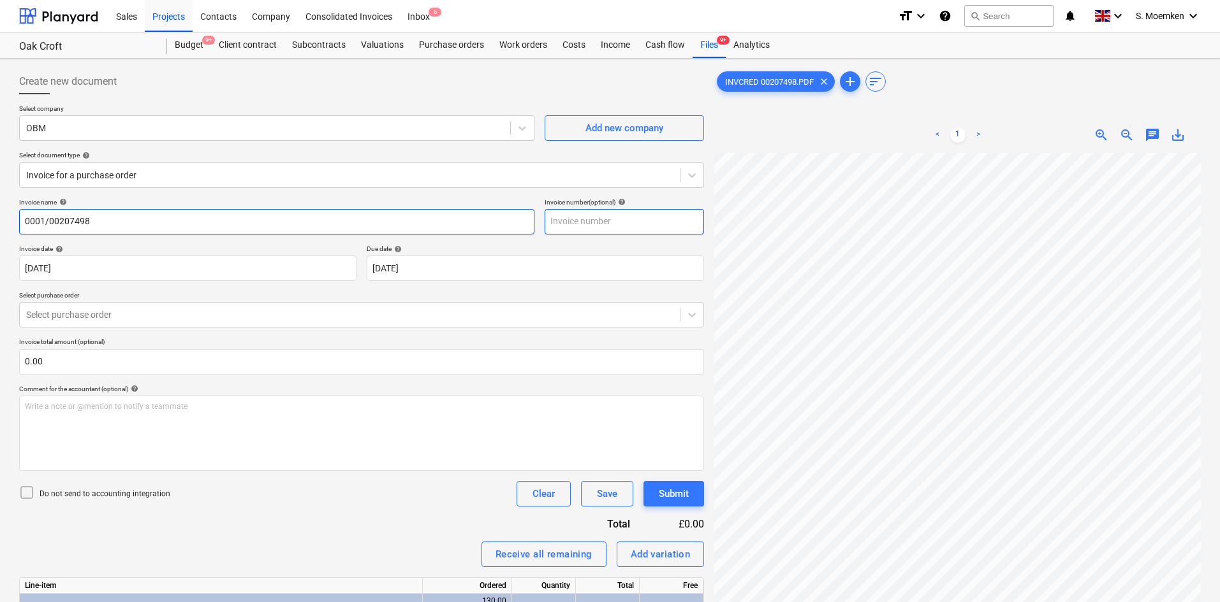
type input "0001/00207498"
click at [600, 221] on input "text" at bounding box center [623, 221] width 159 height 25
paste input "0001/00207498"
type input "0001/00207498"
click at [149, 272] on body "Sales Projects Contacts Company Consolidated Invoices Inbox 6 format_size keybo…" at bounding box center [610, 301] width 1220 height 602
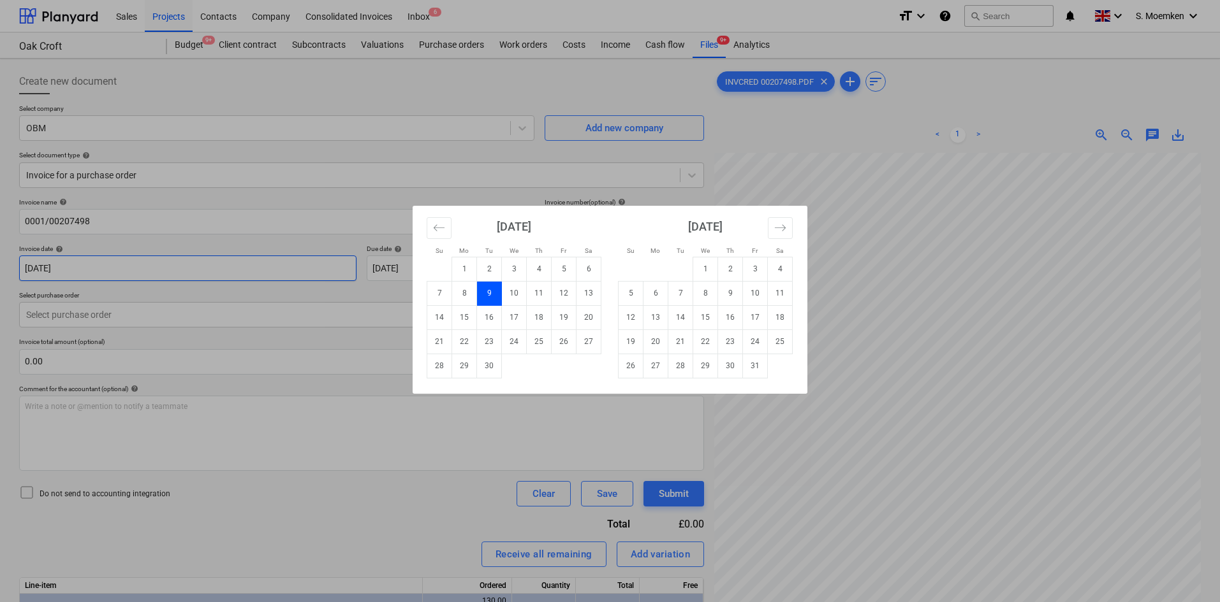
click at [268, 263] on div "Su Mo Tu We Th Fr Sa Su Mo Tu We Th Fr Sa [DATE] 1 2 3 4 5 6 7 8 9 10 11 12 13 …" at bounding box center [610, 301] width 1220 height 602
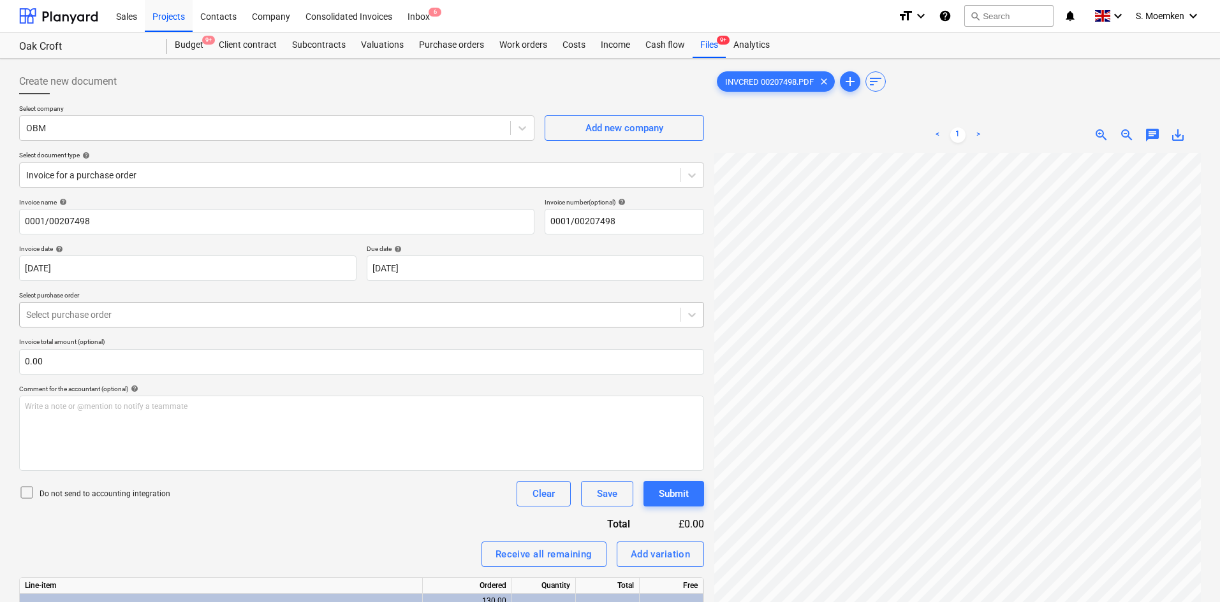
click at [214, 316] on div at bounding box center [349, 315] width 647 height 13
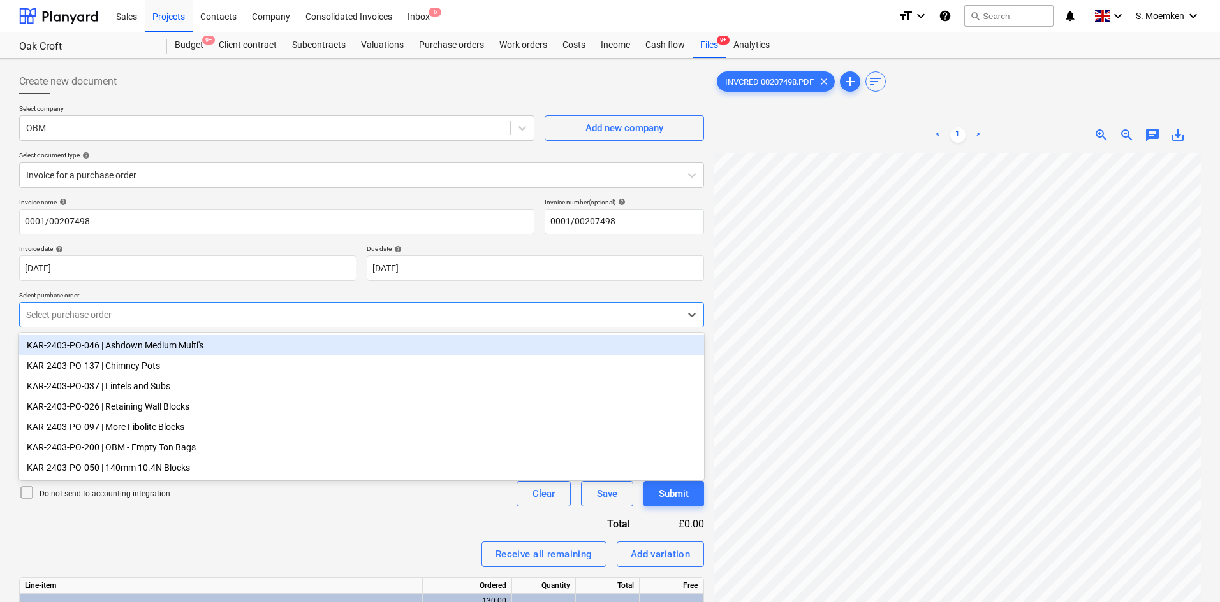
click at [370, 76] on div "Create new document" at bounding box center [361, 81] width 685 height 25
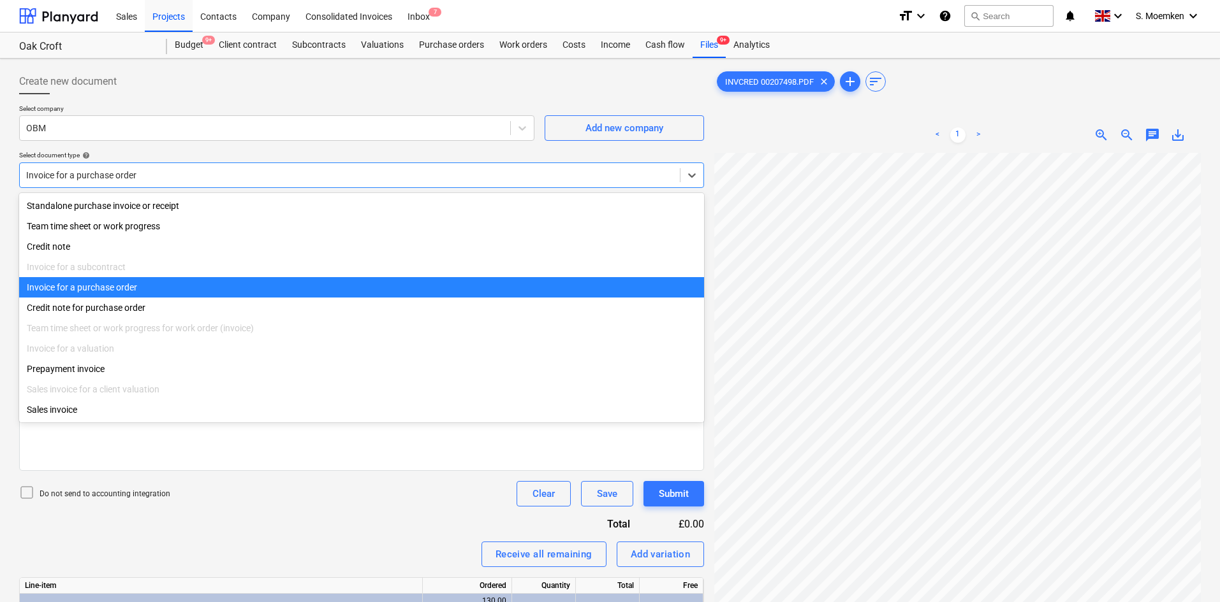
click at [205, 180] on div at bounding box center [349, 175] width 647 height 13
click at [135, 291] on div "Invoice for a purchase order" at bounding box center [361, 287] width 685 height 20
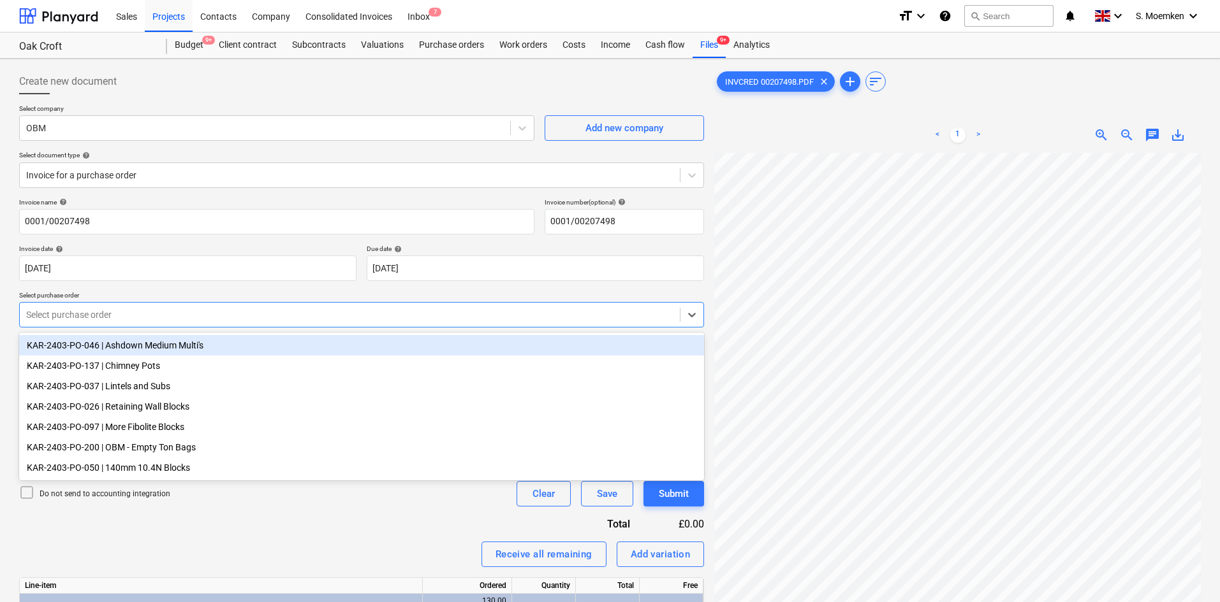
click at [181, 309] on div at bounding box center [349, 315] width 647 height 13
click at [247, 99] on div at bounding box center [361, 99] width 685 height 10
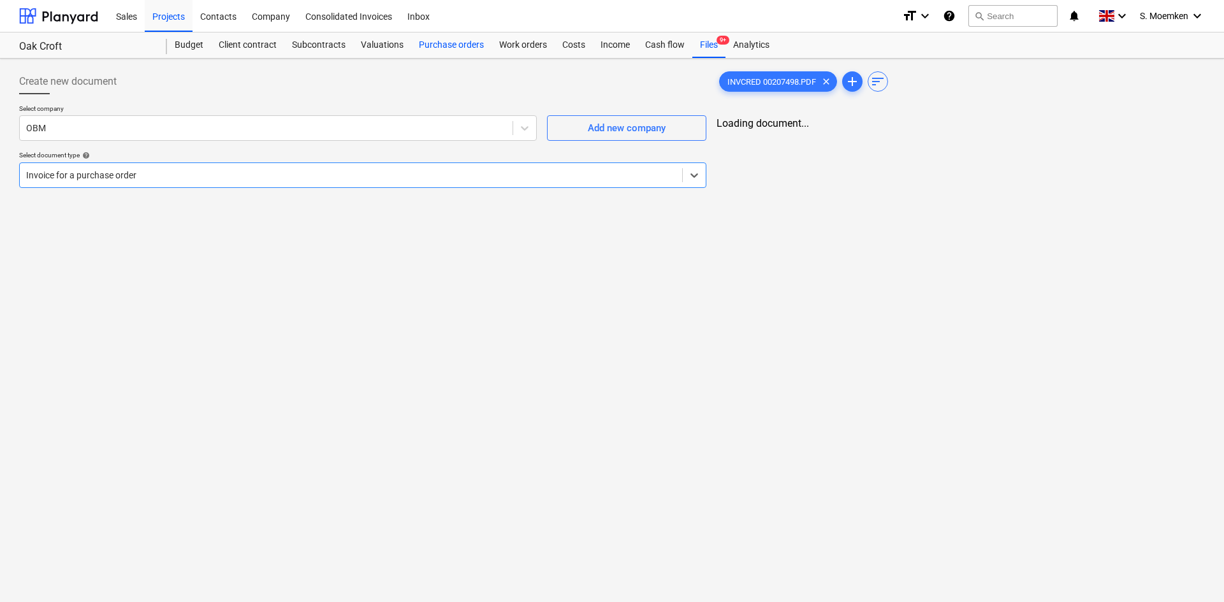
click at [453, 45] on div "Purchase orders" at bounding box center [451, 45] width 80 height 25
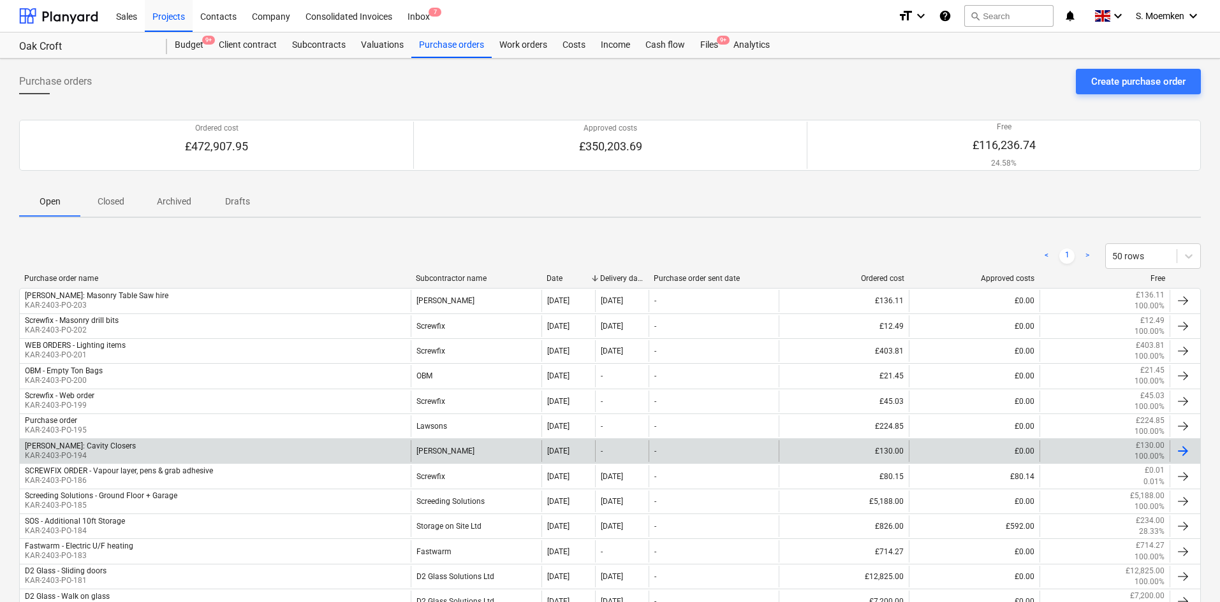
click at [136, 451] on div "Travis: Cavity Closers KAR-2403-PO-194" at bounding box center [215, 452] width 391 height 22
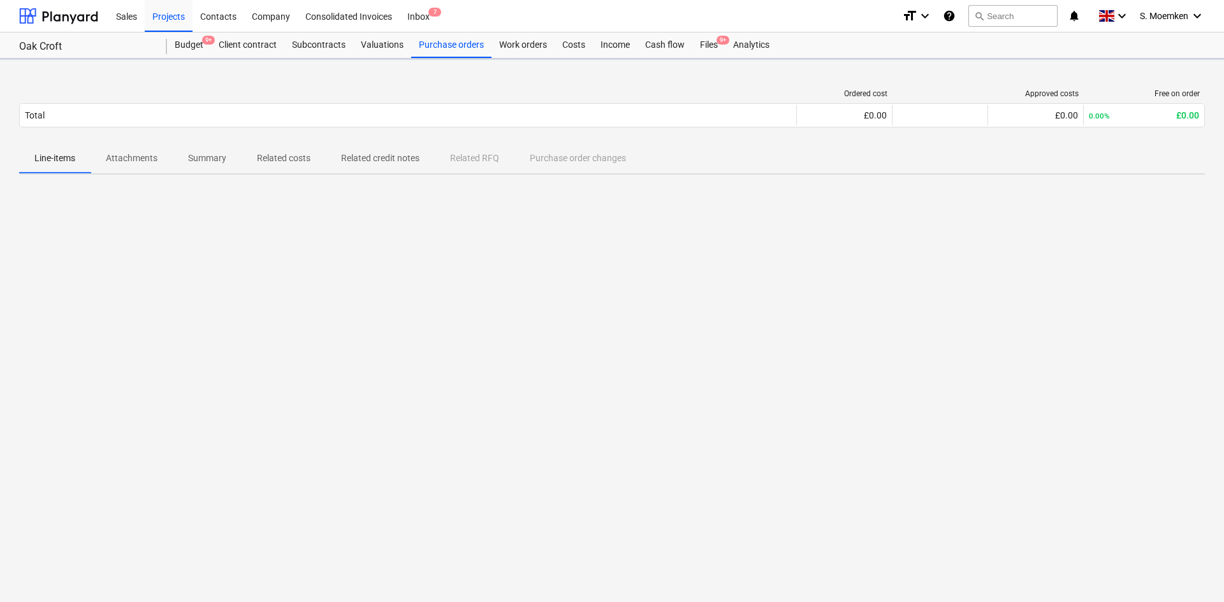
click at [136, 451] on div "Ordered cost Approved costs Free on order Total £0.00 £0.00 0.00% £0.00 Please …" at bounding box center [612, 331] width 1224 height 544
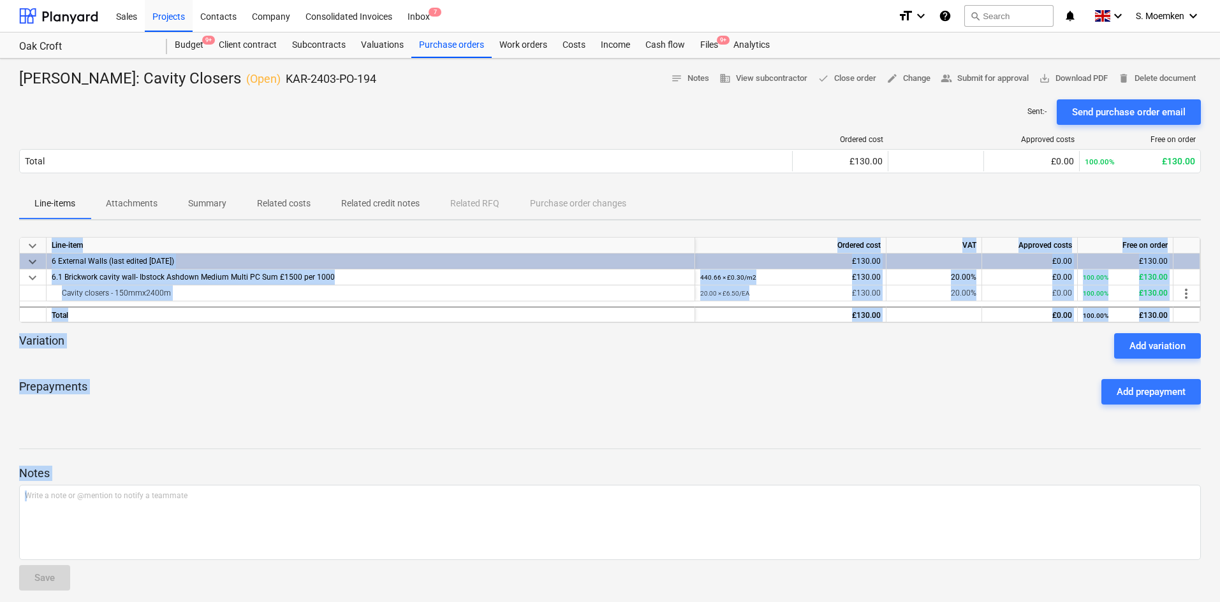
click at [541, 374] on div "Prepayments Add prepayment" at bounding box center [609, 392] width 1181 height 46
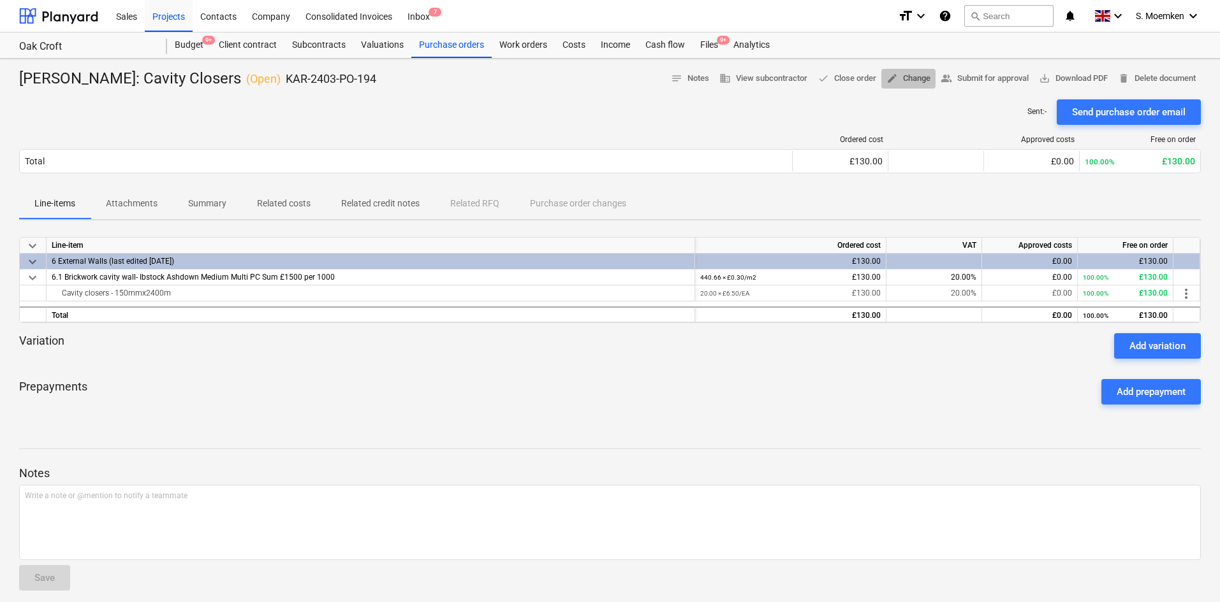
click at [901, 78] on span "edit Change" at bounding box center [908, 78] width 44 height 15
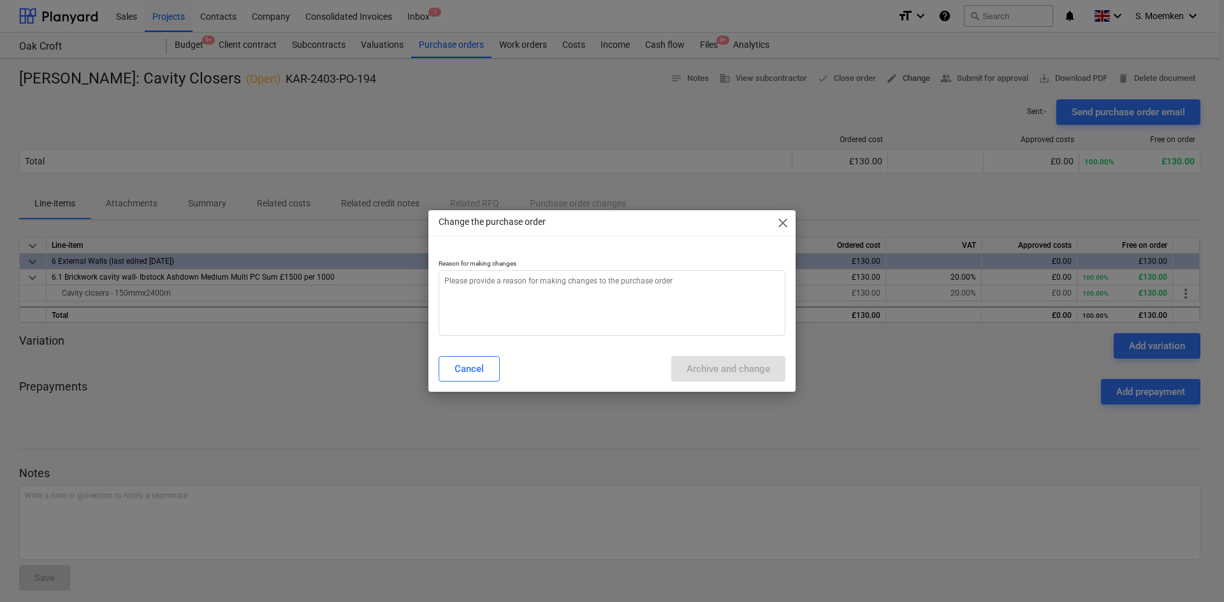
type textarea "x"
click at [608, 300] on textarea at bounding box center [612, 303] width 347 height 66
type textarea "S"
type textarea "x"
type textarea "Su"
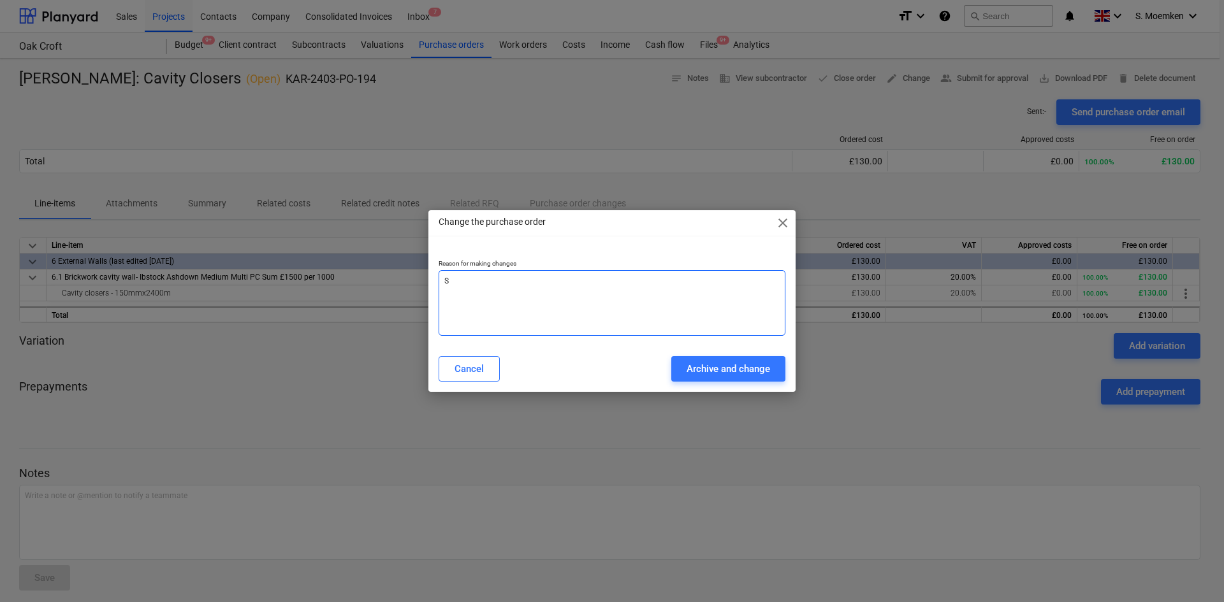
type textarea "x"
type textarea "Sup"
type textarea "x"
type textarea "Supp"
type textarea "x"
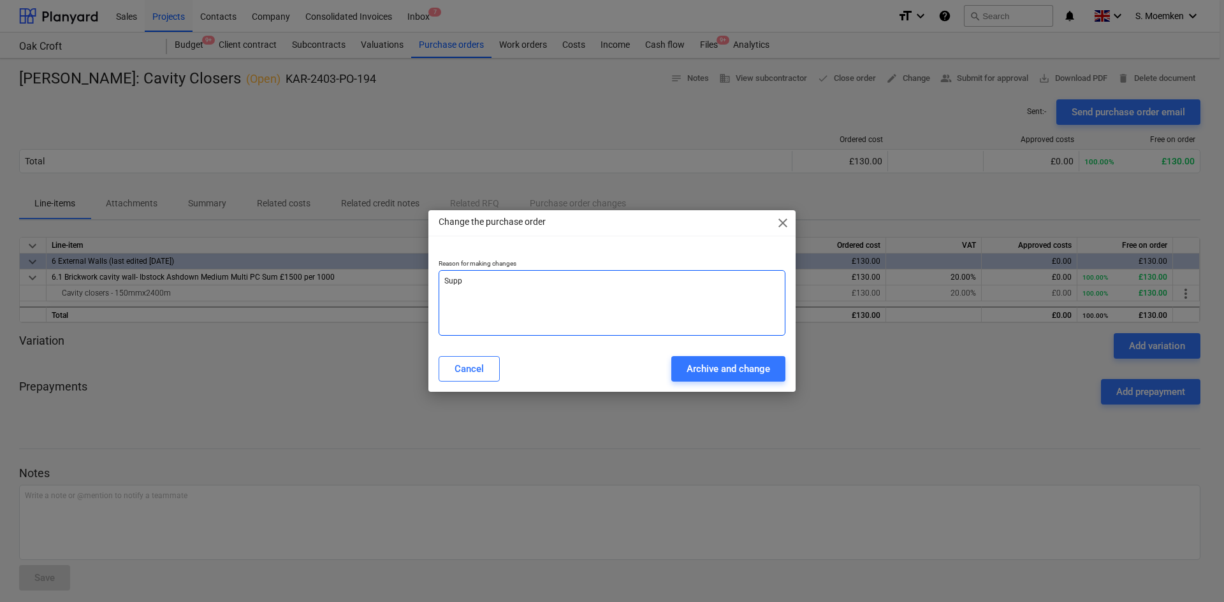
type textarea "Suppl"
type textarea "x"
type textarea "Suppli"
type textarea "x"
type textarea "Supplie"
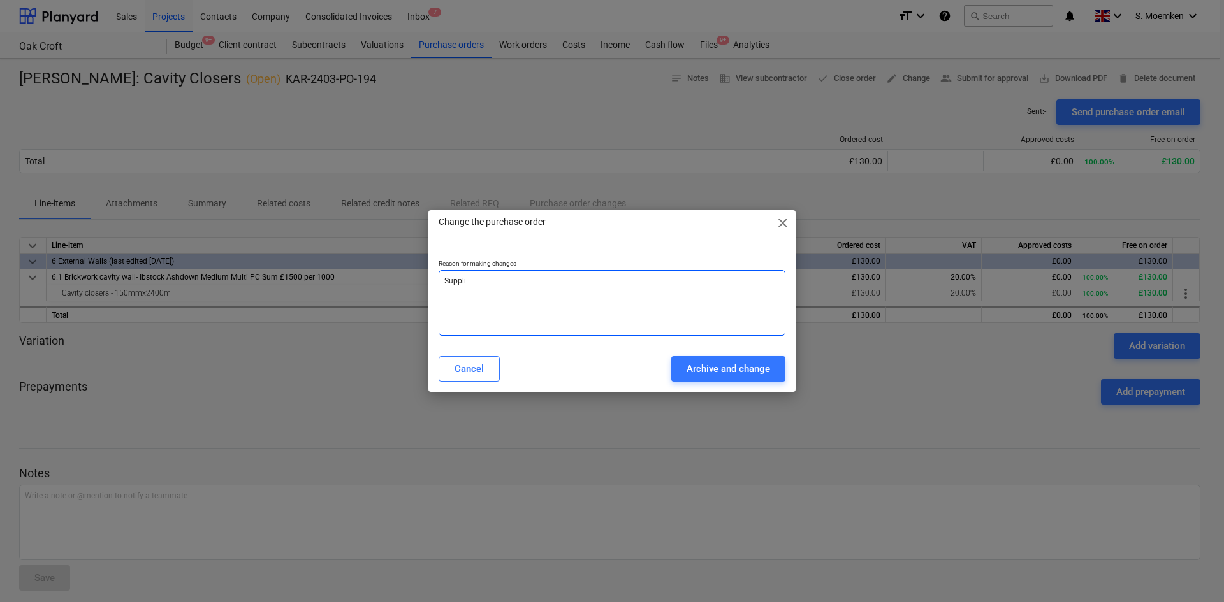
type textarea "x"
type textarea "Supplier"
type textarea "x"
type textarea "Supplier"
type textarea "x"
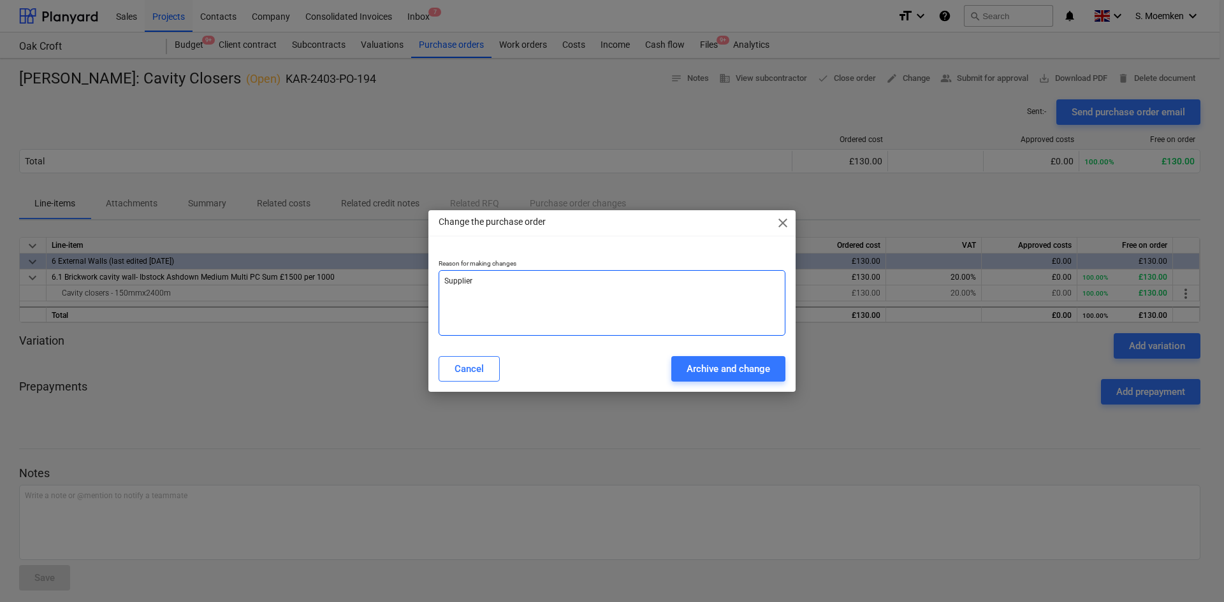
type textarea "Supplier c"
type textarea "x"
type textarea "Supplier ch"
type textarea "x"
type textarea "Supplier cha"
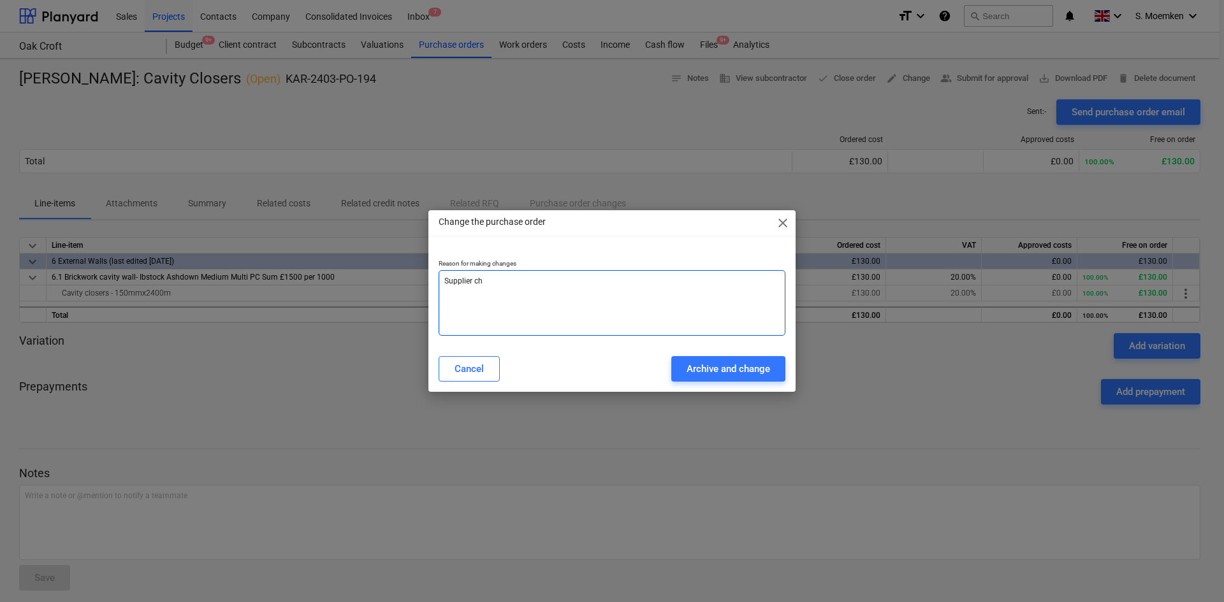
type textarea "x"
type textarea "Supplier chan"
type textarea "x"
type textarea "Supplier chang"
type textarea "x"
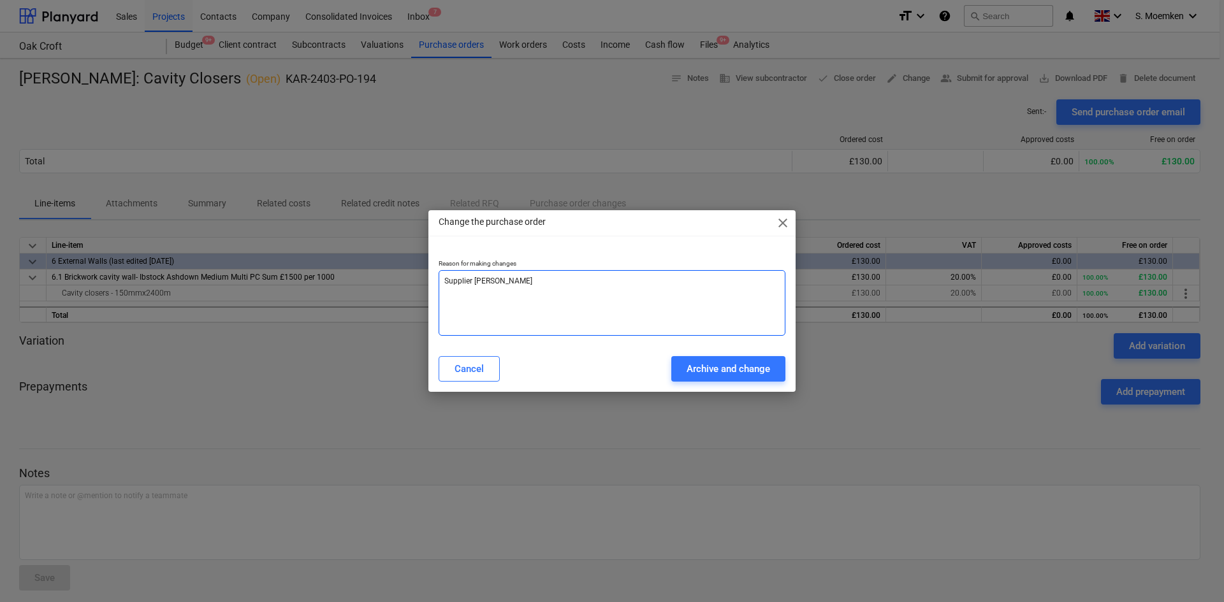
type textarea "Supplier change"
type textarea "x"
type textarea "Supplier change"
click at [687, 375] on div "Archive and change" at bounding box center [729, 369] width 84 height 17
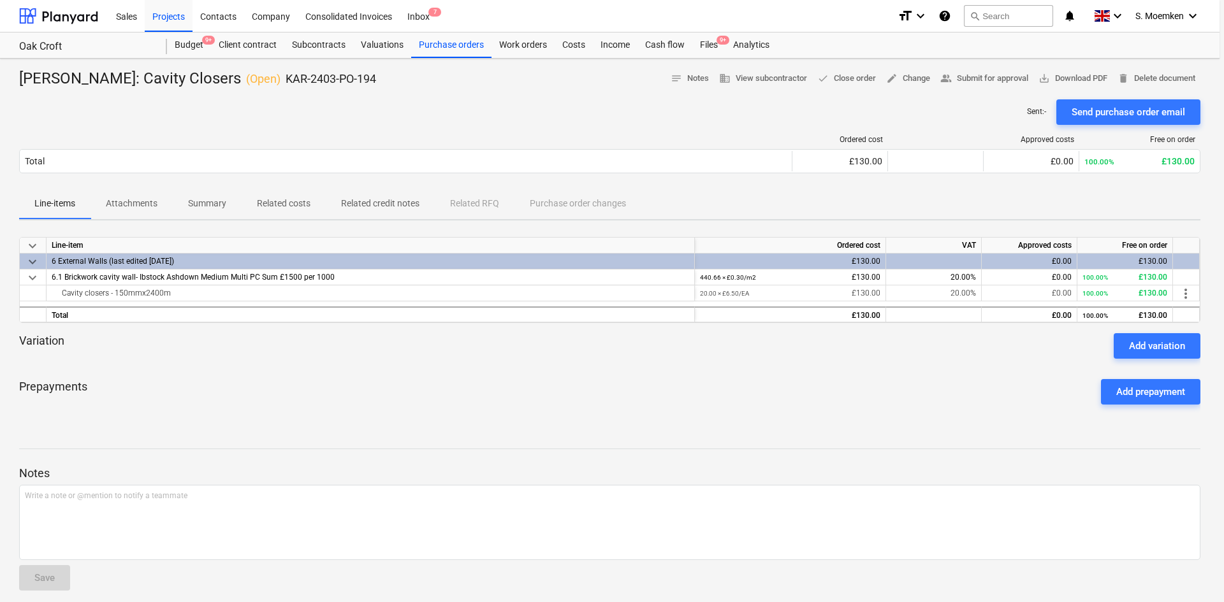
type textarea "x"
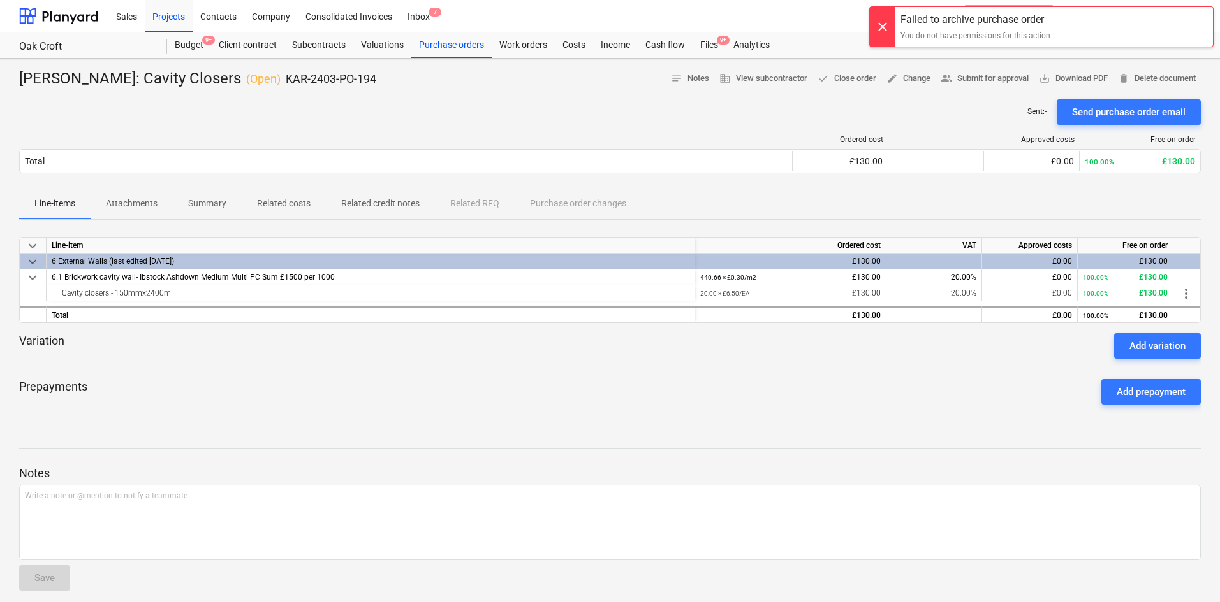
click at [880, 19] on div at bounding box center [882, 27] width 25 height 40
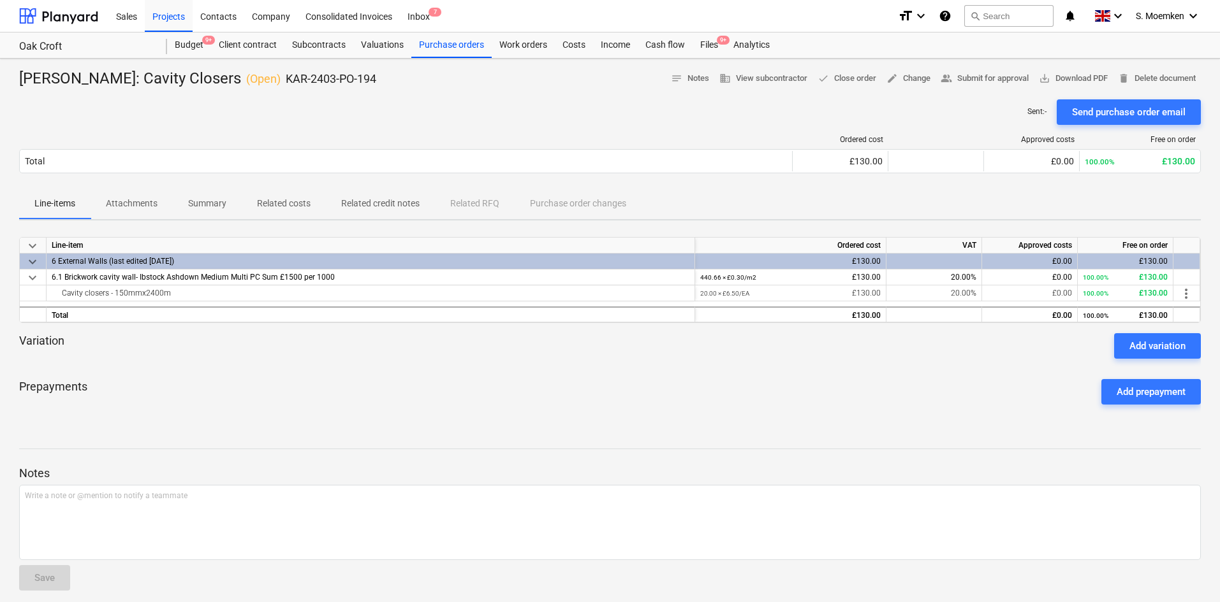
click at [422, 112] on div "Sent : - Send purchase order email" at bounding box center [609, 111] width 1181 height 25
click at [457, 48] on div "Purchase orders" at bounding box center [451, 45] width 80 height 25
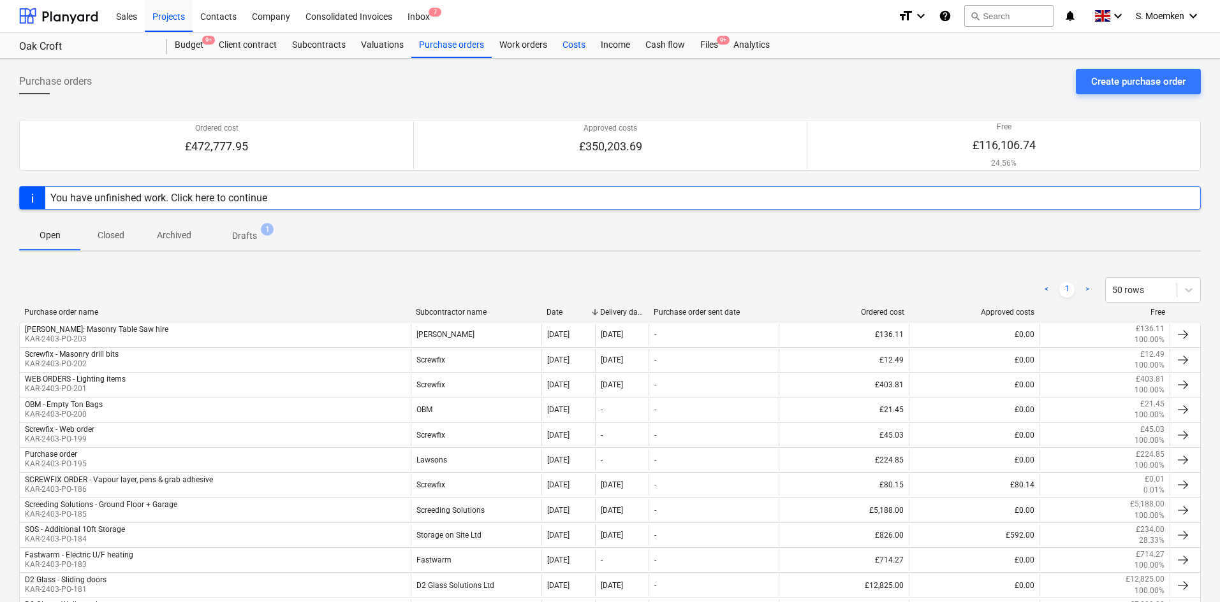
click at [572, 38] on div "Costs" at bounding box center [574, 45] width 38 height 25
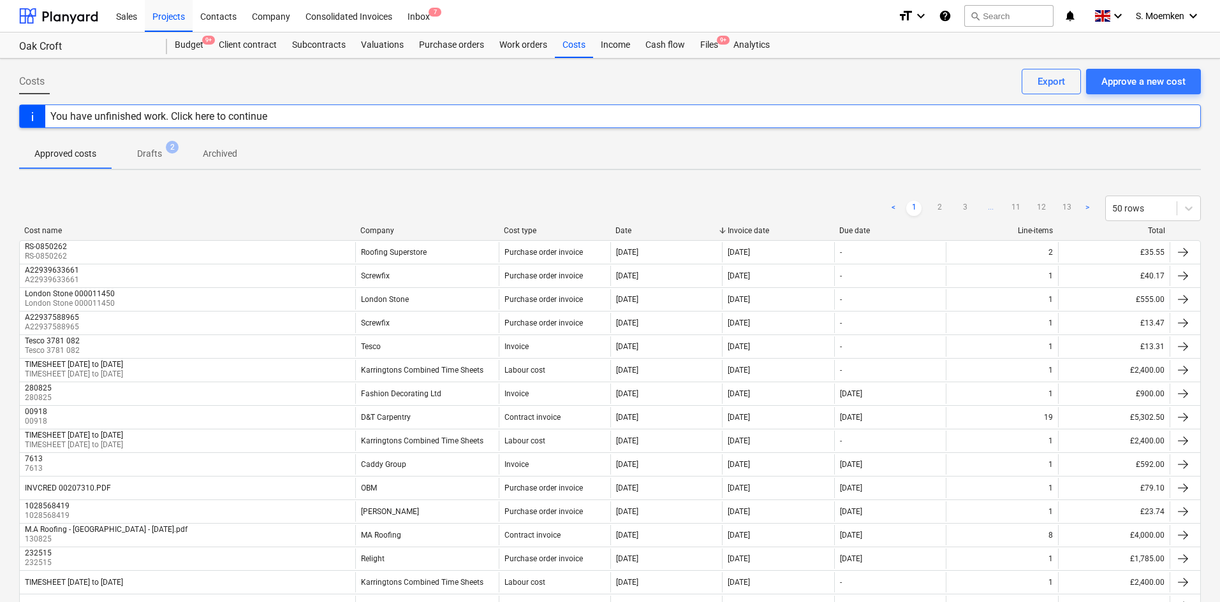
click at [147, 152] on p "Drafts" at bounding box center [149, 153] width 25 height 13
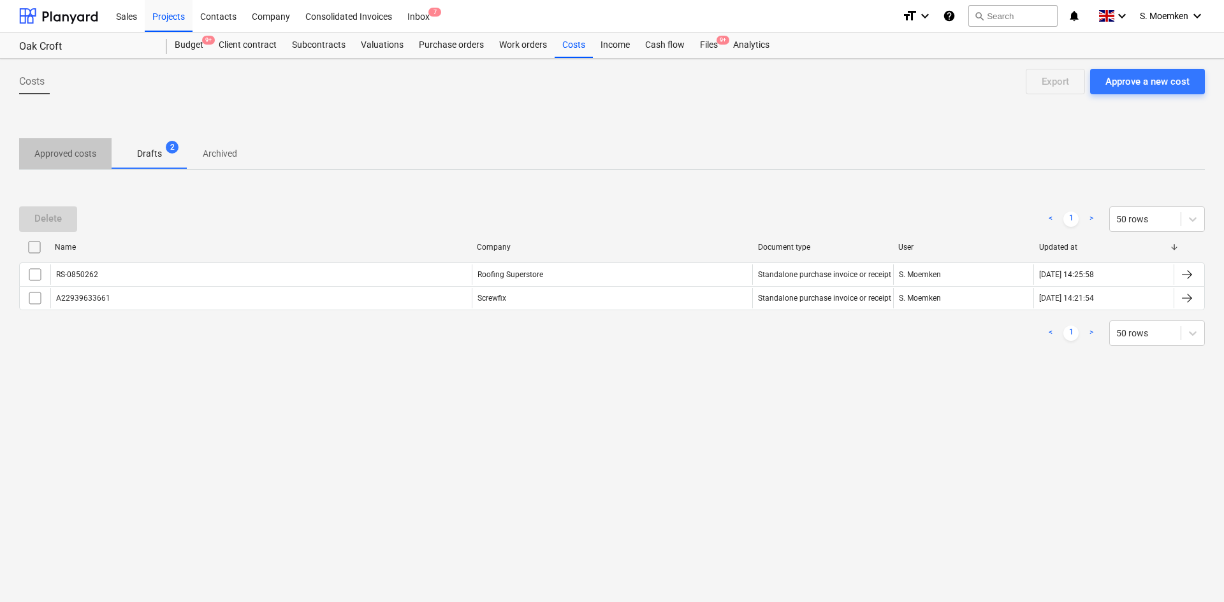
click at [61, 153] on p "Approved costs" at bounding box center [65, 153] width 62 height 13
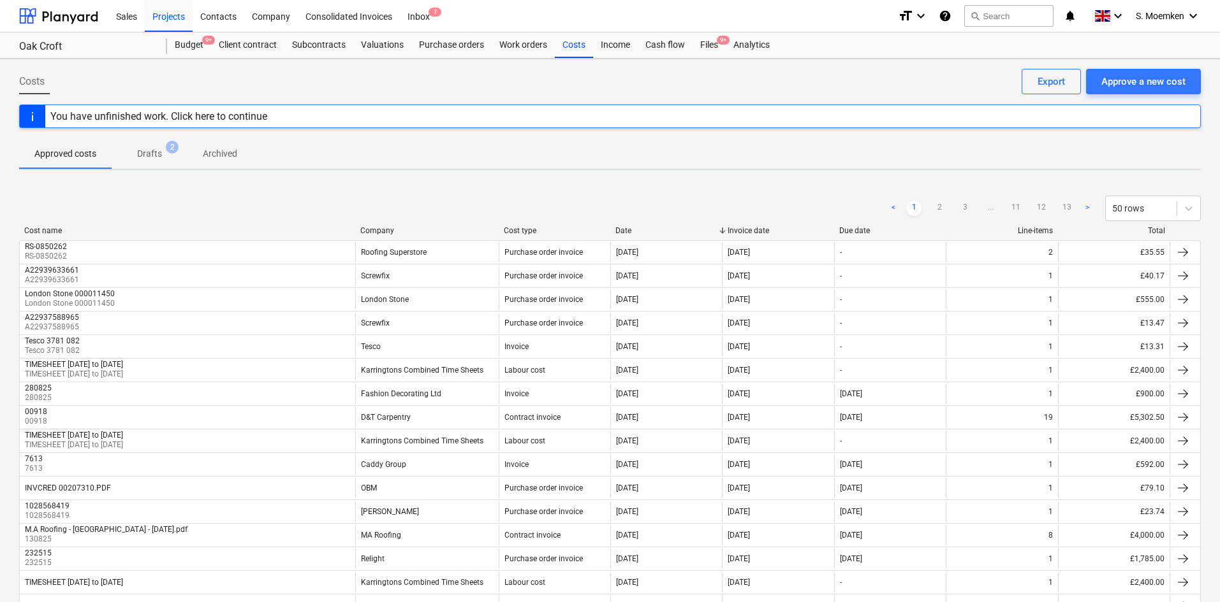
click at [151, 151] on p "Drafts" at bounding box center [149, 153] width 25 height 13
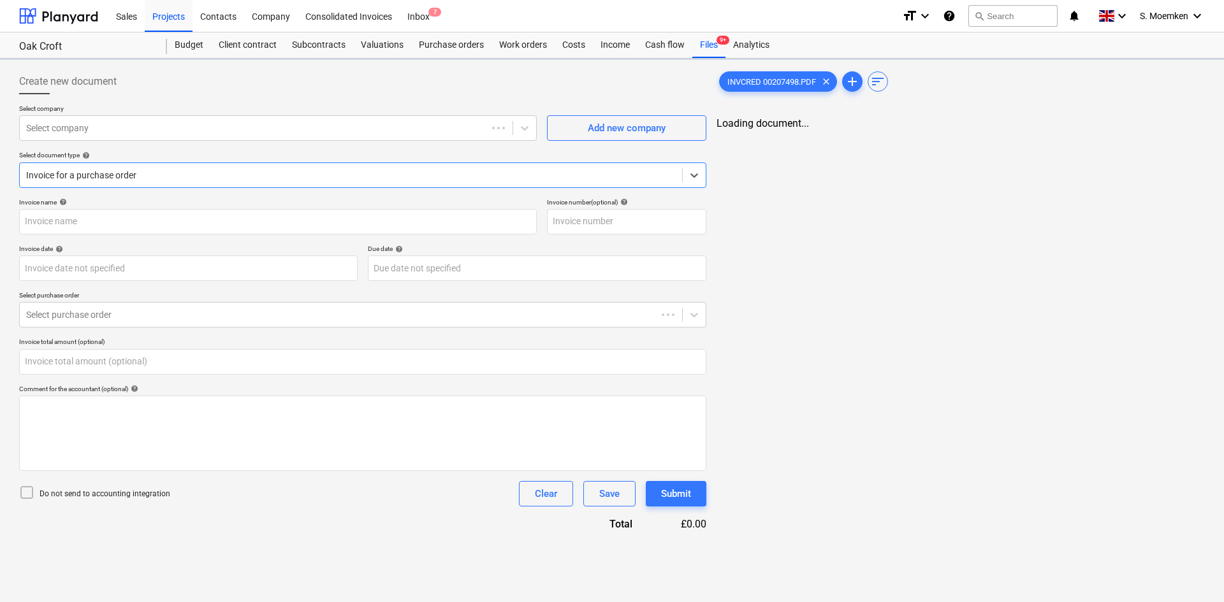
type input "INVCRED 00207498.PDF"
type input "[DATE]"
type input "0.00"
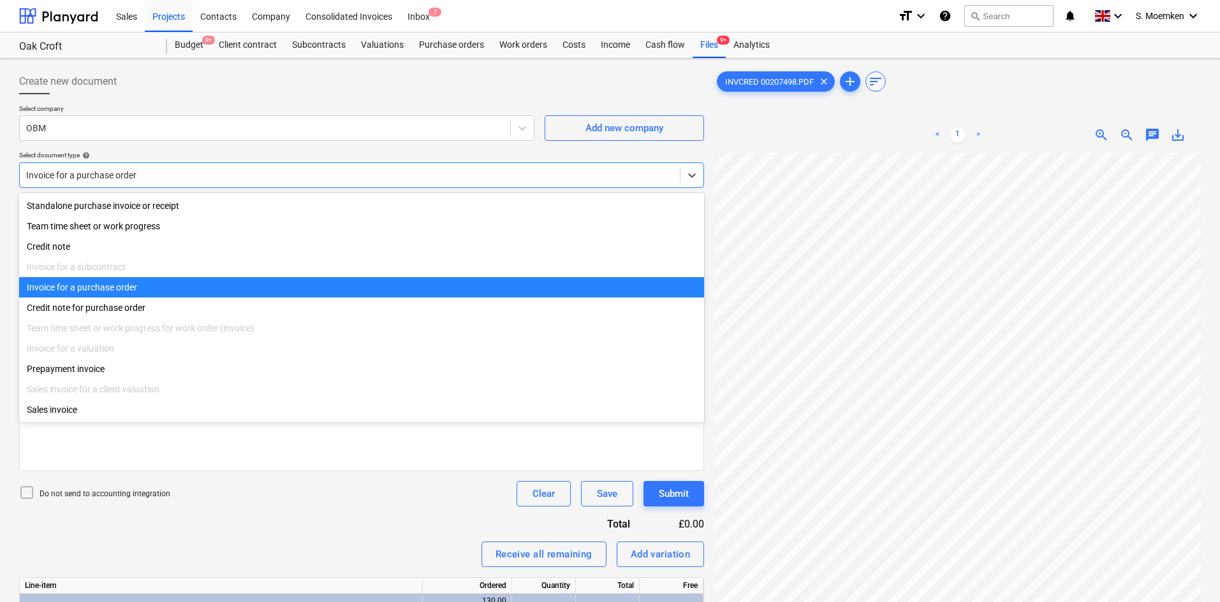
click at [178, 176] on div at bounding box center [349, 175] width 647 height 13
click at [163, 289] on div "Invoice for a purchase order" at bounding box center [361, 287] width 685 height 20
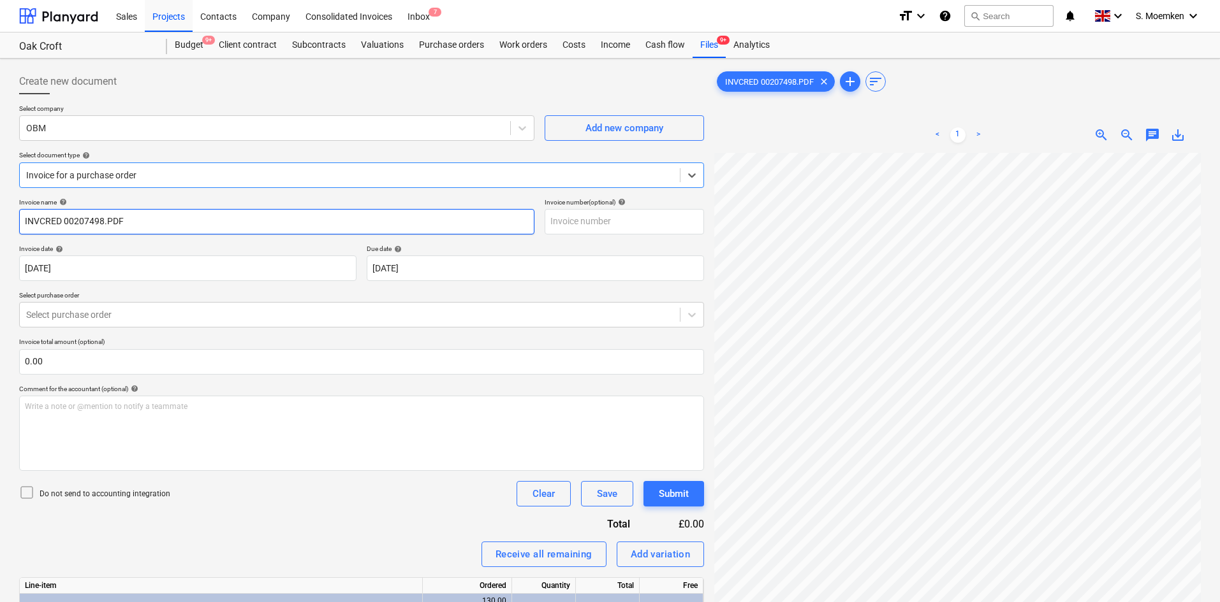
click at [184, 217] on input "INVCRED 00207498.PDF" at bounding box center [276, 221] width 515 height 25
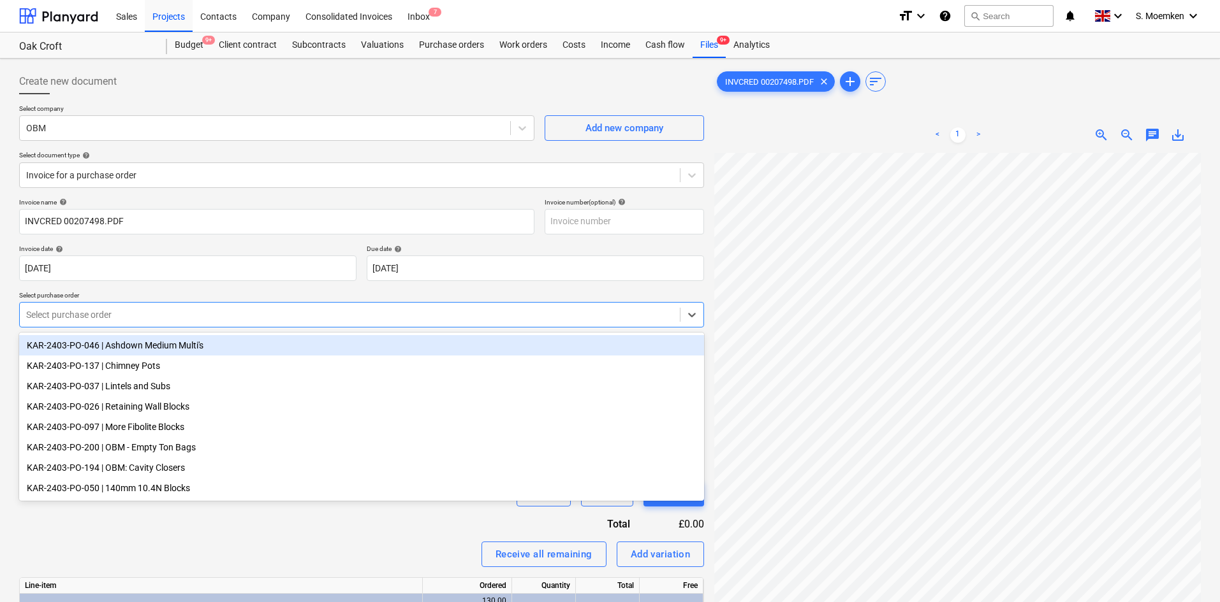
click at [179, 312] on div at bounding box center [349, 315] width 647 height 13
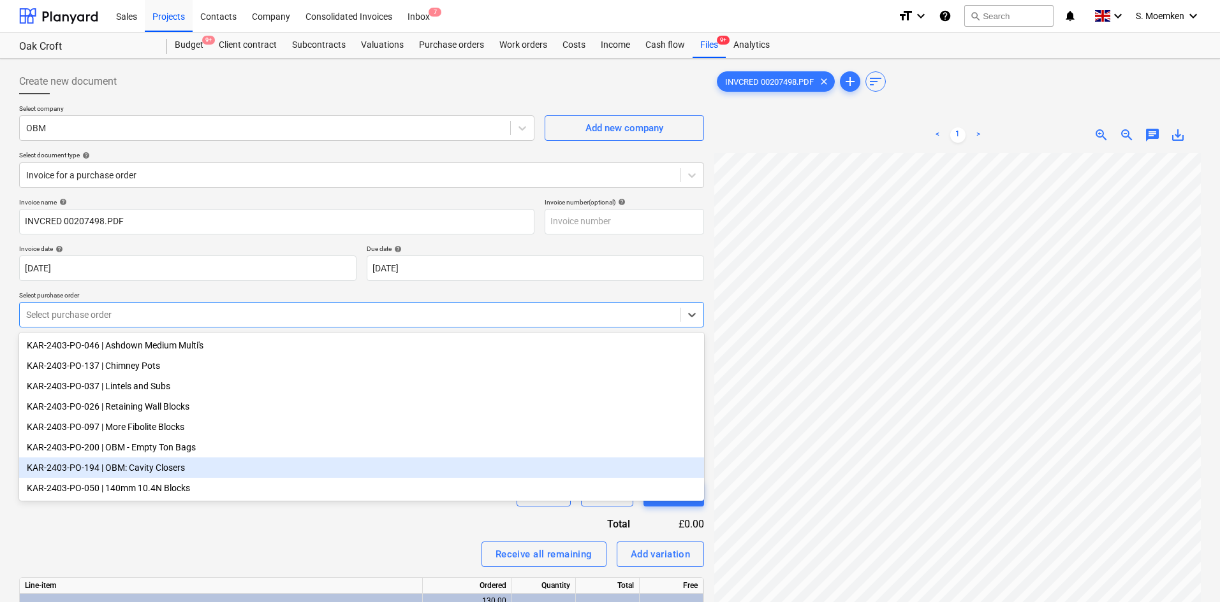
click at [163, 472] on div "KAR-2403-PO-194 | OBM: Cavity Closers" at bounding box center [361, 468] width 685 height 20
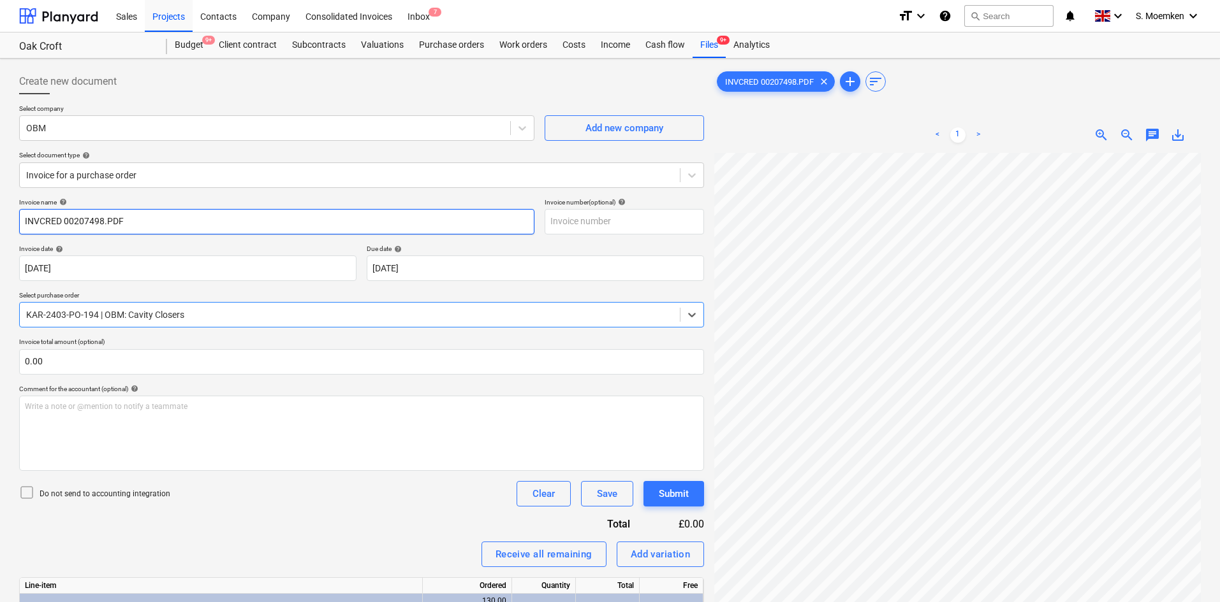
click at [146, 218] on input "INVCRED 00207498.PDF" at bounding box center [276, 221] width 515 height 25
drag, startPoint x: 150, startPoint y: 225, endPoint x: -11, endPoint y: 221, distance: 161.3
click at [0, 221] on html "Sales Projects Contacts Company Consolidated Invoices Inbox 7 format_size keybo…" at bounding box center [610, 301] width 1220 height 602
type input "INVCRED 00207498"
click at [589, 213] on input "text" at bounding box center [623, 221] width 159 height 25
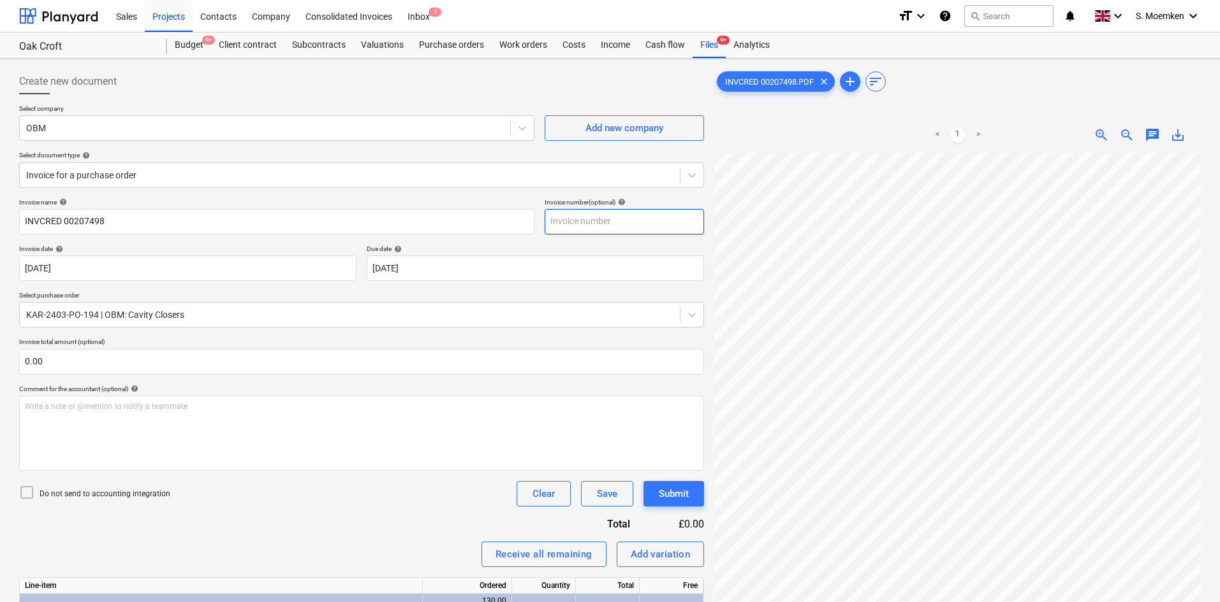
paste input "INVCRED 00207498"
type input "INVCRED 00207498"
click at [29, 494] on icon at bounding box center [26, 492] width 15 height 15
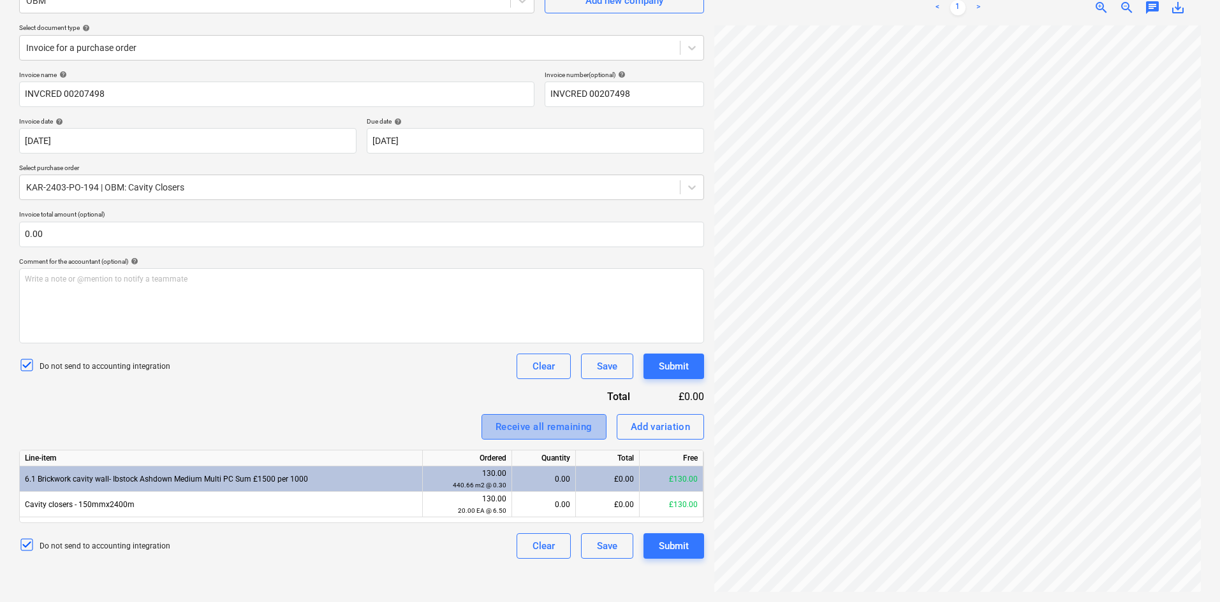
click at [539, 423] on div "Receive all remaining" at bounding box center [543, 427] width 97 height 17
click at [678, 551] on div "Submit" at bounding box center [674, 546] width 30 height 17
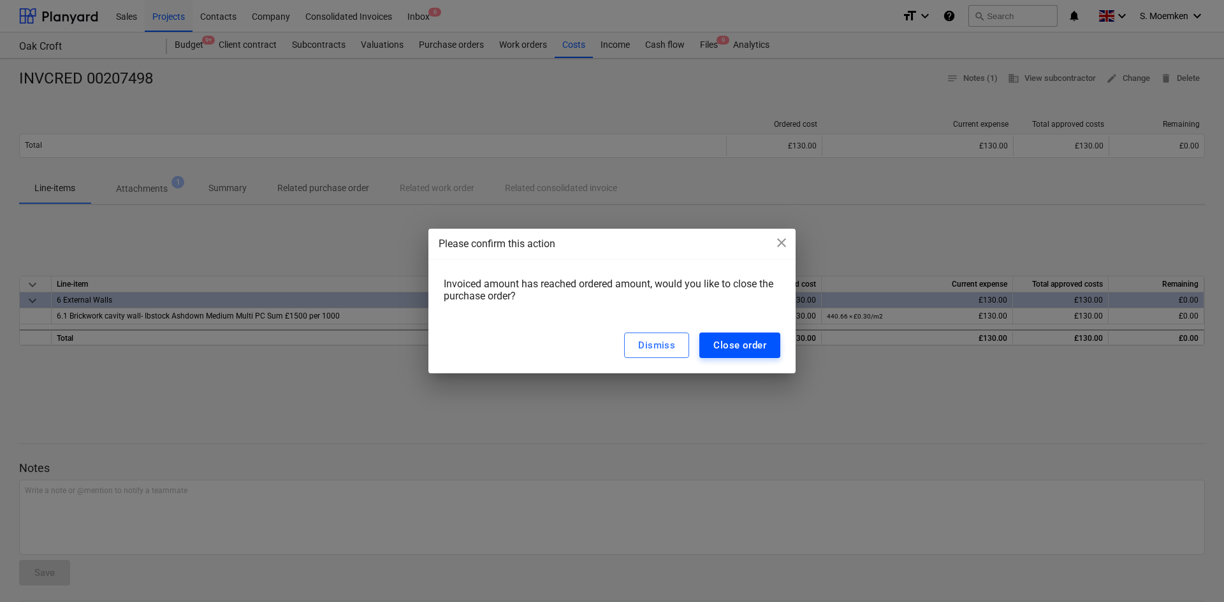
click at [757, 350] on div "Close order" at bounding box center [739, 345] width 53 height 17
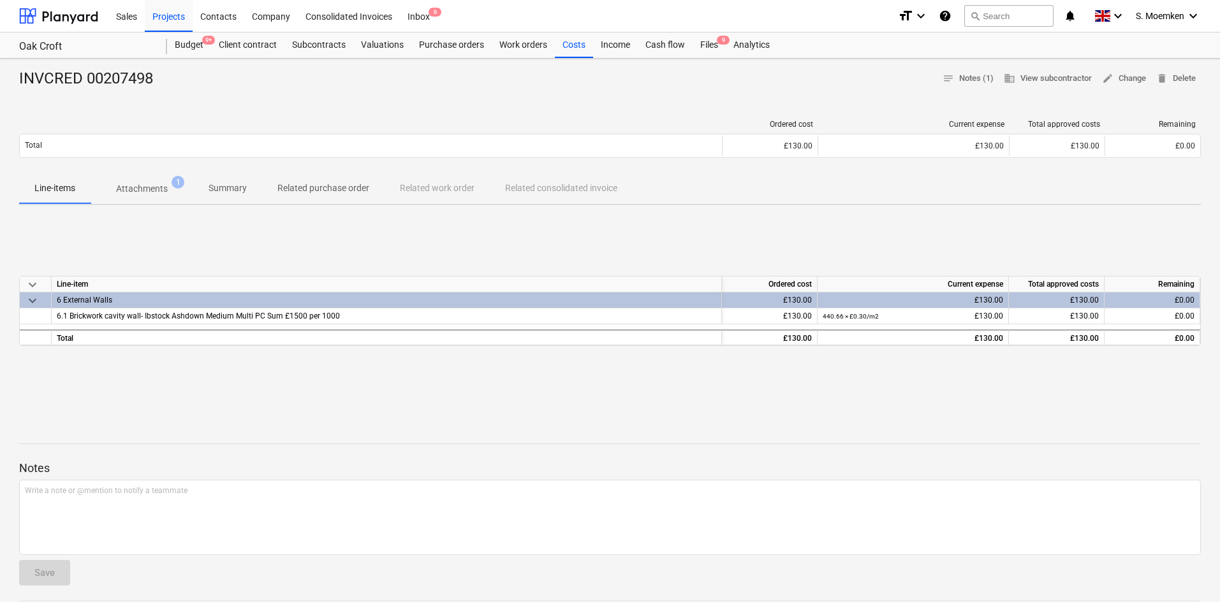
click at [141, 185] on p "Attachments" at bounding box center [142, 188] width 52 height 13
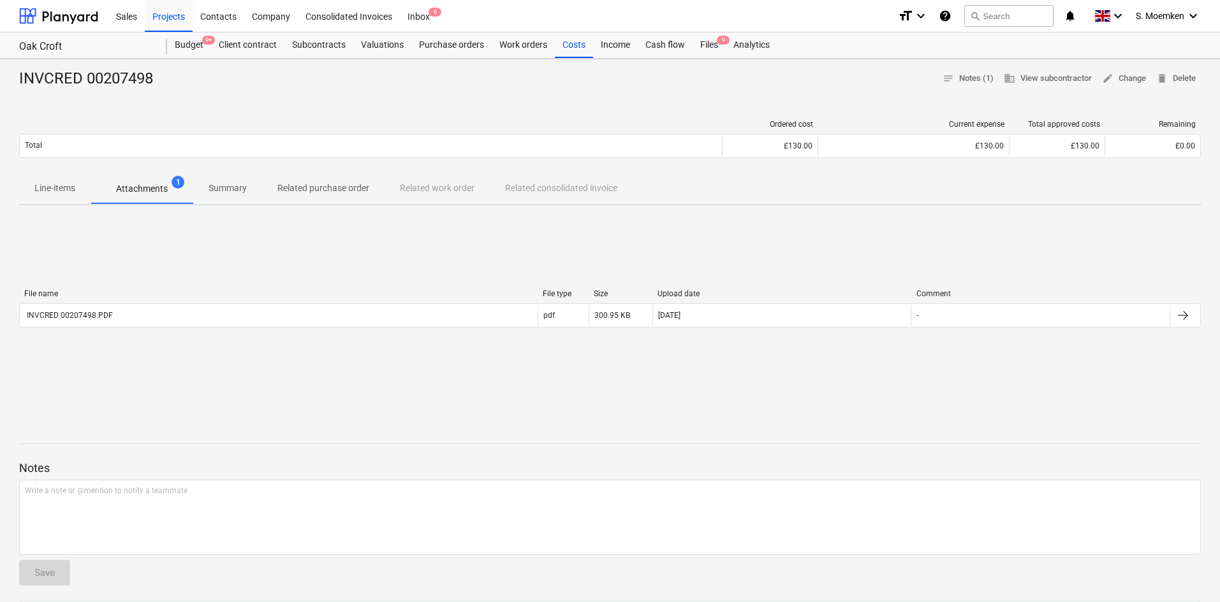
click at [382, 94] on div at bounding box center [609, 94] width 1181 height 10
click at [451, 47] on div "Purchase orders" at bounding box center [451, 45] width 80 height 25
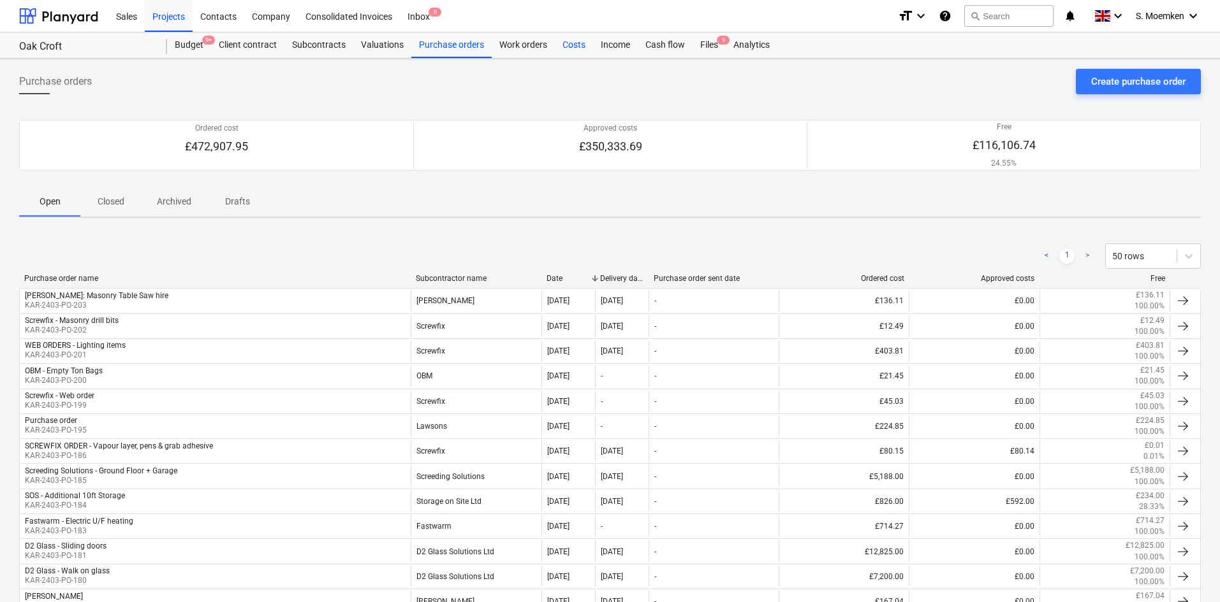
click at [574, 41] on div "Costs" at bounding box center [574, 45] width 38 height 25
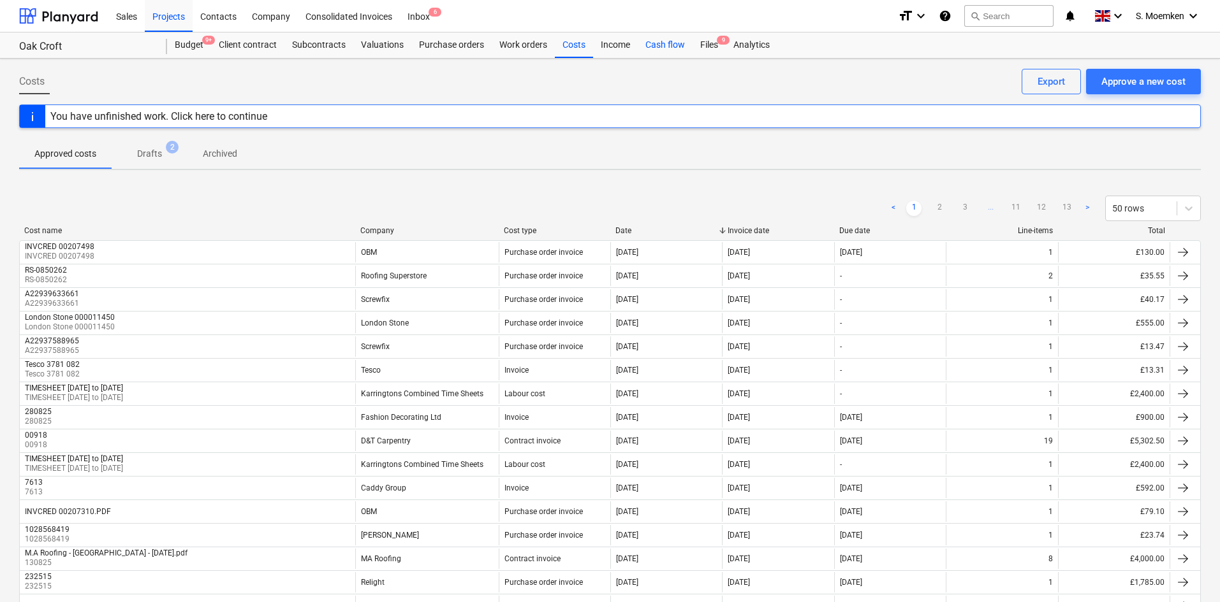
click at [680, 44] on div "Cash flow" at bounding box center [664, 45] width 55 height 25
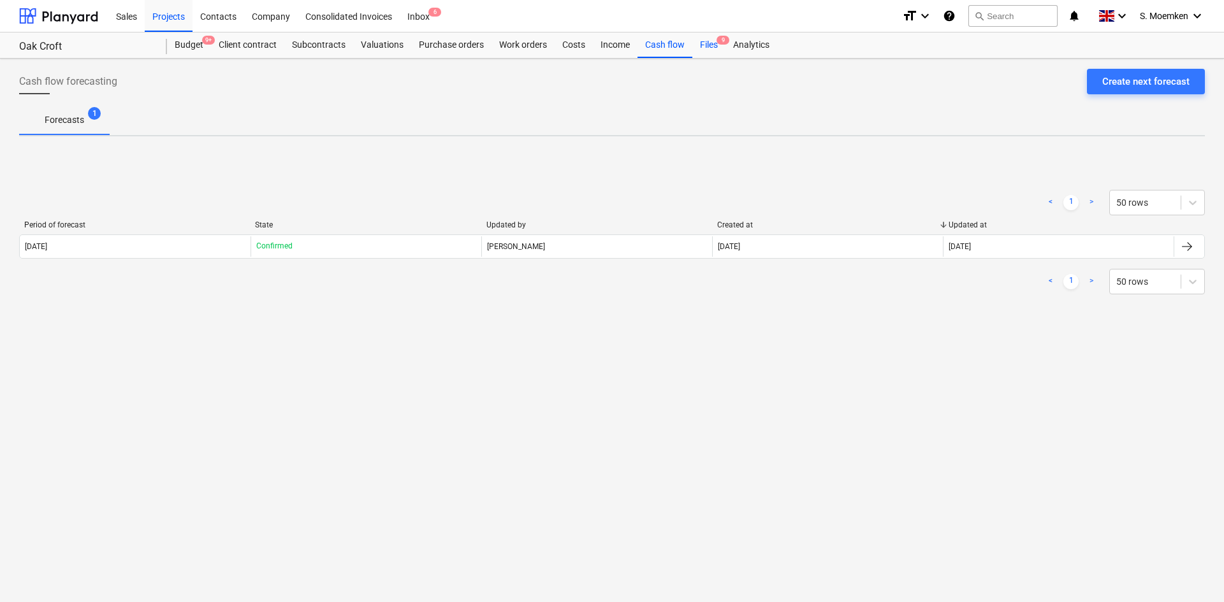
click at [707, 42] on div "Files 9" at bounding box center [708, 45] width 33 height 25
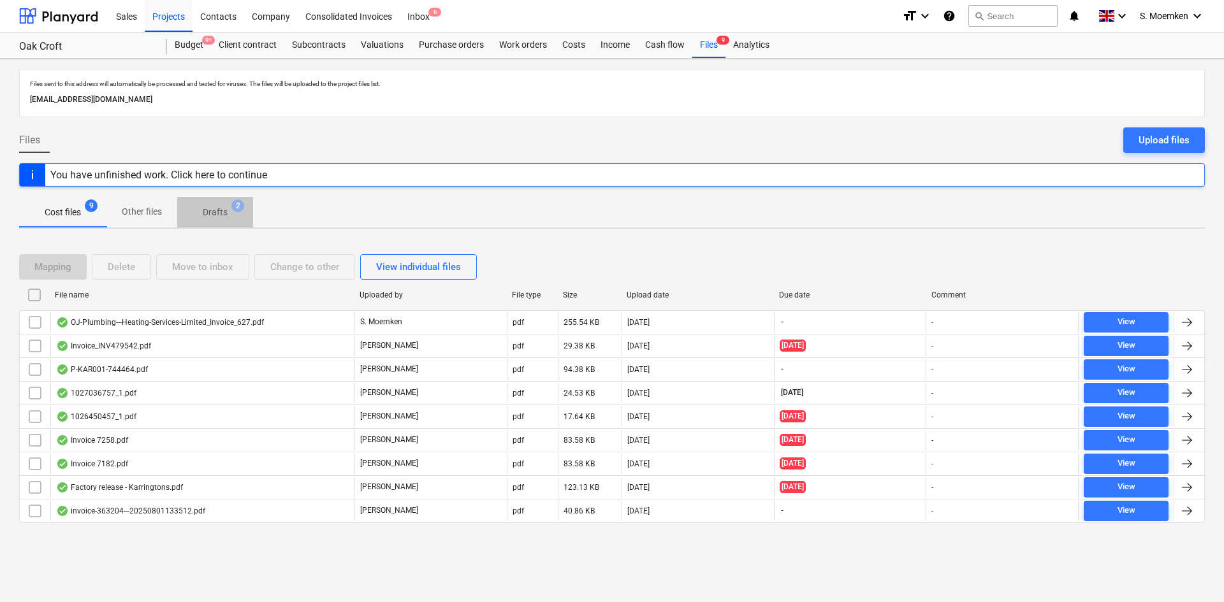
click at [212, 207] on p "Drafts" at bounding box center [215, 212] width 25 height 13
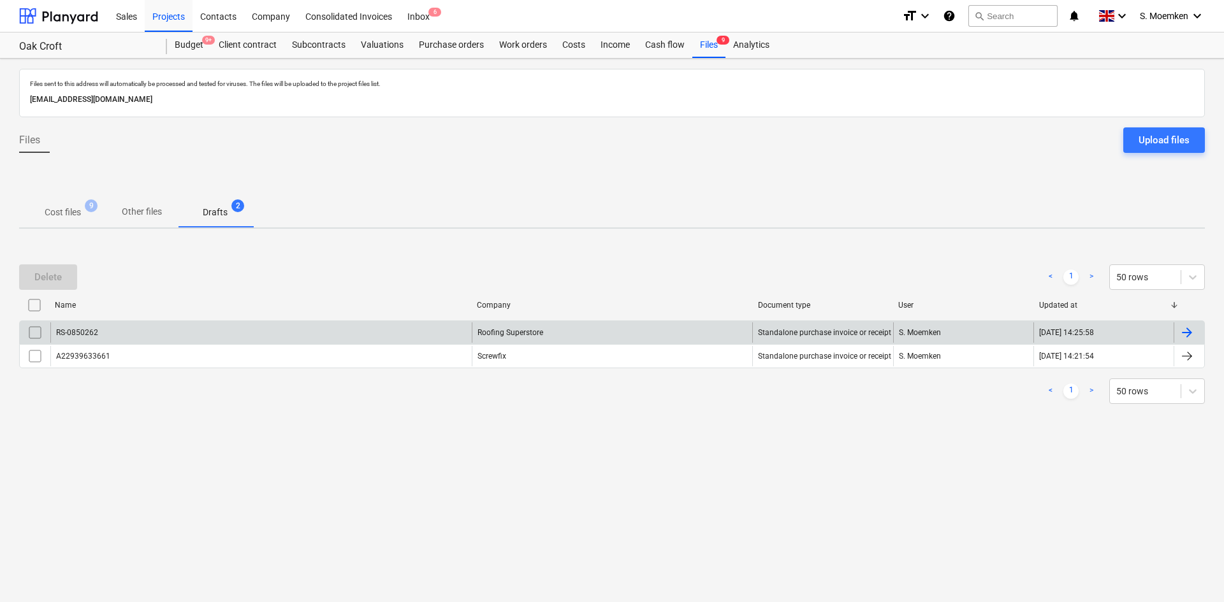
click at [458, 331] on div "RS-0850262" at bounding box center [260, 333] width 421 height 20
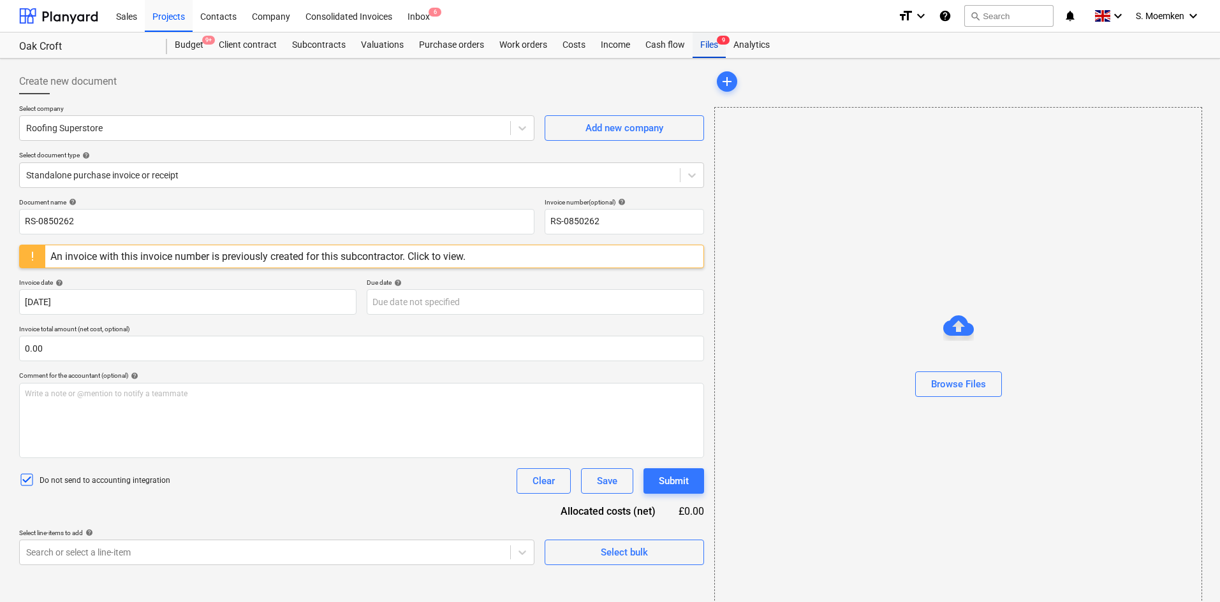
click at [705, 45] on div "Files 9" at bounding box center [708, 45] width 33 height 25
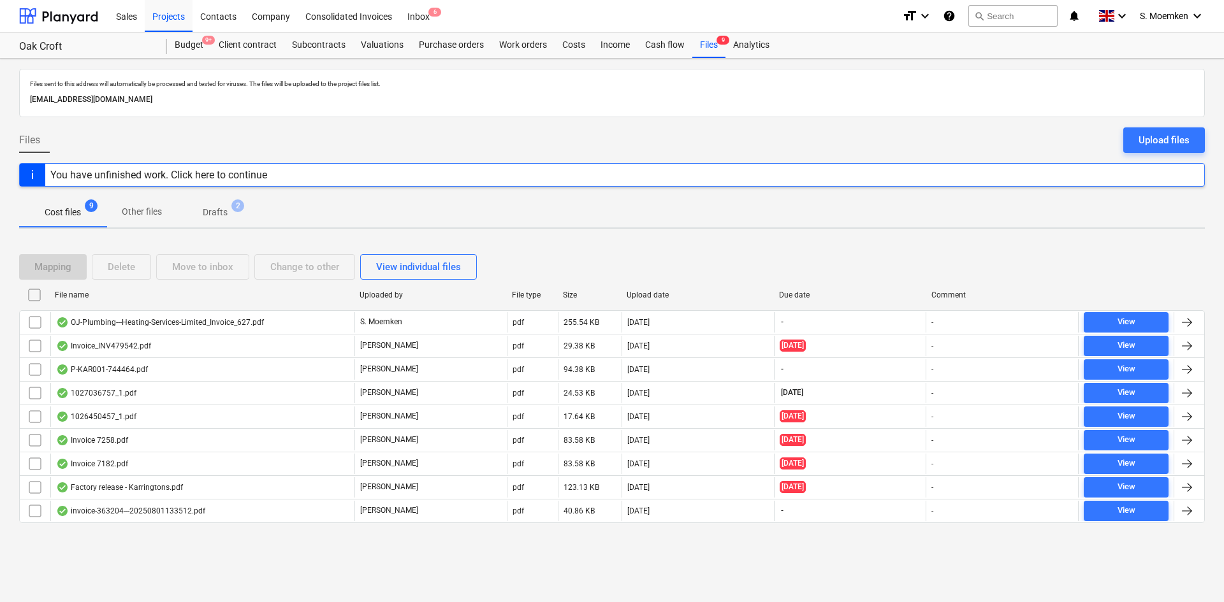
click at [211, 210] on p "Drafts" at bounding box center [215, 212] width 25 height 13
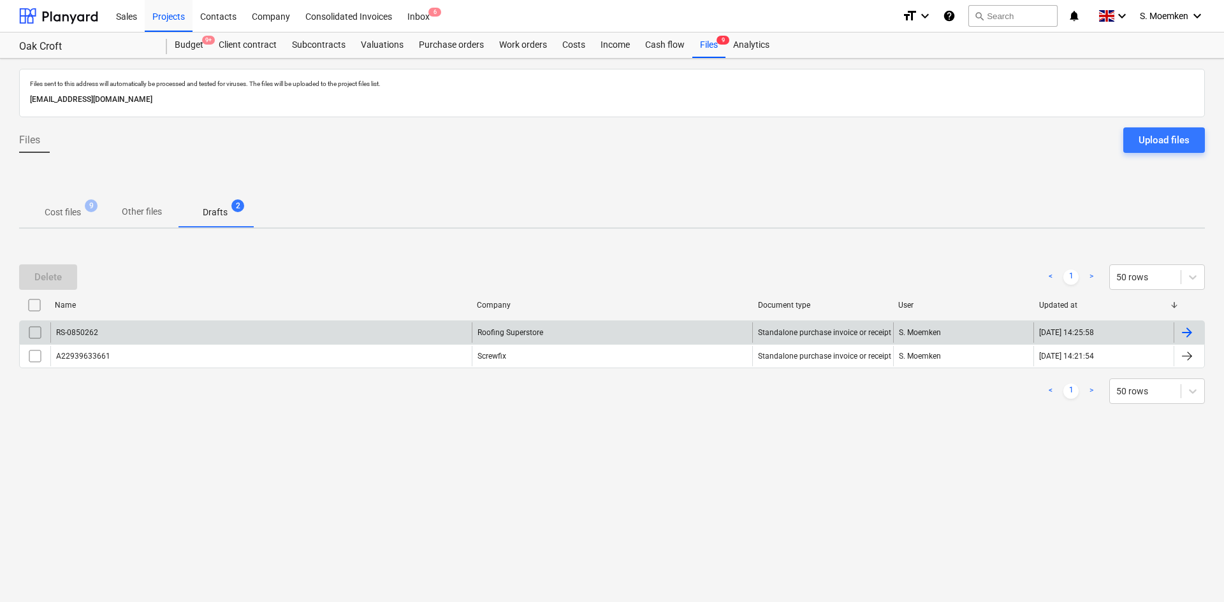
click at [28, 331] on input "checkbox" at bounding box center [35, 333] width 20 height 20
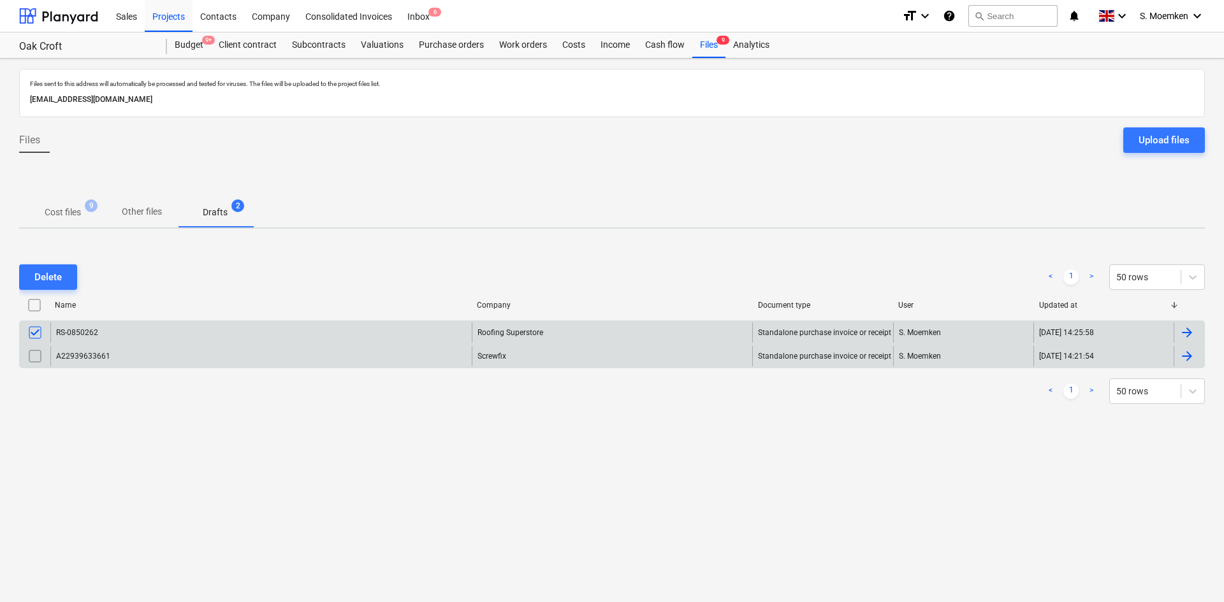
click at [34, 350] on input "checkbox" at bounding box center [35, 356] width 20 height 20
click at [47, 274] on div "Delete" at bounding box center [47, 277] width 27 height 17
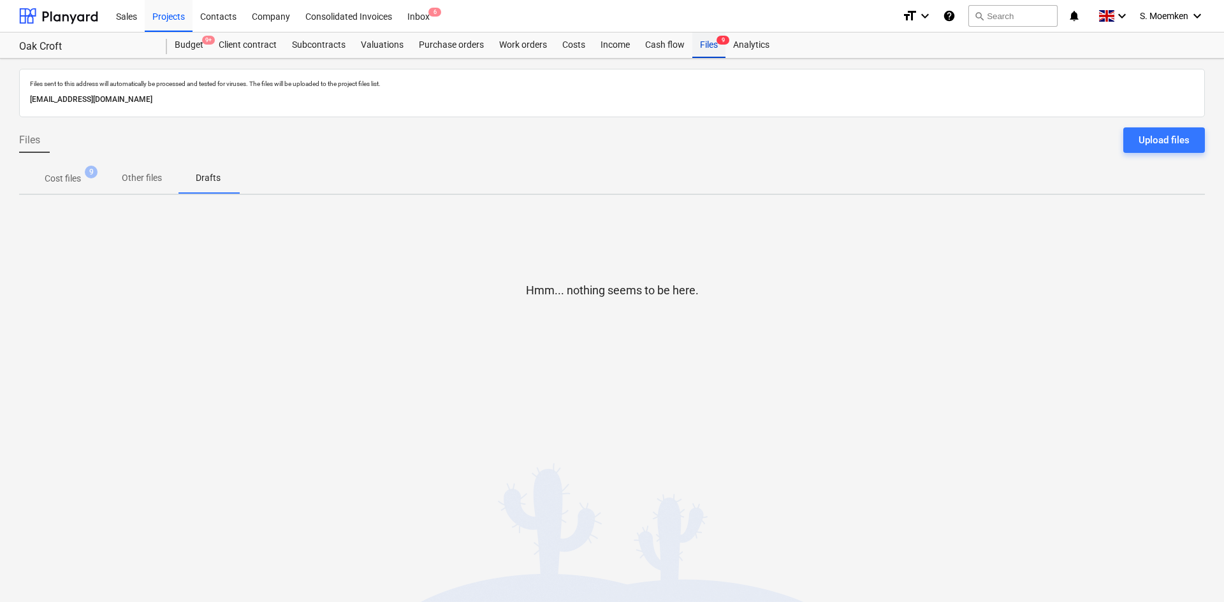
click at [704, 42] on div "Files 9" at bounding box center [708, 45] width 33 height 25
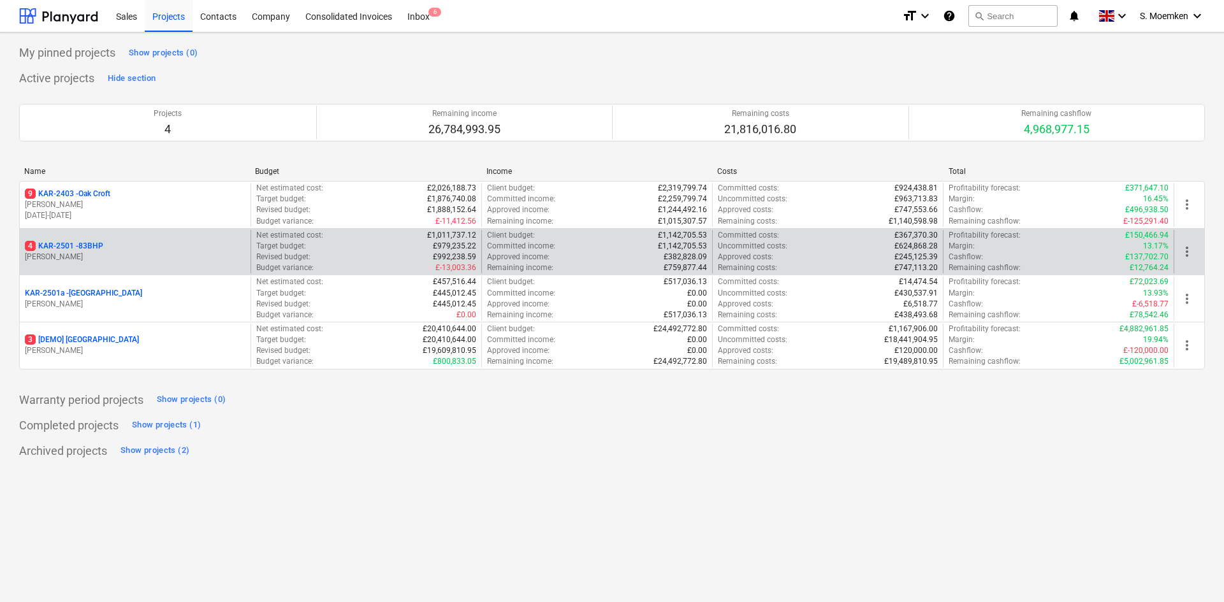
click at [114, 249] on div "4 KAR-2501 - 83BHP" at bounding box center [135, 246] width 221 height 11
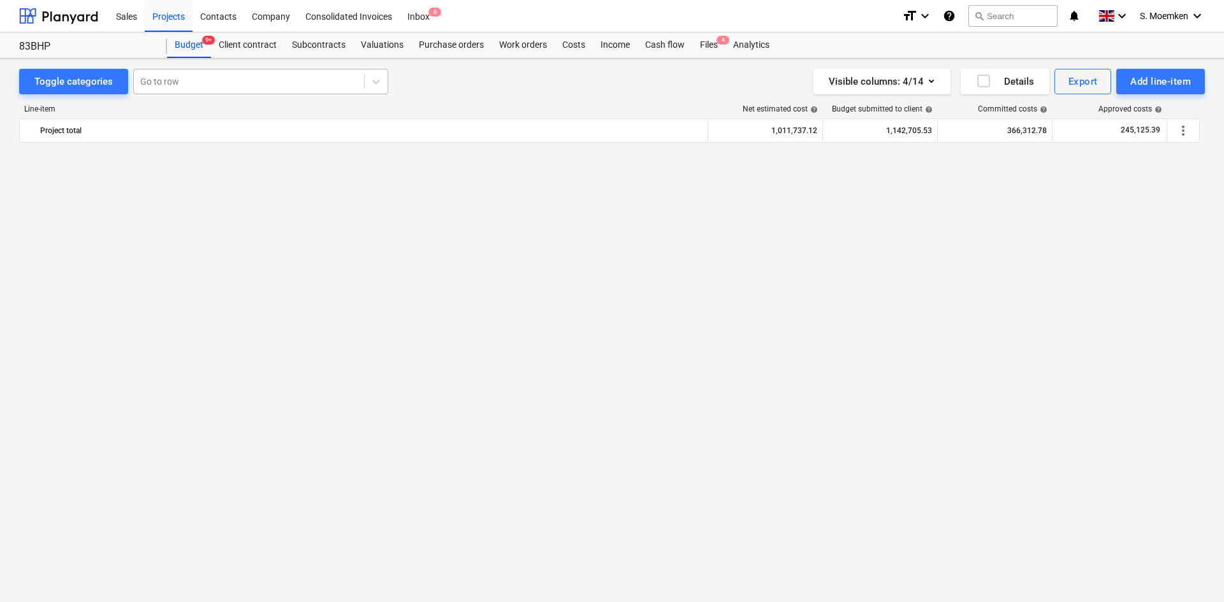
scroll to position [2477, 0]
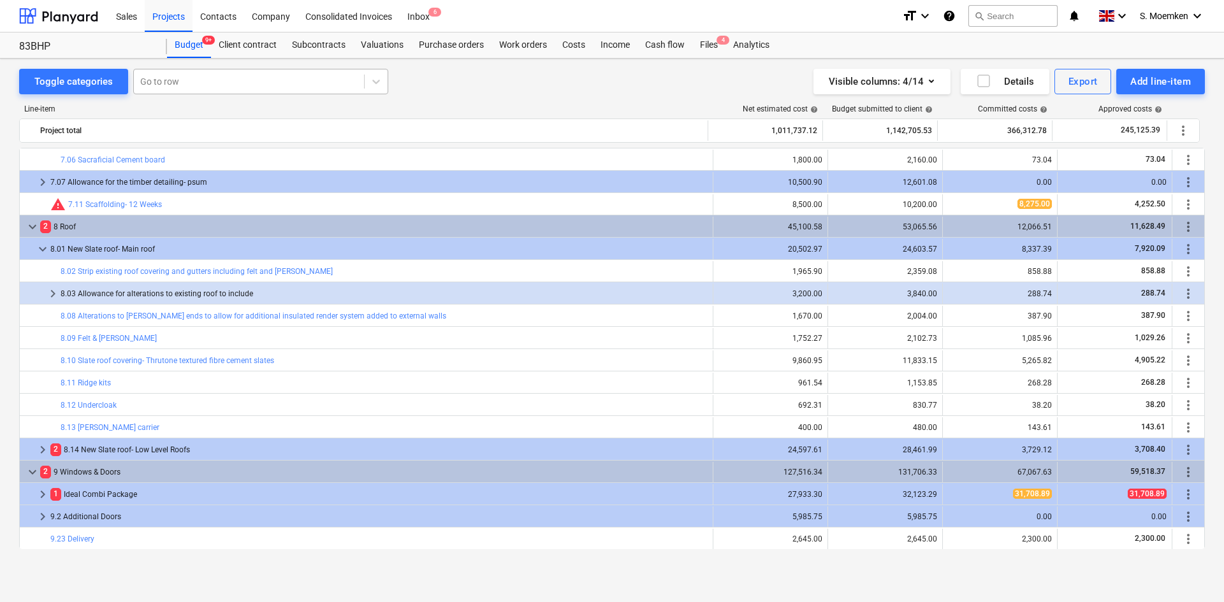
click at [194, 80] on div at bounding box center [248, 81] width 217 height 13
type input "sun.7"
